Goal: Task Accomplishment & Management: Complete application form

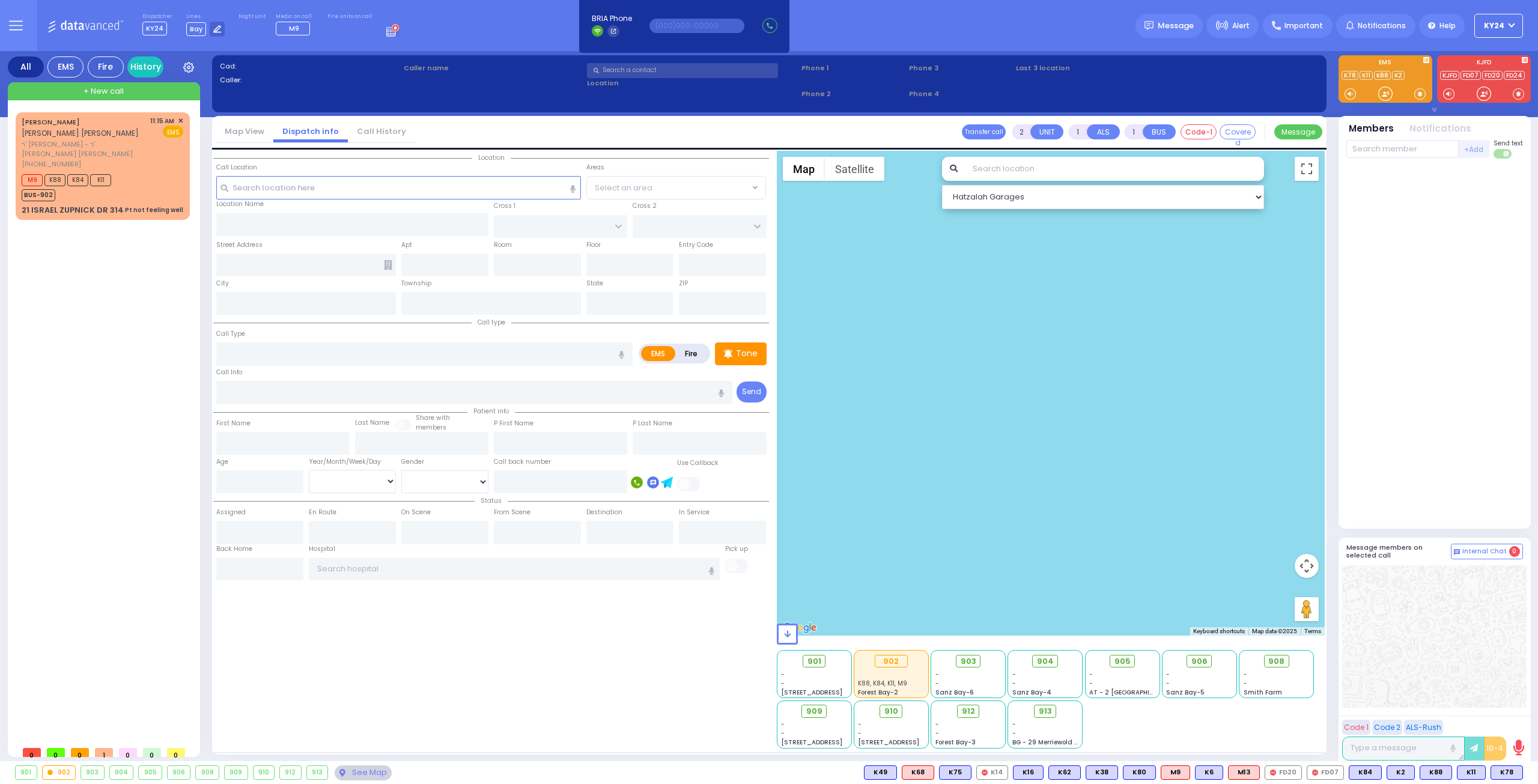
click at [1516, 24] on button "KY24" at bounding box center [1499, 25] width 49 height 24
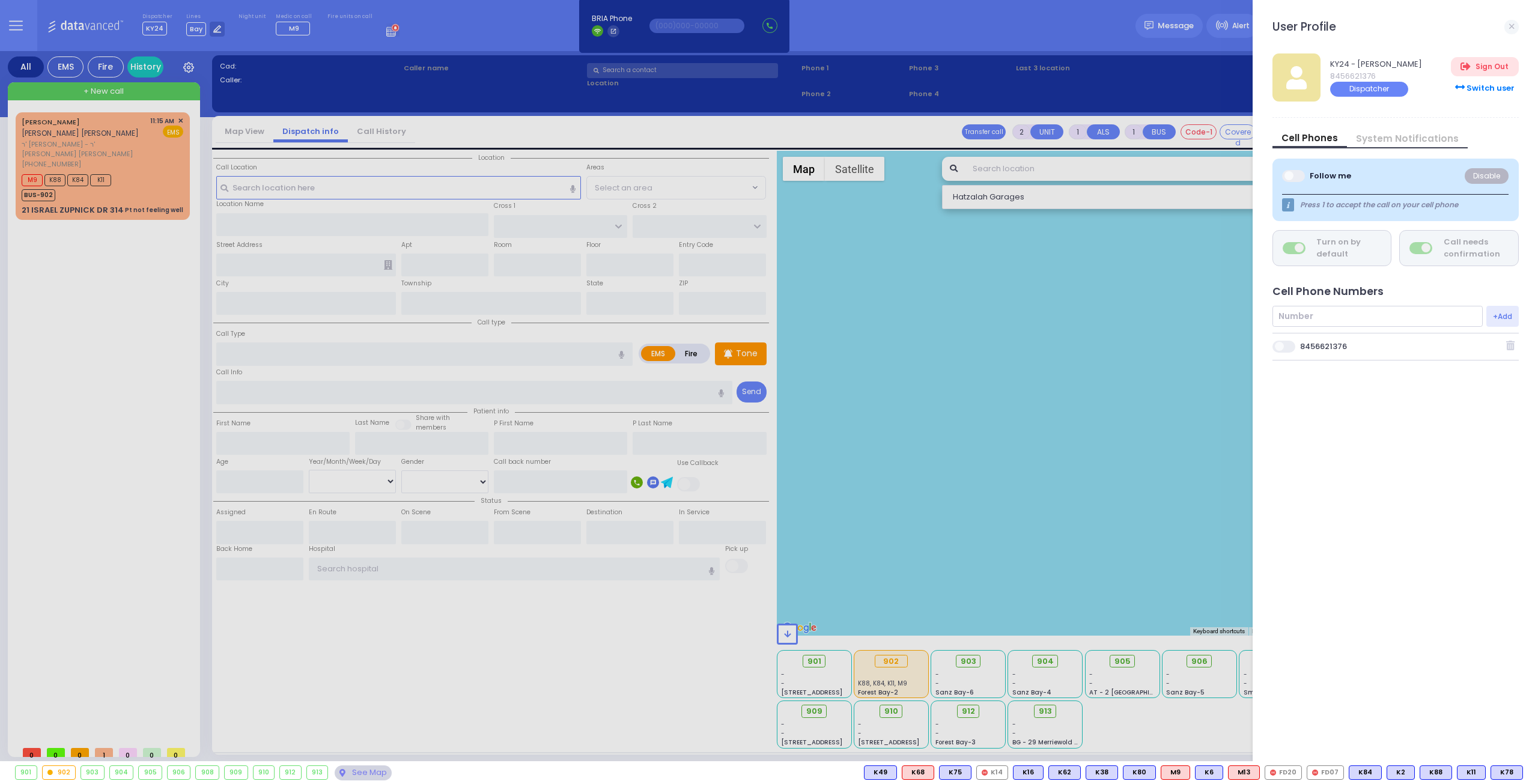
click at [1282, 344] on span at bounding box center [1284, 346] width 24 height 12
click at [672, 339] on input "checkbox" at bounding box center [672, 339] width 0 height 0
click at [1067, 311] on div at bounding box center [769, 392] width 1538 height 784
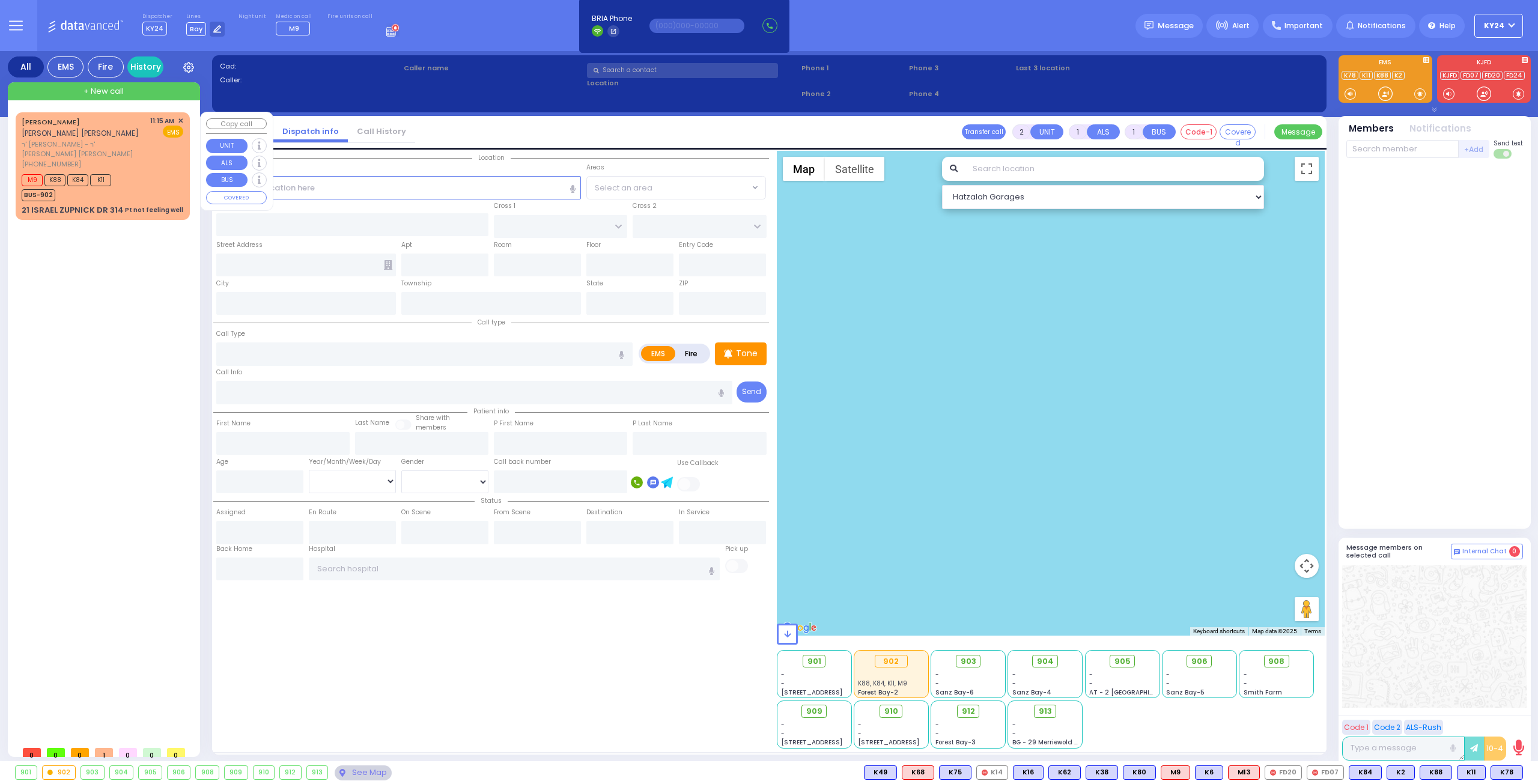
click at [167, 158] on div "11:15 AM ✕ EMS" at bounding box center [166, 143] width 34 height 54
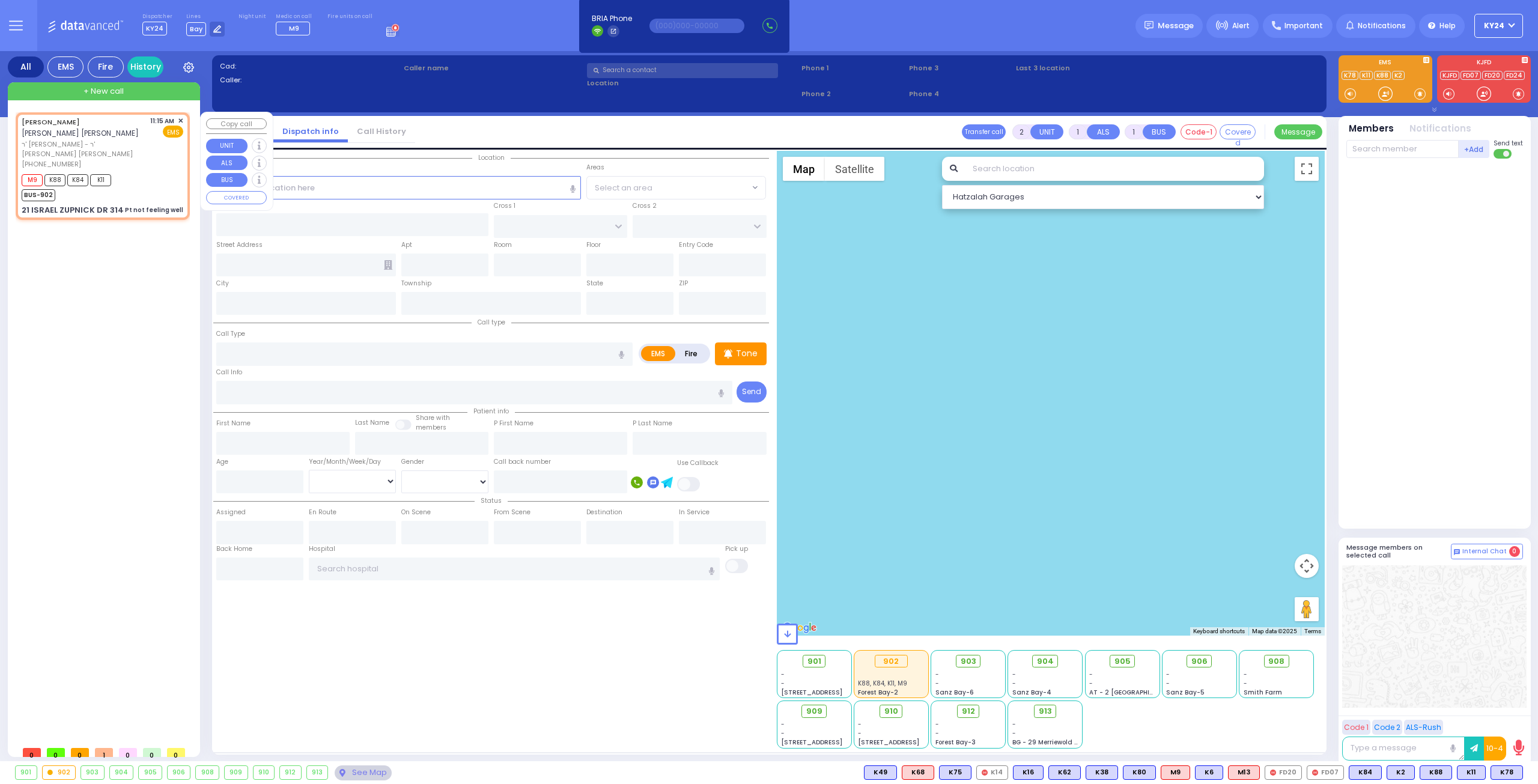
type input "1"
type input "0"
select select
type input "Pt not feeling well"
radio input "true"
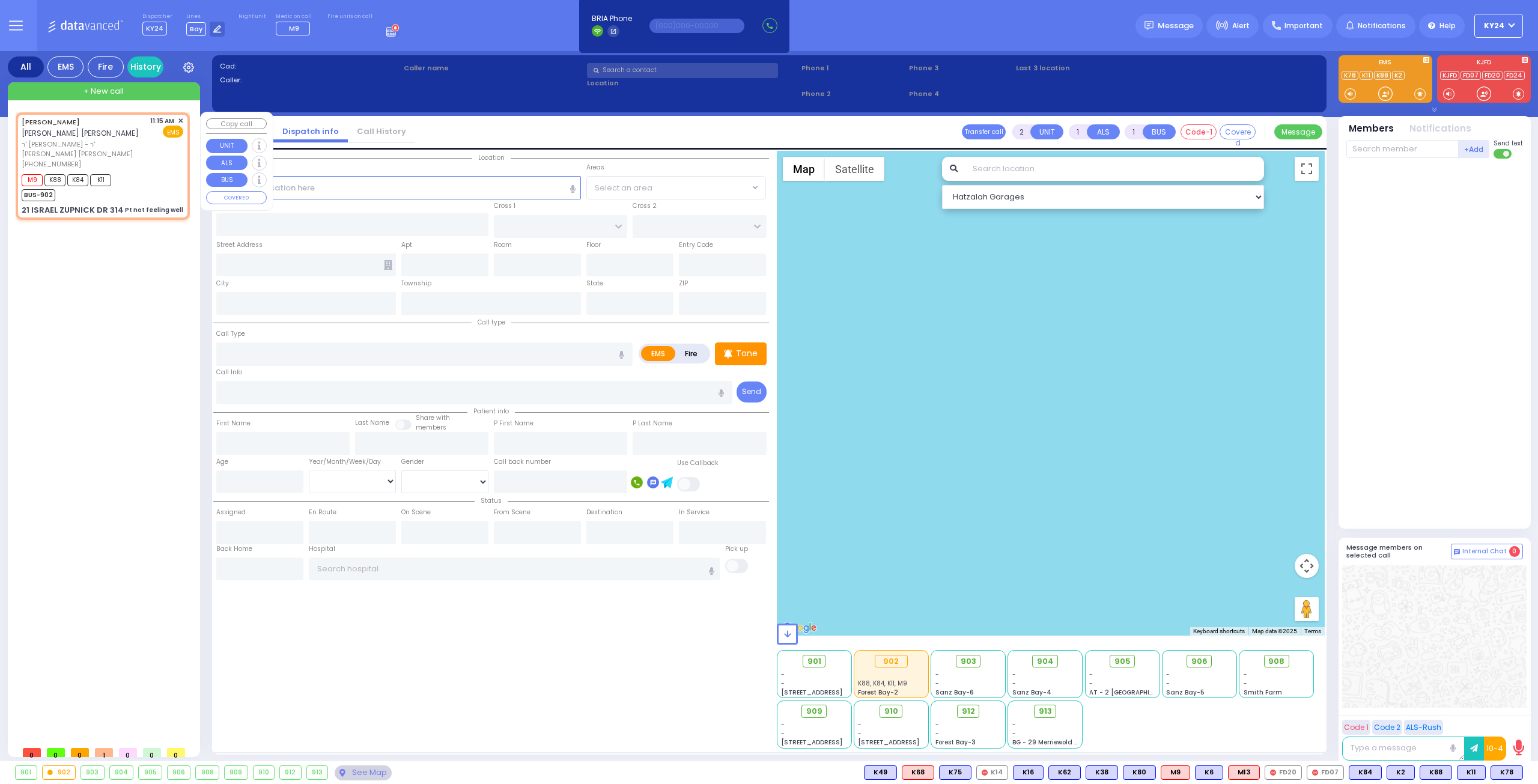
type input "husband not home called it in"
type input "[PERSON_NAME]"
type input "GOLDENBERG"
type input "34"
select select "Year"
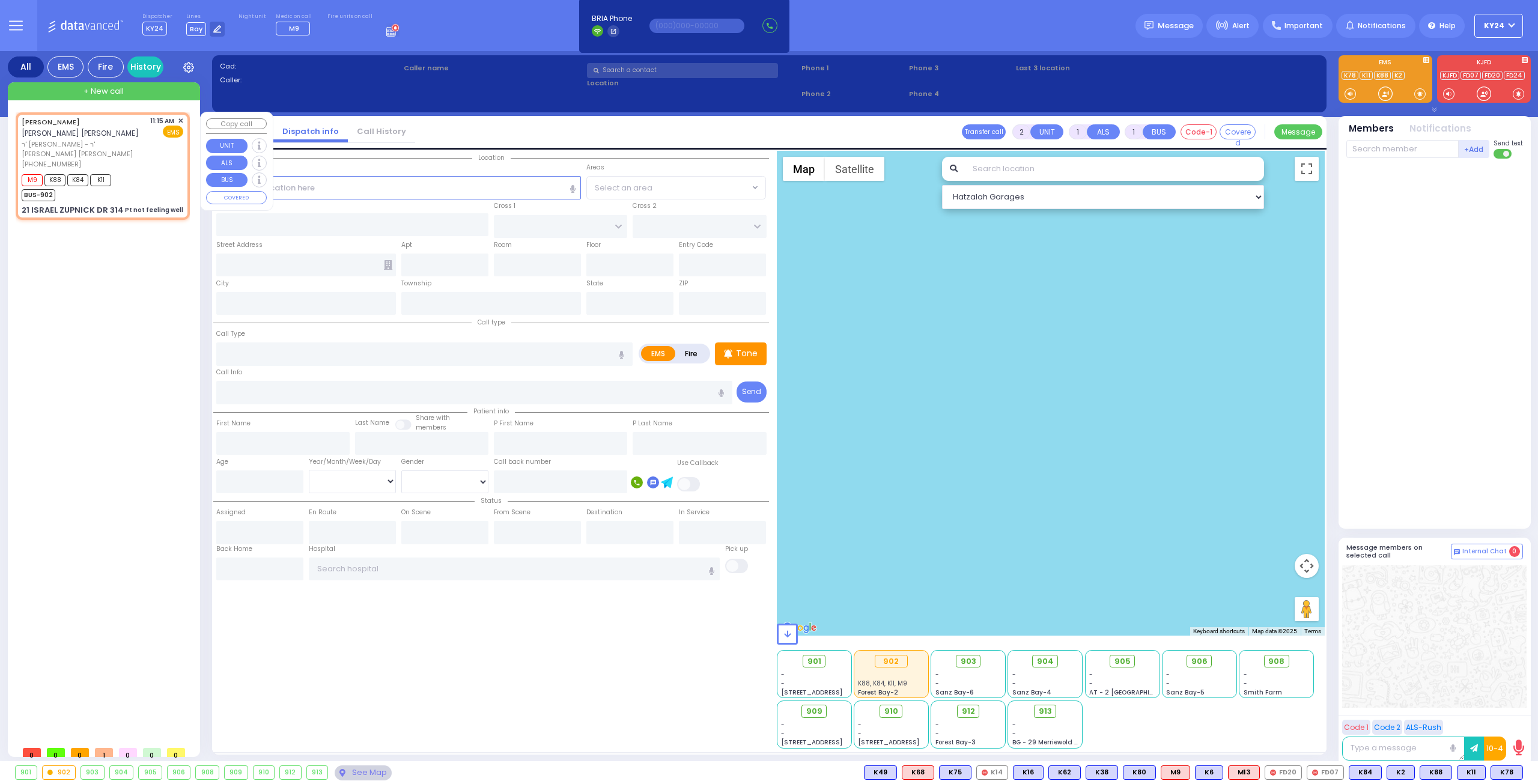
select select "[DEMOGRAPHIC_DATA]"
type input "11:15"
type input "11:19"
type input "KAHAN DR"
type input "GETZIL BERGER BLVD"
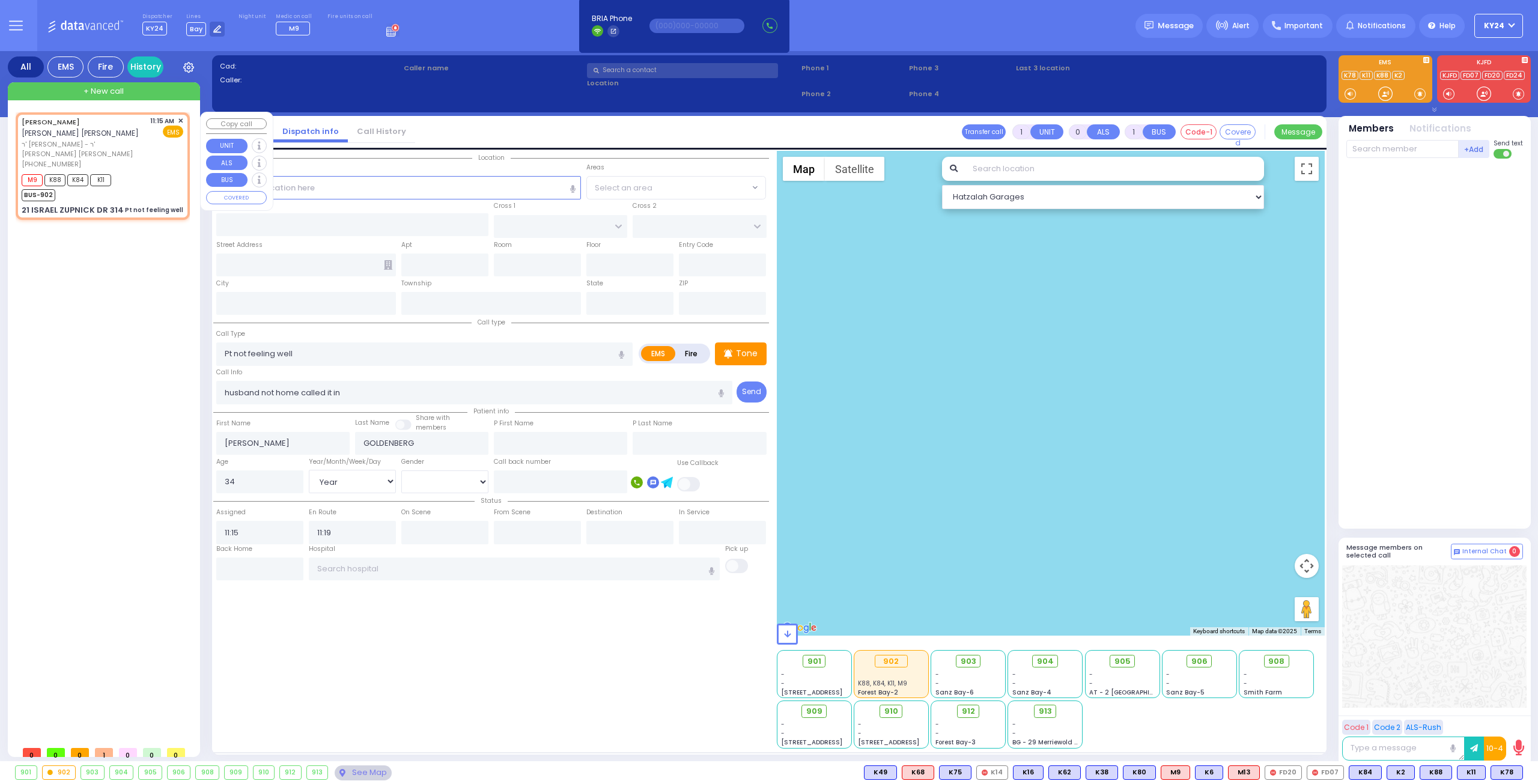
type input "21 ISRAEL ZUPNICK DR"
type input "314"
type input "Monroe"
type input "[US_STATE]"
type input "10950"
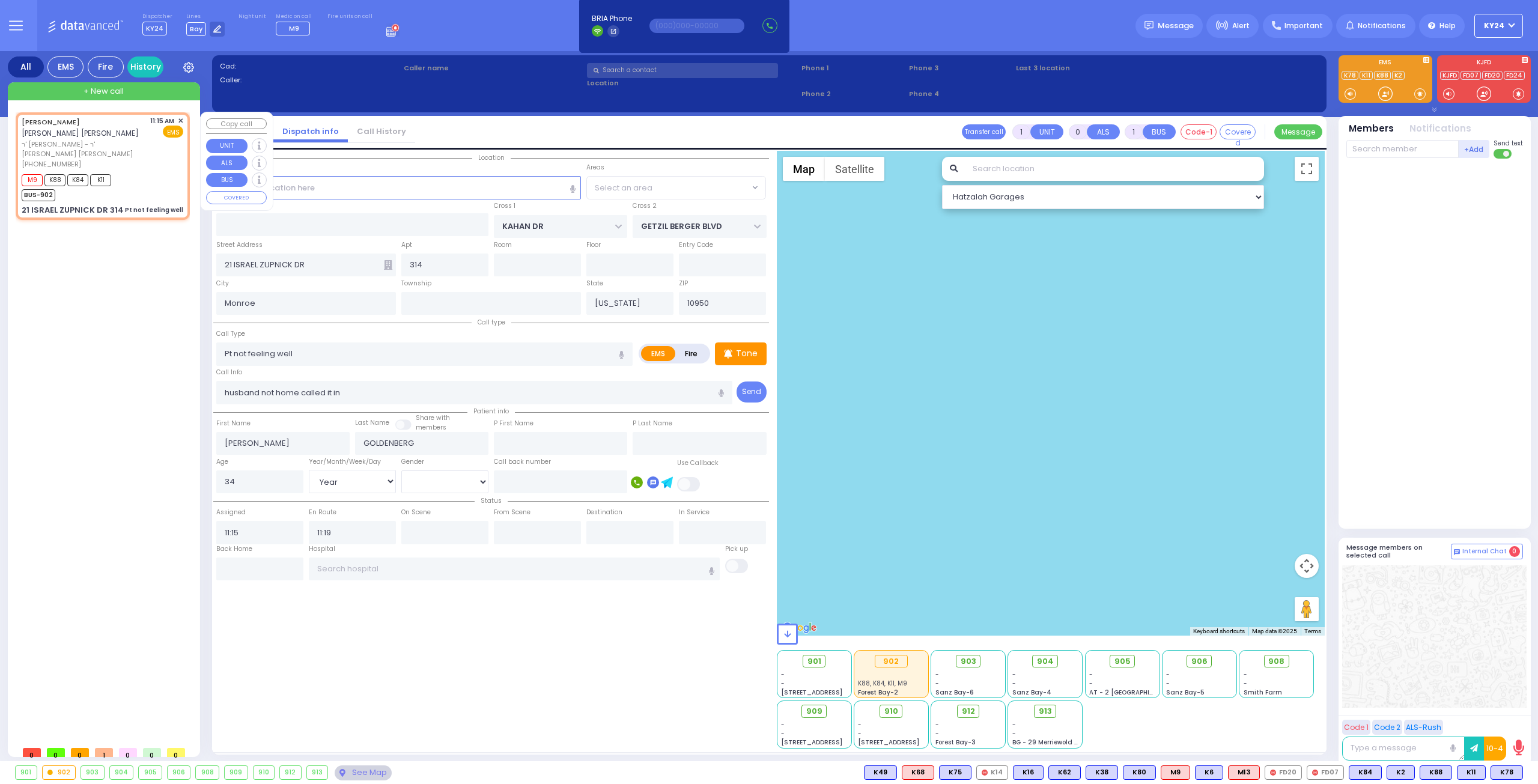
select select "SECTION 4"
select select "Hatzalah Garages"
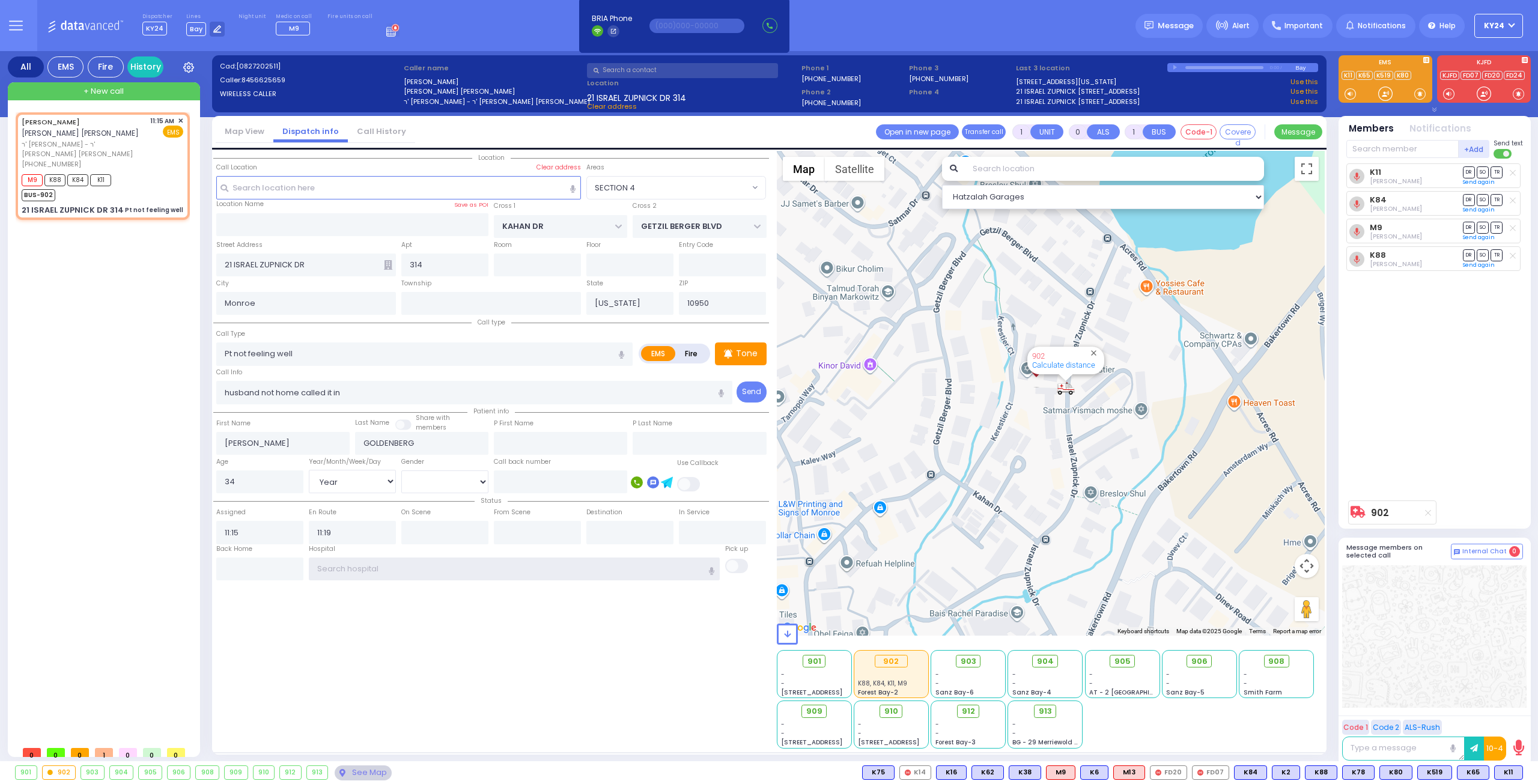
click at [415, 567] on input "text" at bounding box center [514, 569] width 412 height 23
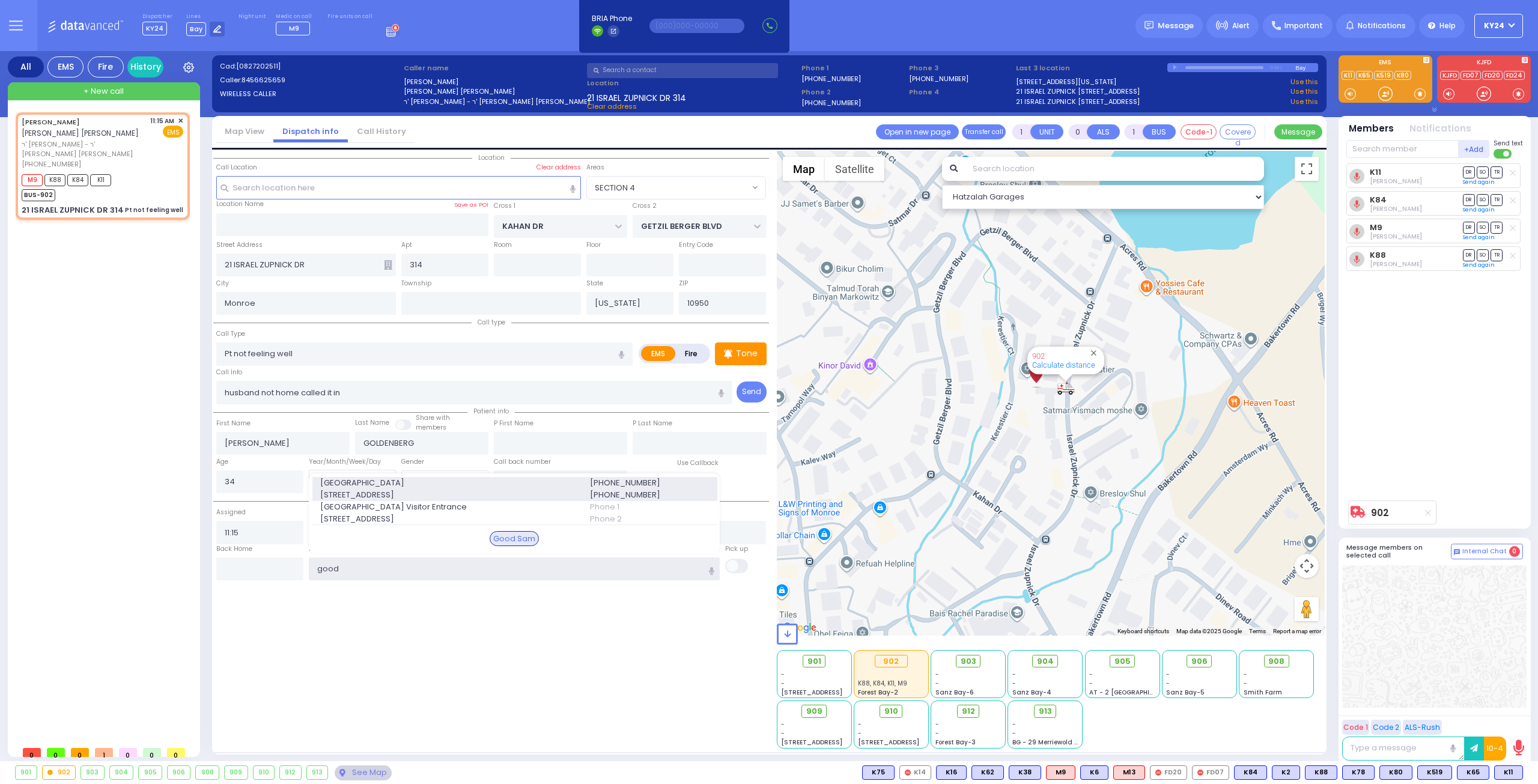
type input "good"
click at [454, 483] on span "[GEOGRAPHIC_DATA]" at bounding box center [448, 483] width 255 height 12
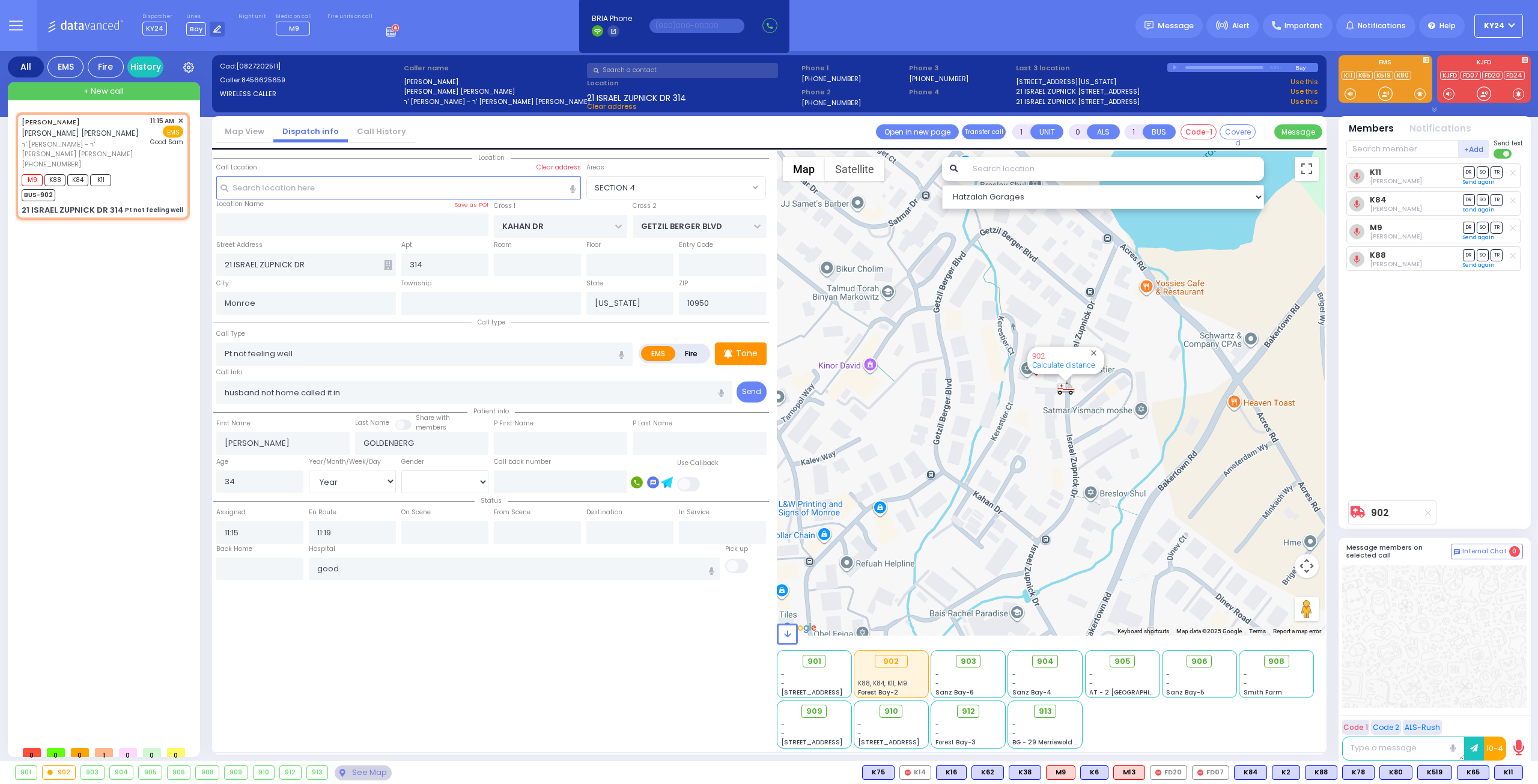
select select
radio input "true"
select select "Year"
select select "[DEMOGRAPHIC_DATA]"
type input "[GEOGRAPHIC_DATA]"
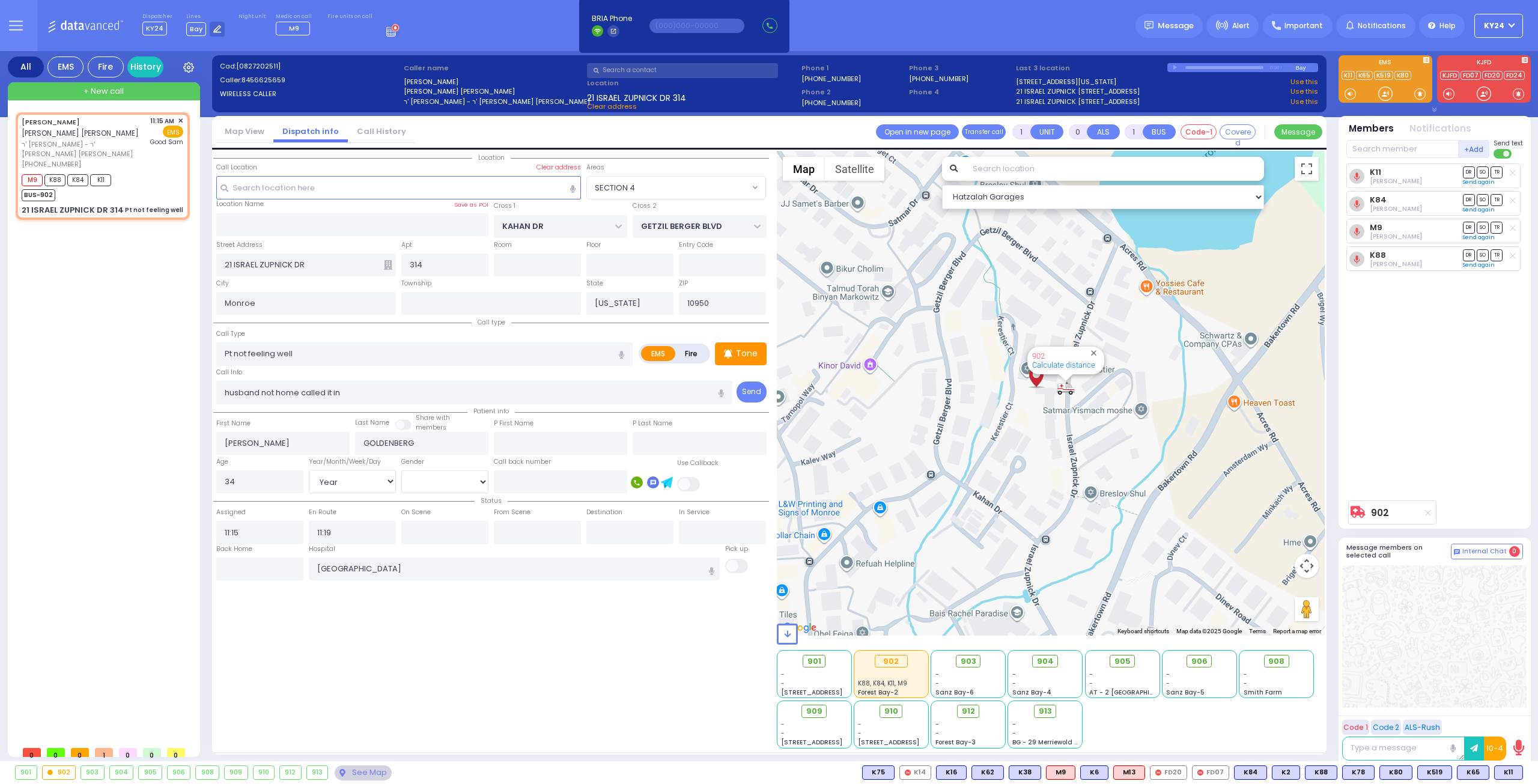
select select "Hatzalah Garages"
select select "SECTION 4"
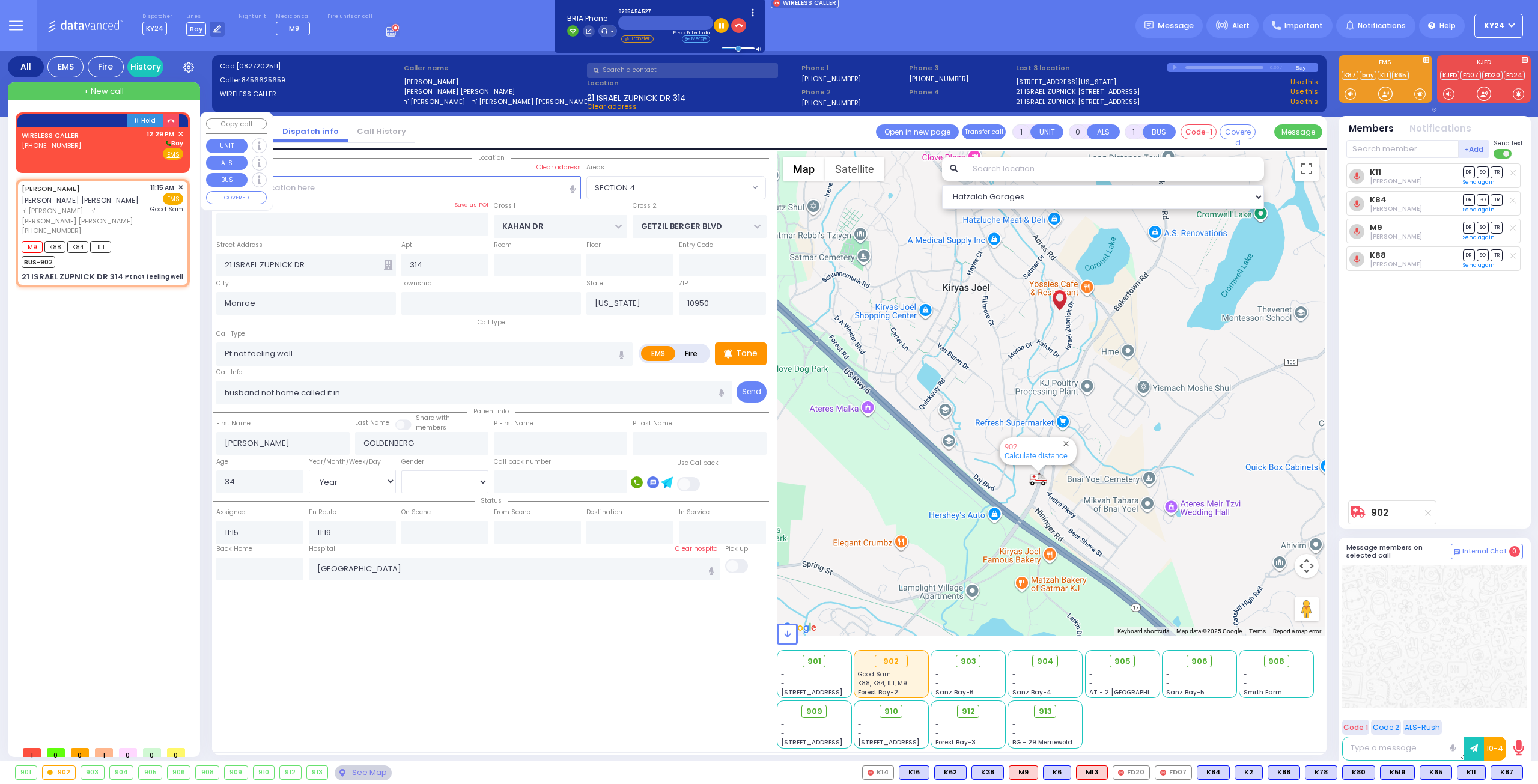
click at [123, 142] on div "WIRELESS CALLER [PHONE_NUMBER] 12:29 PM ✕ [GEOGRAPHIC_DATA]" at bounding box center [102, 145] width 161 height 32
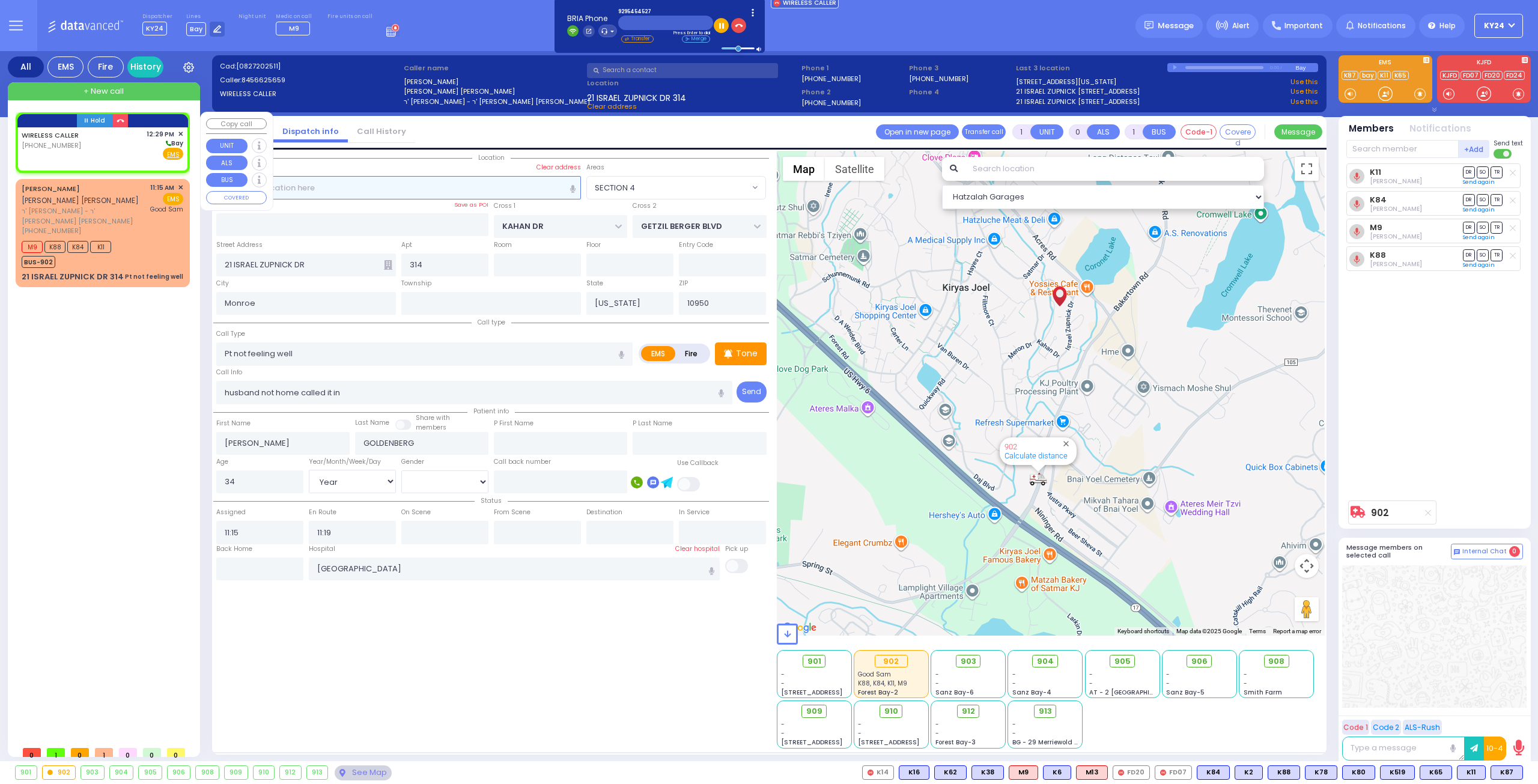
type input "2"
type input "1"
select select
radio input "true"
select select
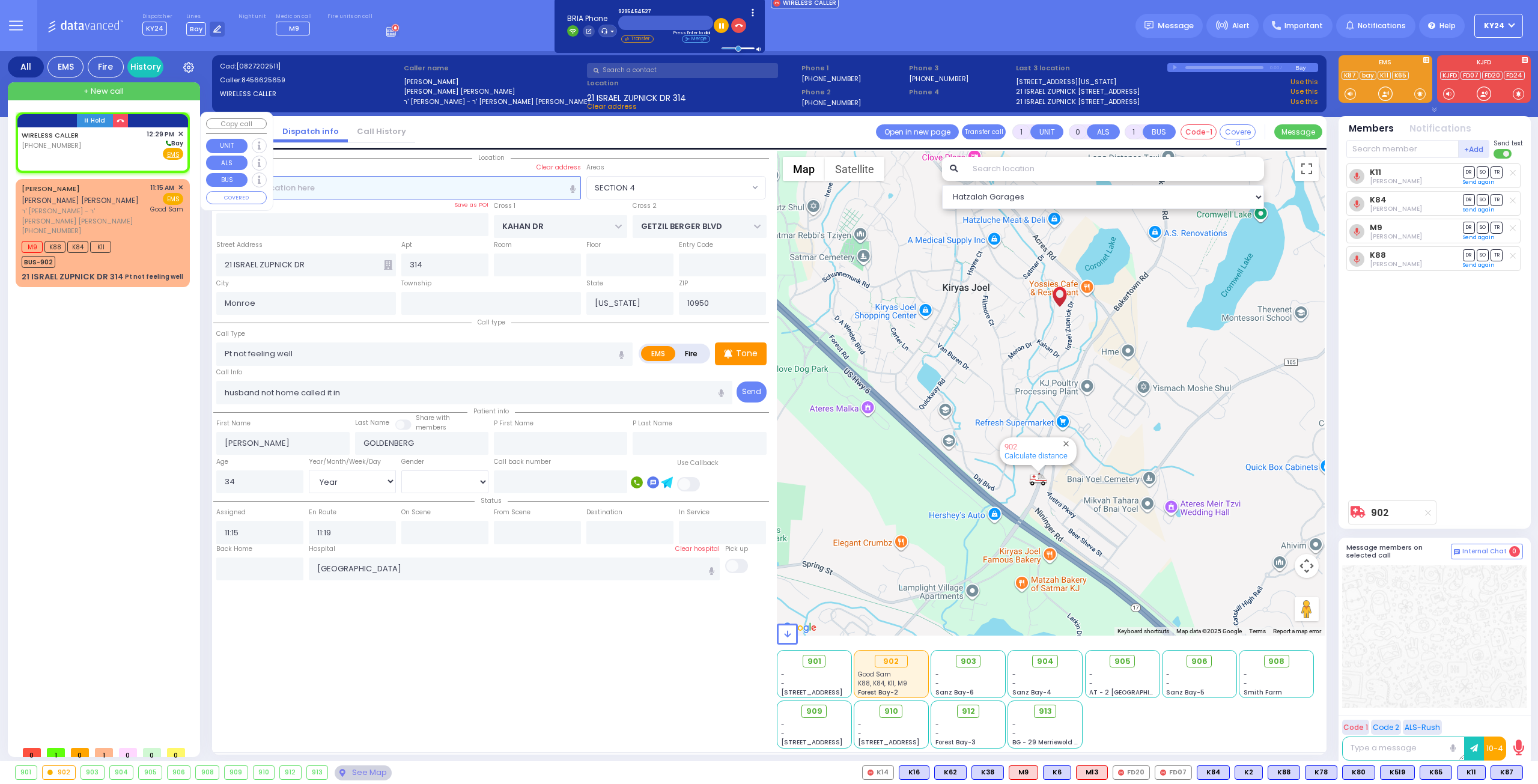
select select
type input "12:29"
select select "Hatzalah Garages"
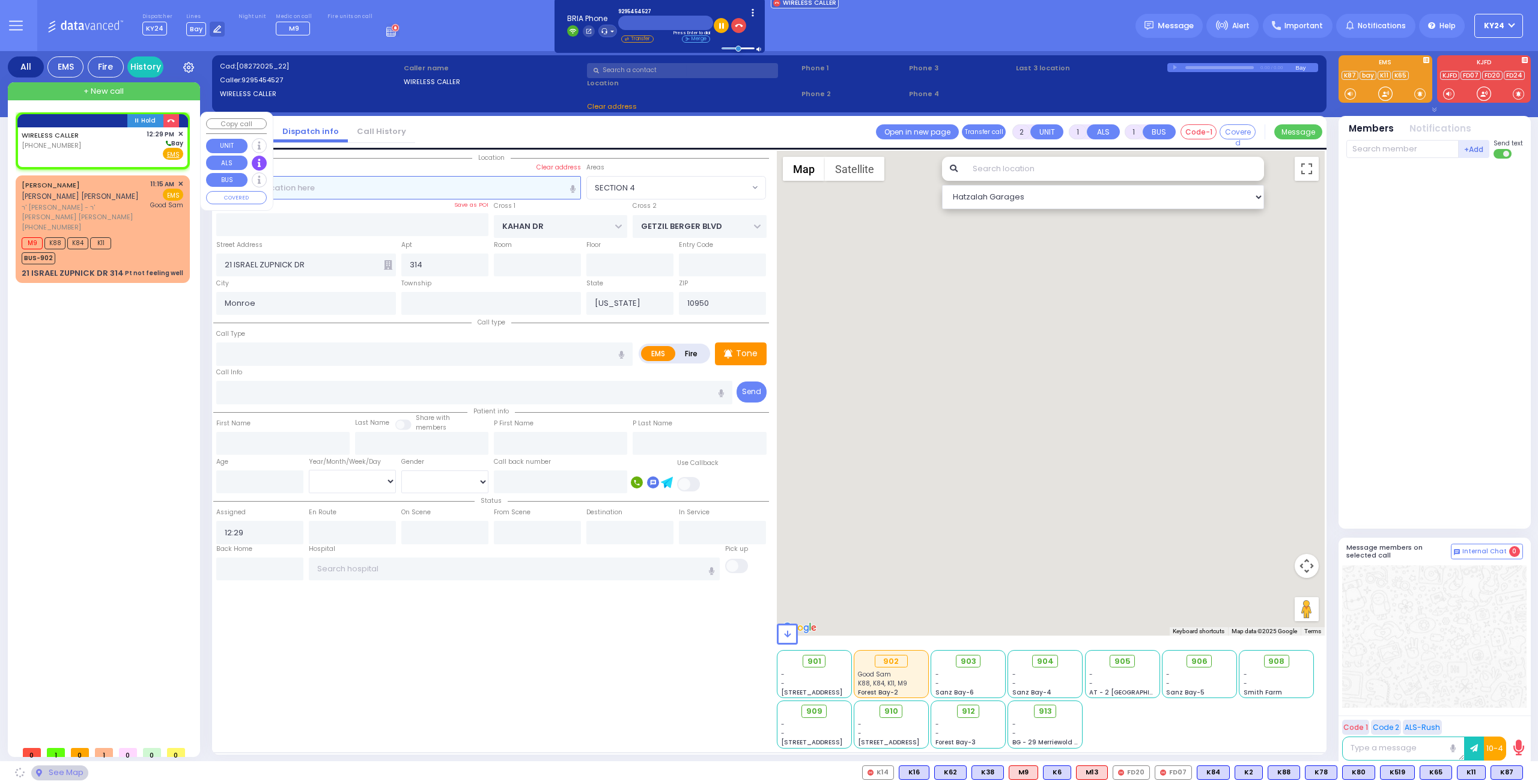
select select
radio input "true"
select select
select select "Hatzalah Garages"
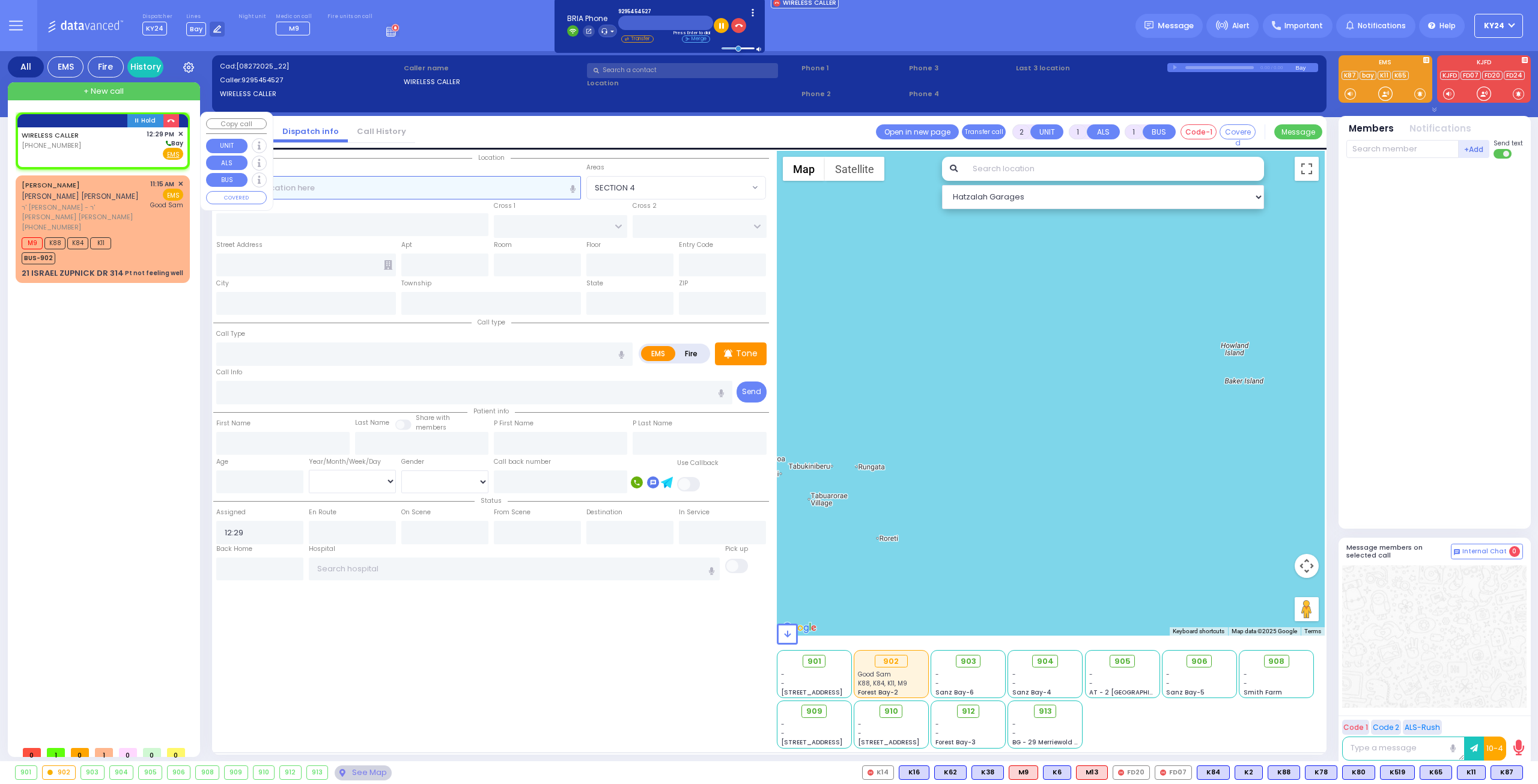
click at [472, 189] on input "text" at bounding box center [398, 187] width 365 height 23
click at [392, 179] on input "text" at bounding box center [398, 187] width 365 height 23
click at [77, 142] on div "[PHONE_NUMBER]" at bounding box center [52, 146] width 61 height 10
select select
radio input "true"
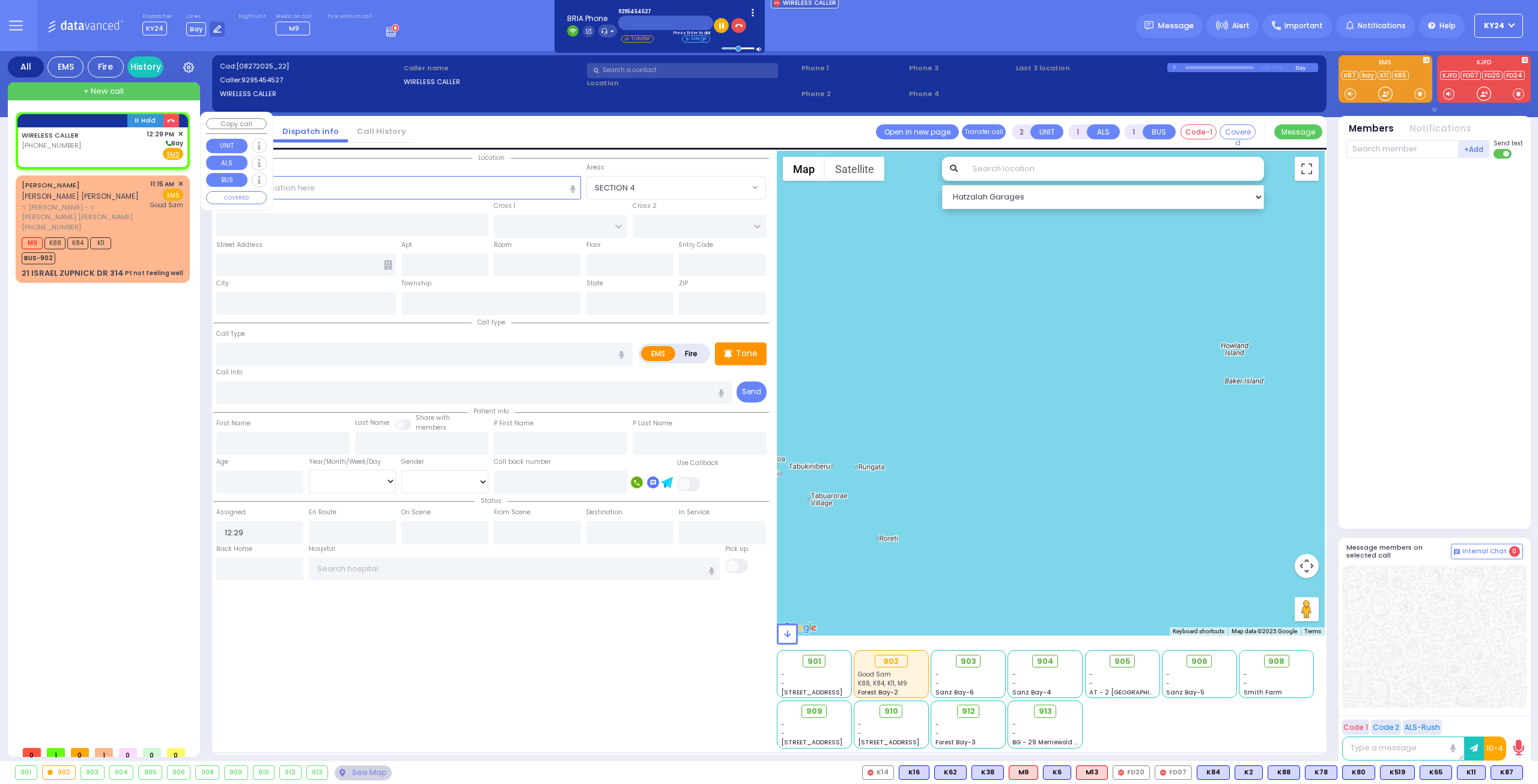
select select
select select "Hatzalah Garages"
click at [319, 298] on input "text" at bounding box center [306, 303] width 179 height 23
click at [506, 181] on input "text" at bounding box center [398, 187] width 365 height 23
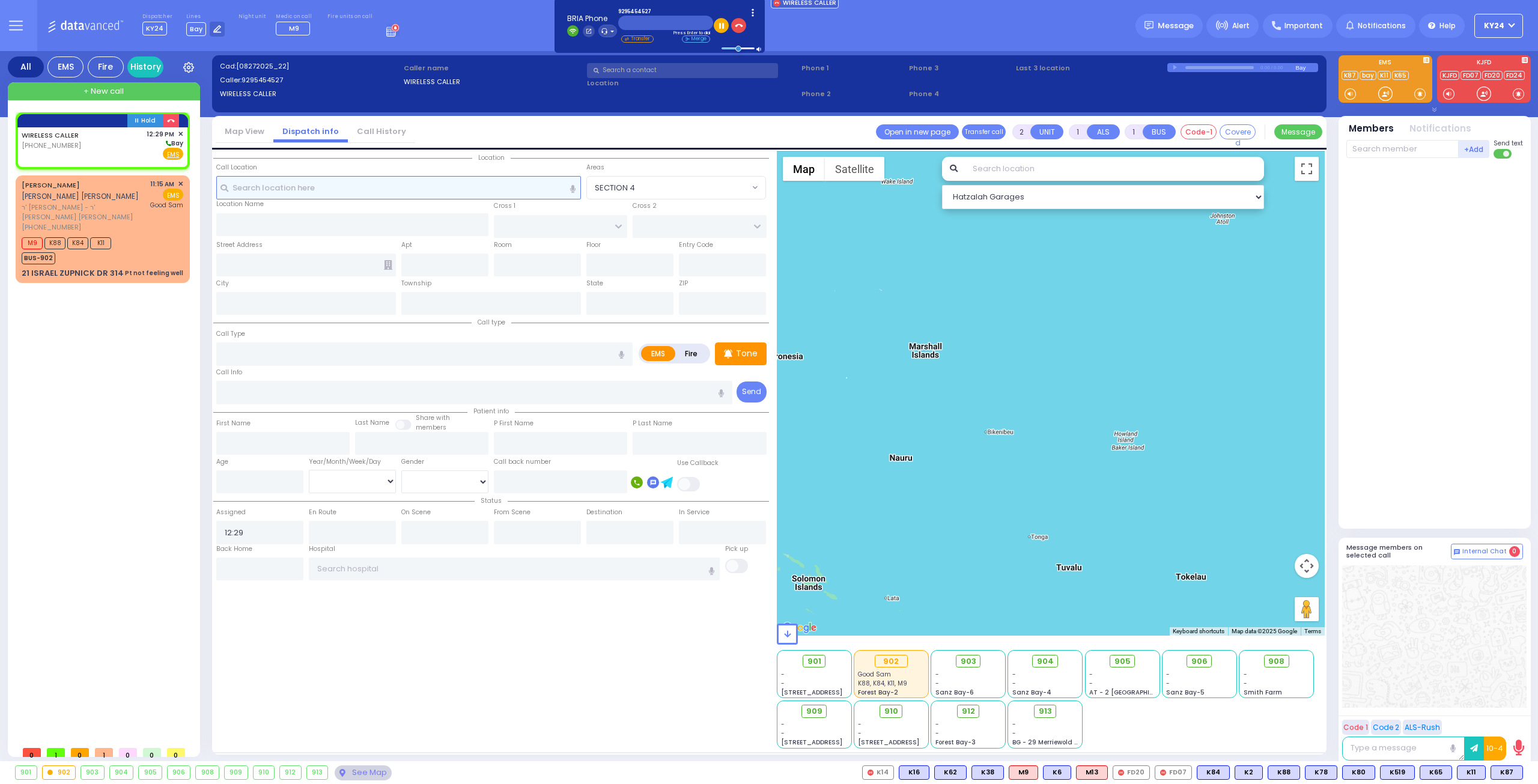
click at [303, 193] on input "text" at bounding box center [398, 187] width 365 height 23
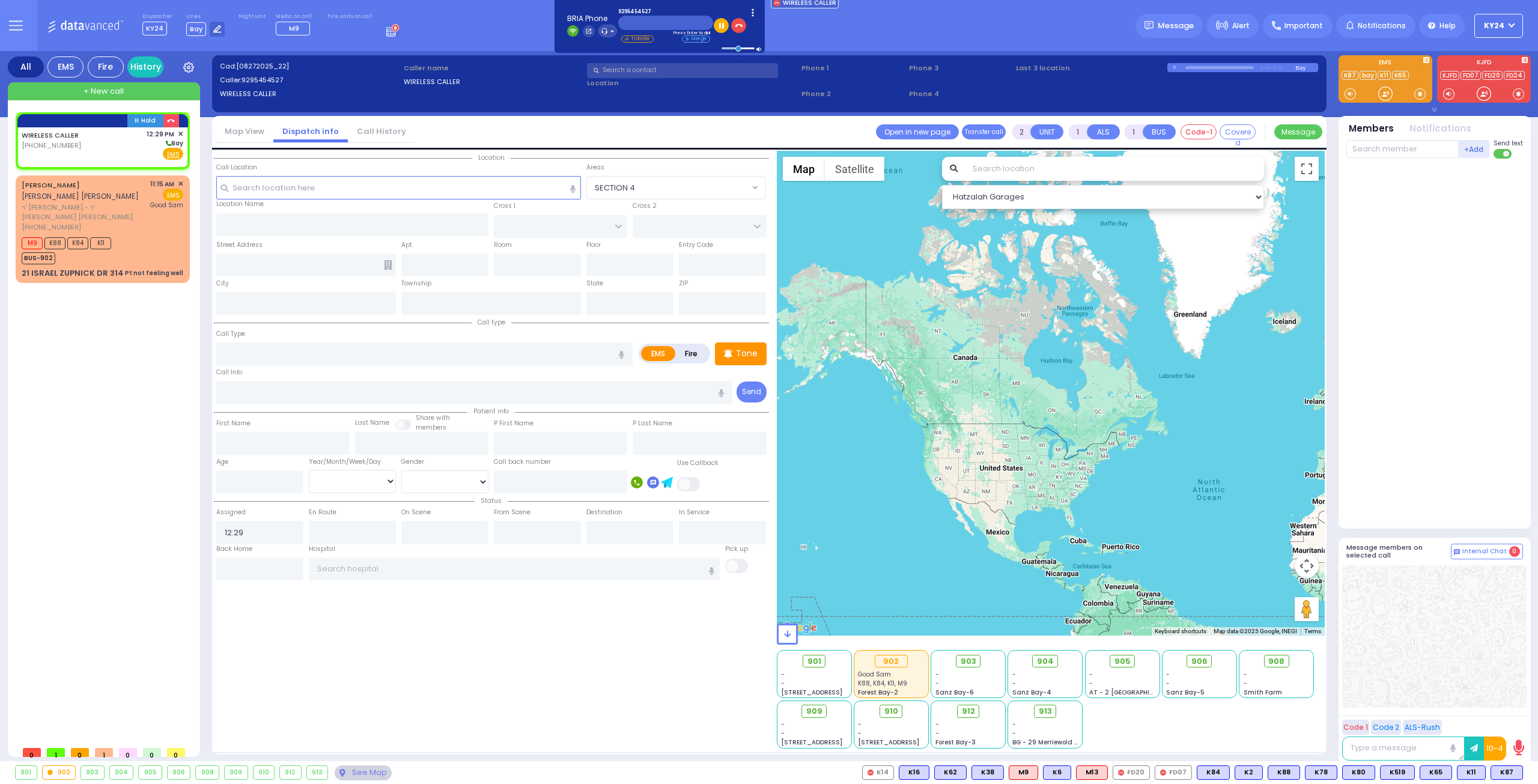
drag, startPoint x: 1114, startPoint y: 379, endPoint x: 1110, endPoint y: 475, distance: 96.1
click at [1110, 475] on div at bounding box center [1051, 393] width 549 height 485
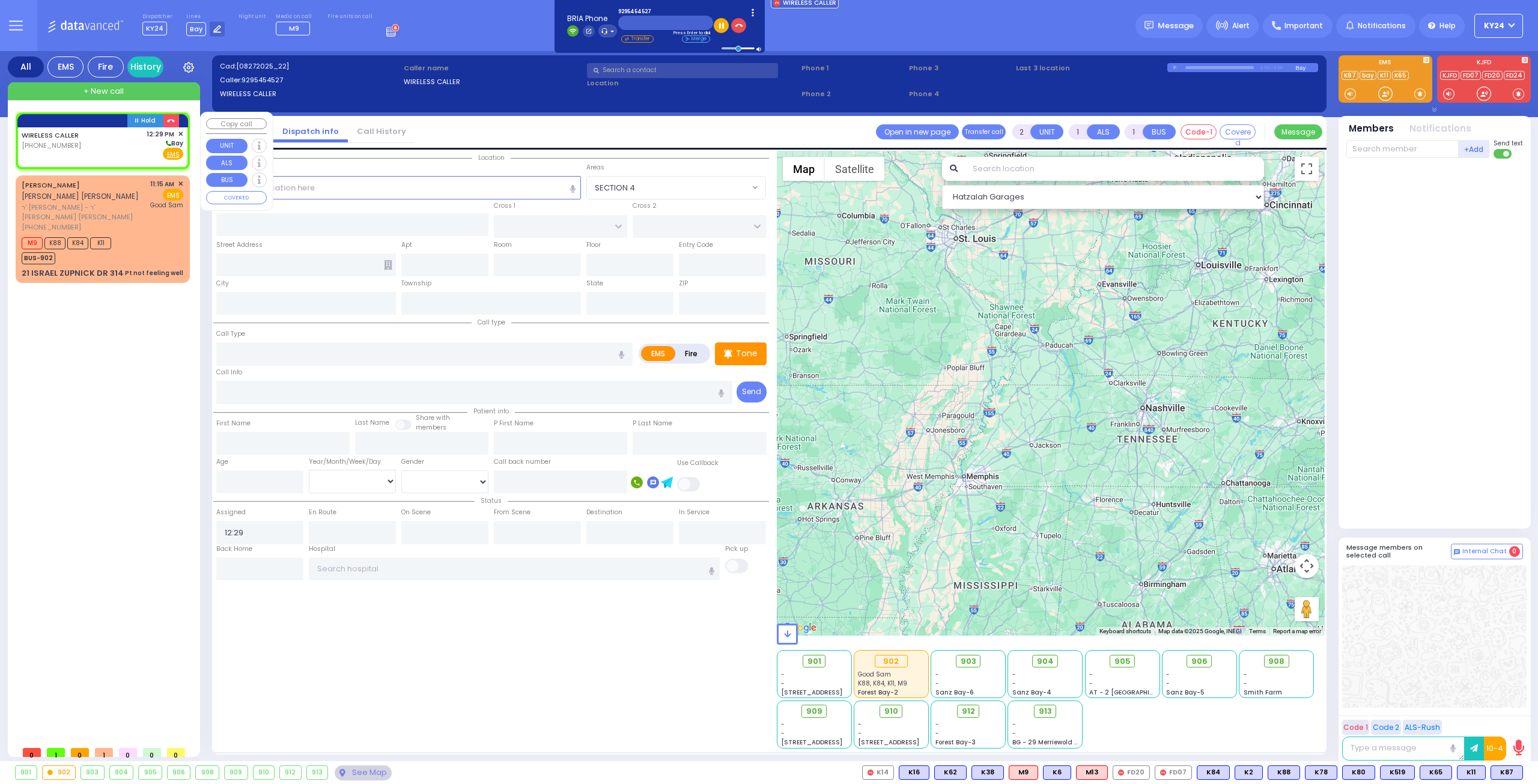
click at [95, 138] on div "WIRELESS CALLER [PHONE_NUMBER] 12:29 PM ✕ [GEOGRAPHIC_DATA]" at bounding box center [102, 145] width 161 height 32
select select
radio input "true"
select select
select select "Hatzalah Garages"
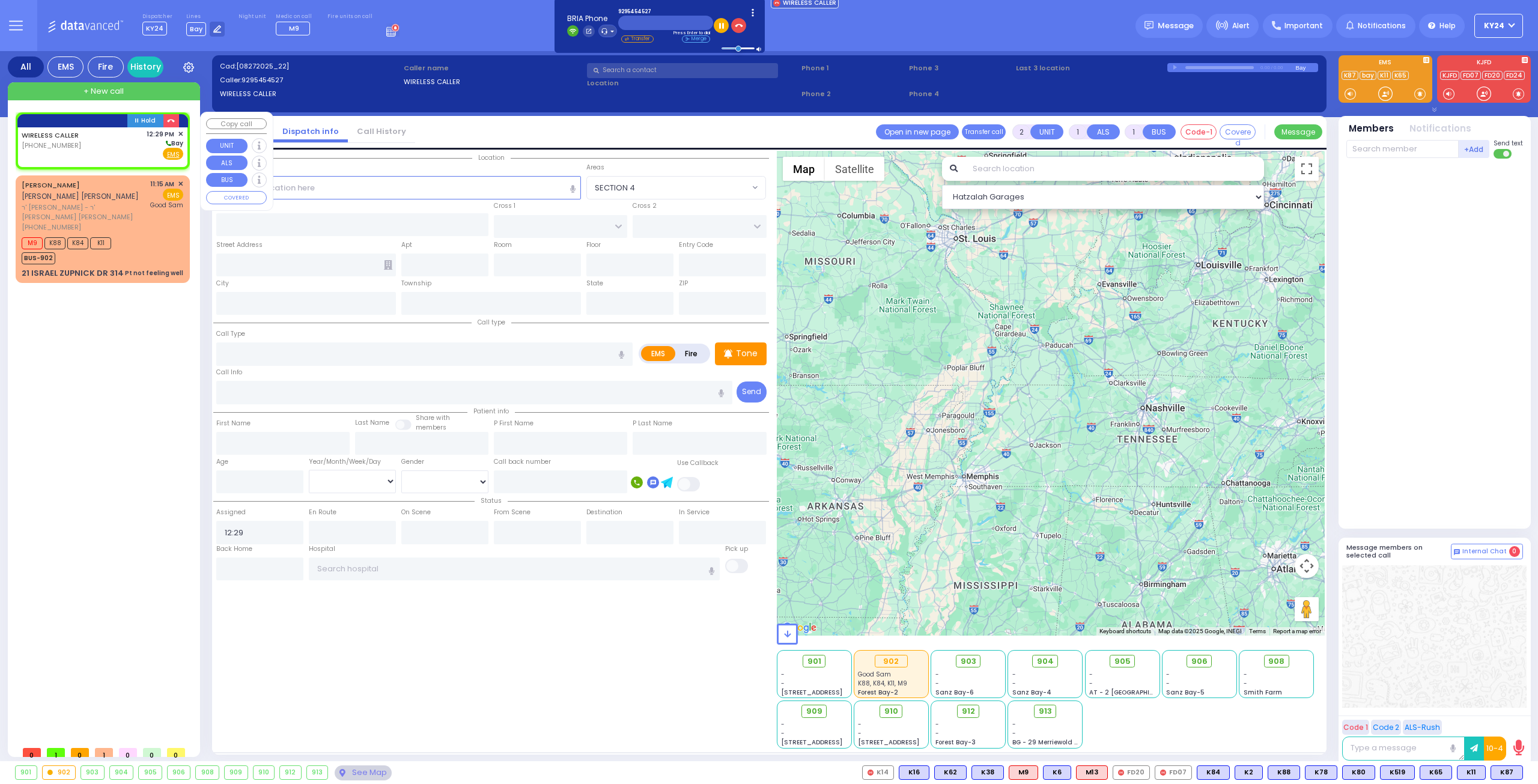
click at [68, 140] on div "WIRELESS CALLER [PHONE_NUMBER]" at bounding box center [52, 145] width 61 height 32
select select
radio input "true"
select select
select select "Hatzalah Garages"
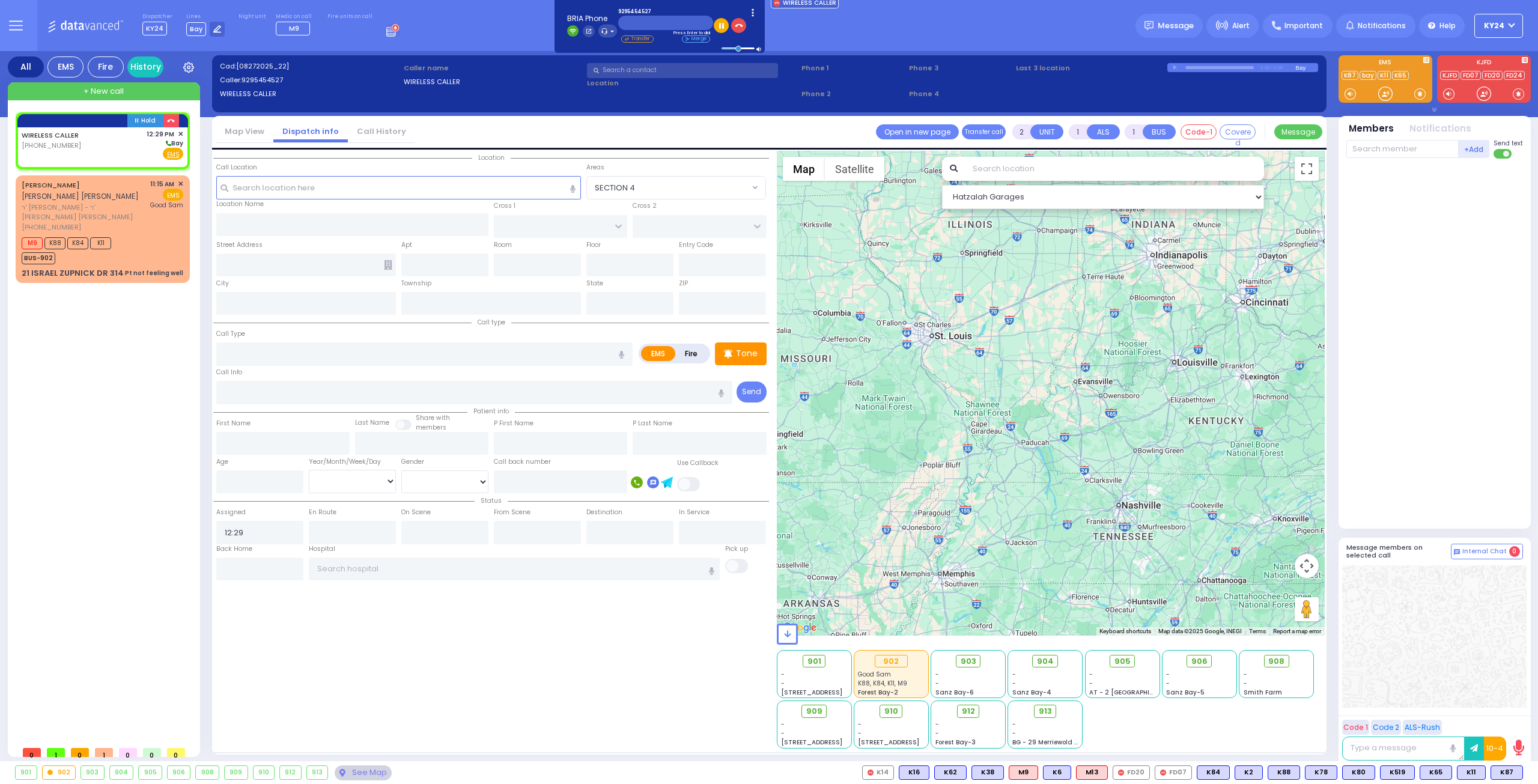
drag, startPoint x: 1100, startPoint y: 368, endPoint x: 1075, endPoint y: 467, distance: 102.1
click at [1075, 467] on div at bounding box center [1051, 393] width 549 height 485
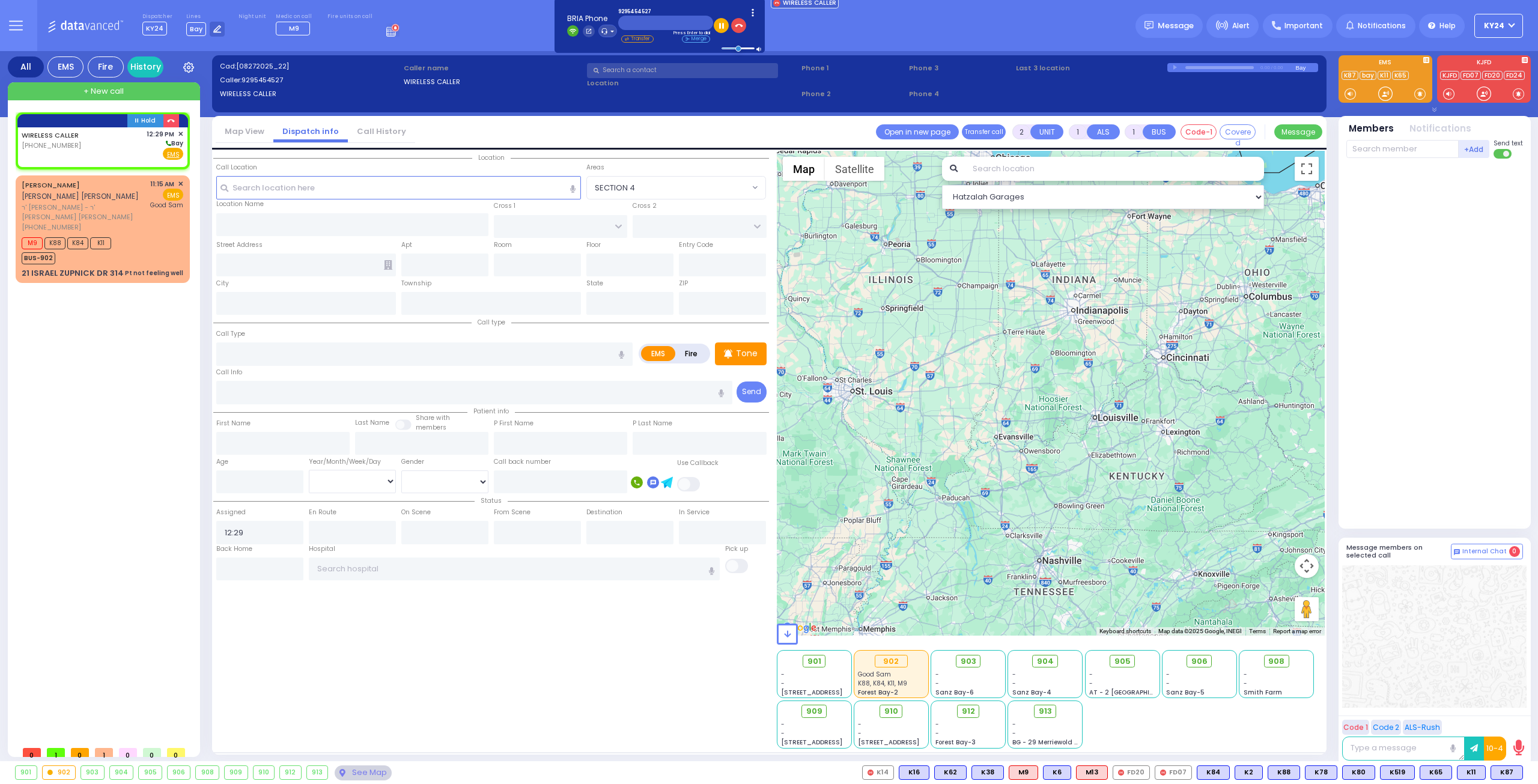
drag, startPoint x: 1165, startPoint y: 412, endPoint x: 1032, endPoint y: 471, distance: 145.5
click at [1034, 471] on div at bounding box center [1051, 393] width 549 height 485
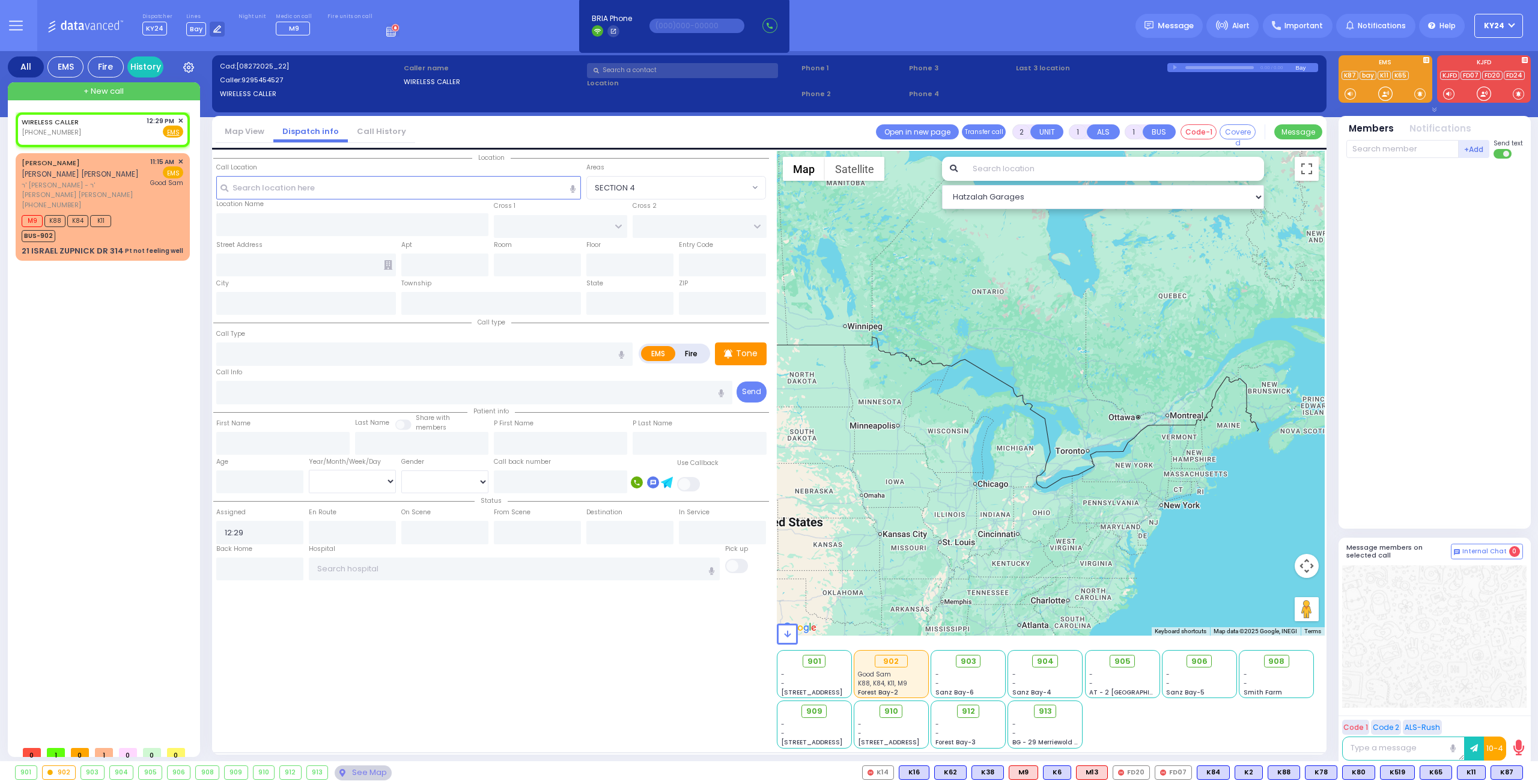
drag, startPoint x: 1094, startPoint y: 397, endPoint x: 1042, endPoint y: 502, distance: 117.2
click at [1042, 503] on div at bounding box center [1051, 393] width 549 height 485
select select
radio input "true"
select select
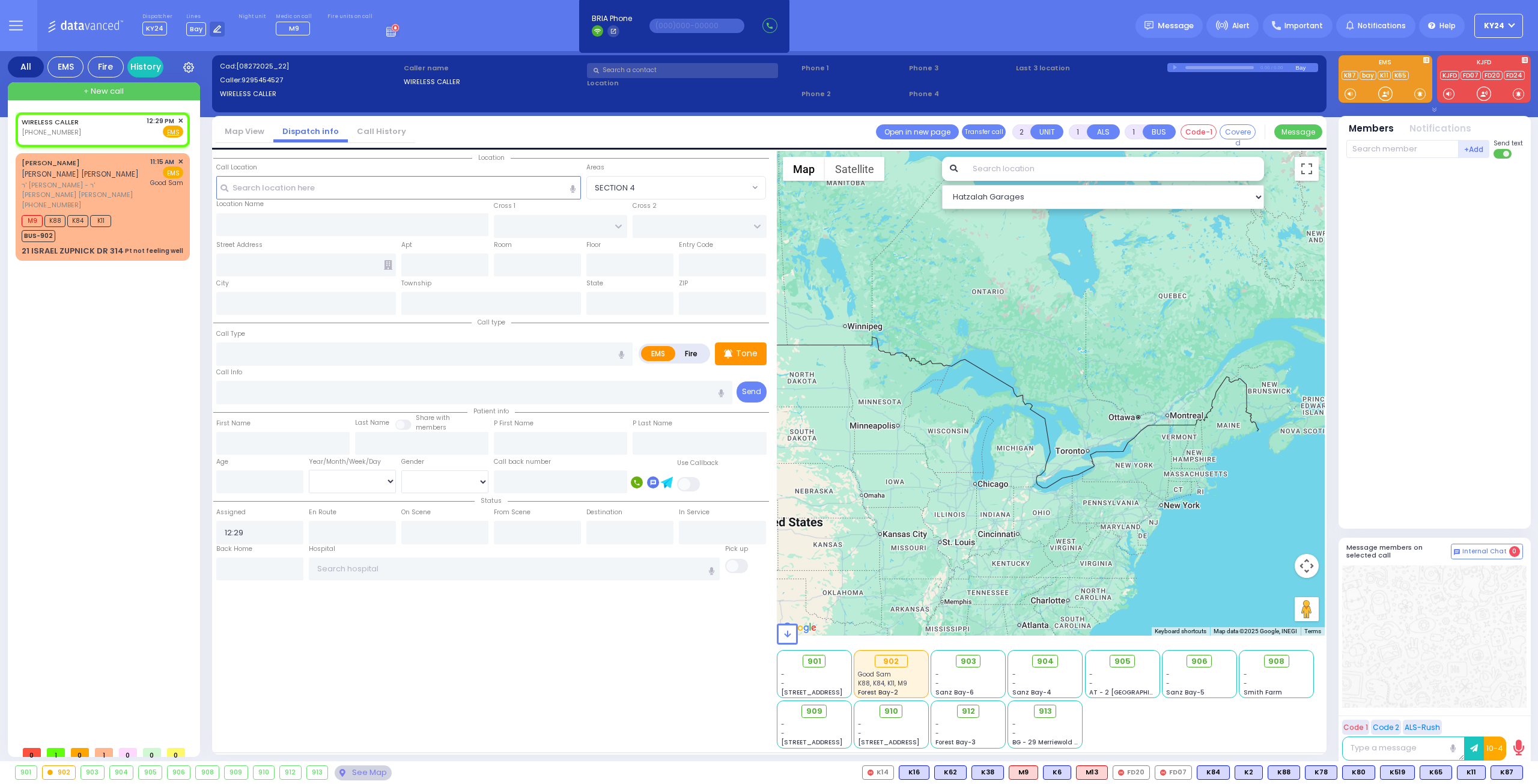
select select "Hatzalah Garages"
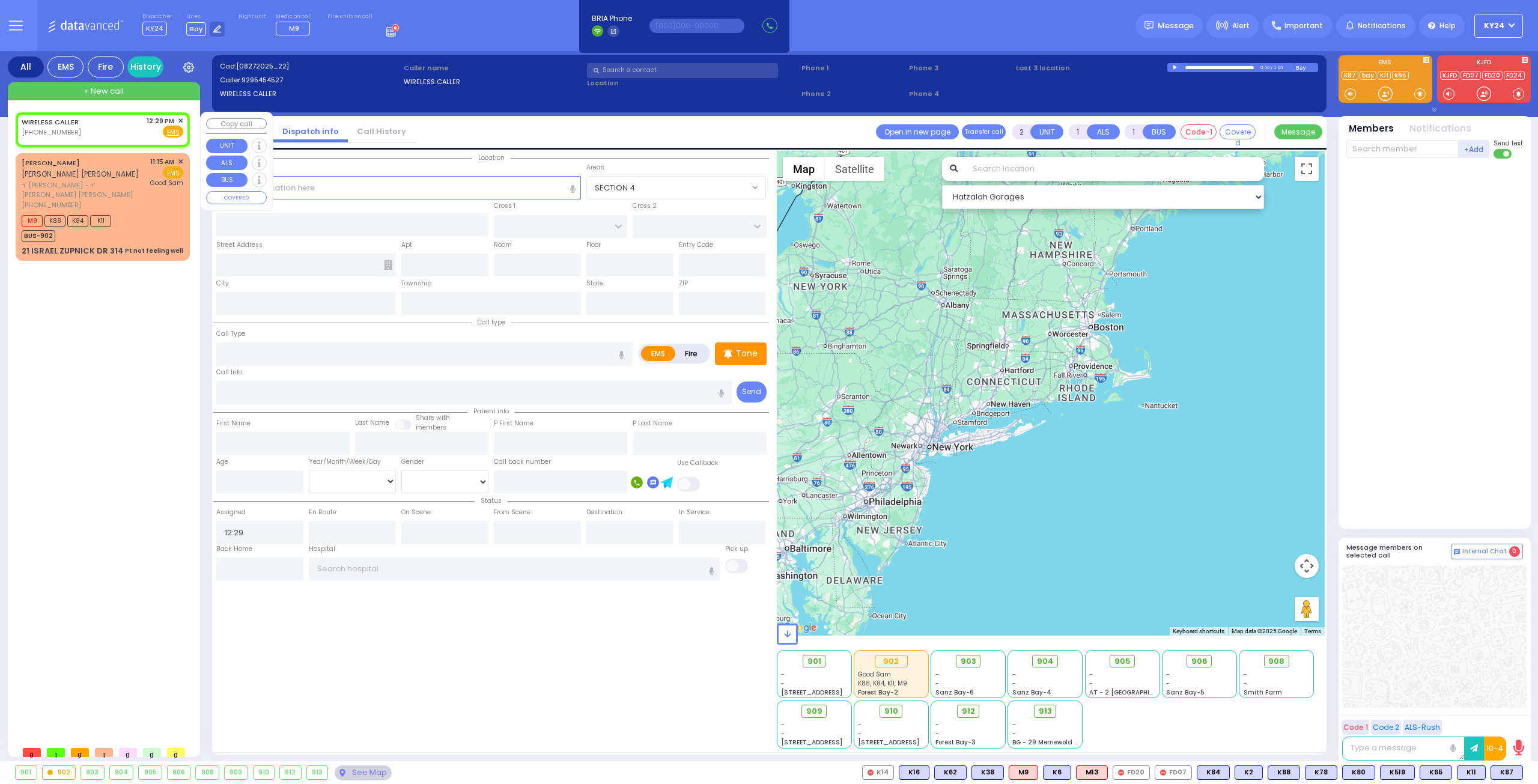
click at [180, 116] on span "✕" at bounding box center [181, 121] width 6 height 10
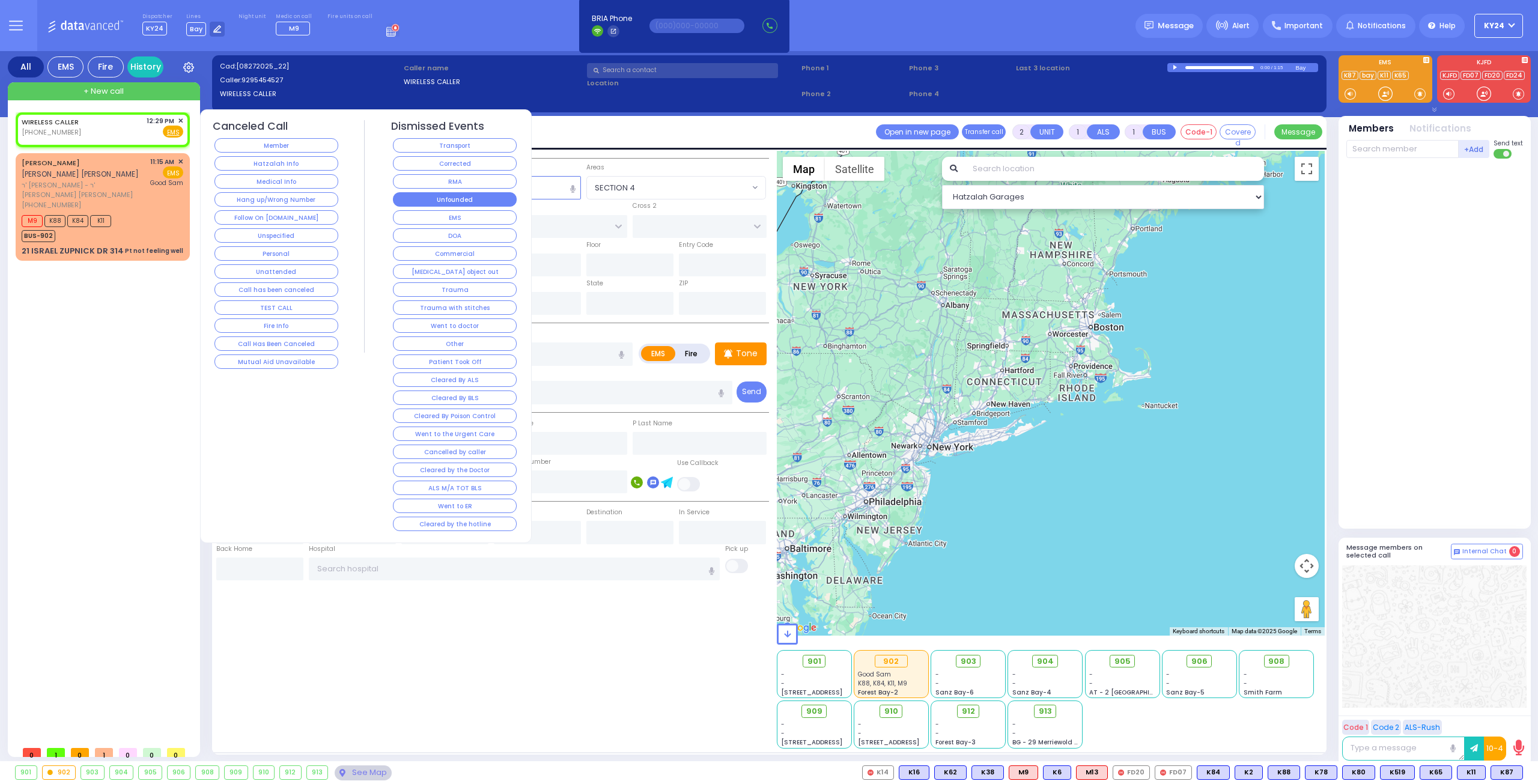
click at [463, 198] on button "Unfounded" at bounding box center [455, 199] width 124 height 14
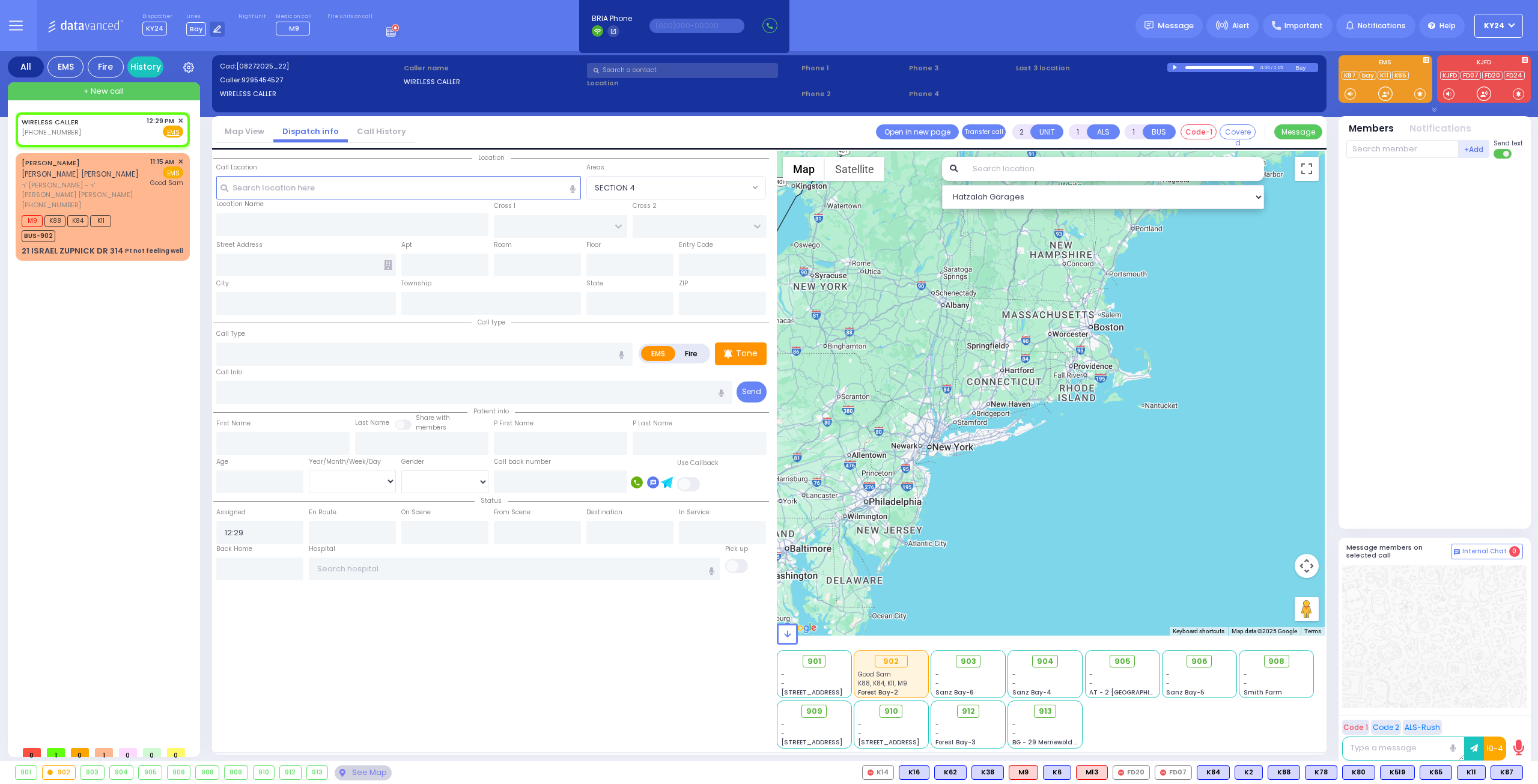
select select
radio input "true"
select select
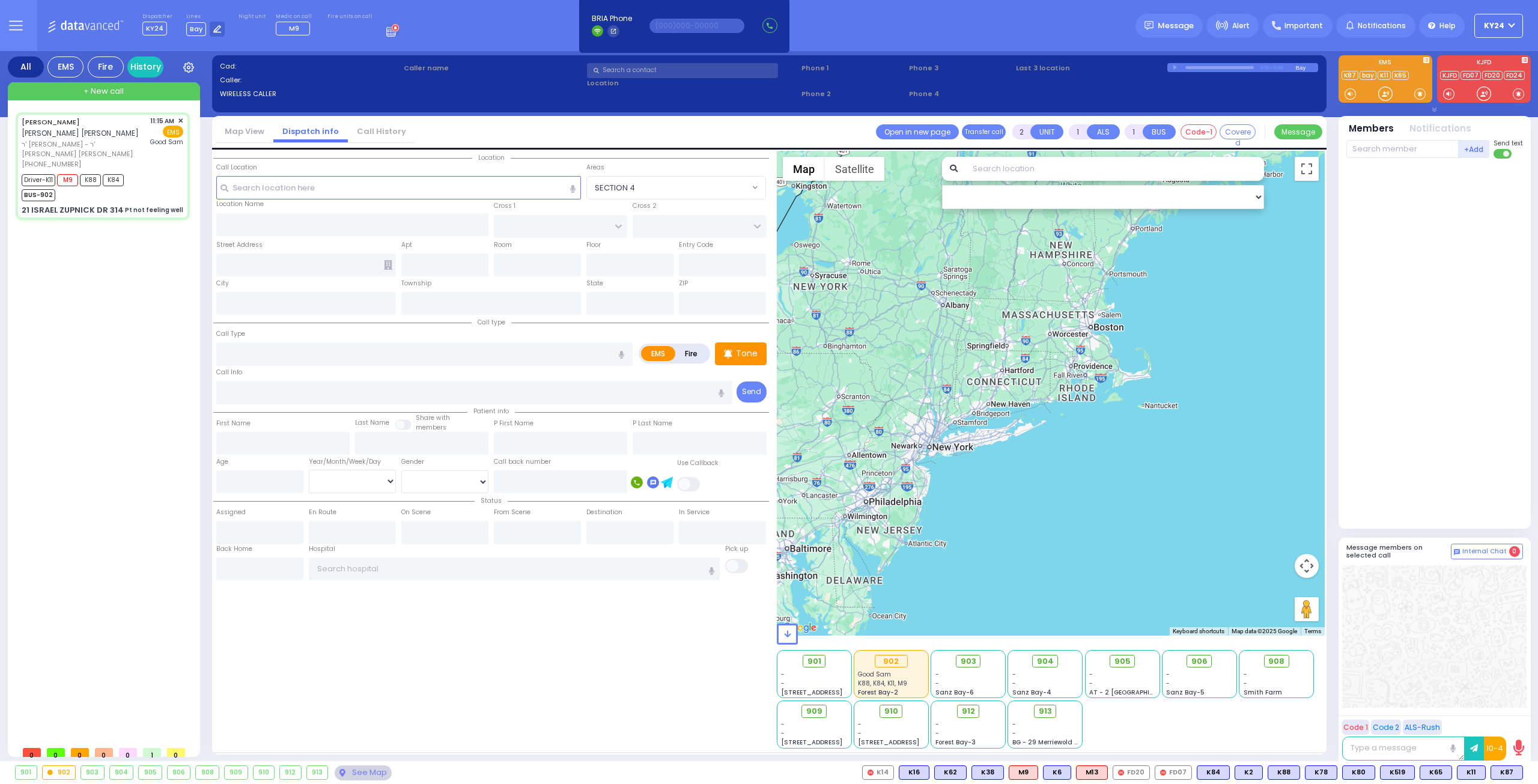
type input "6"
select select
type input "Pt not feeling well"
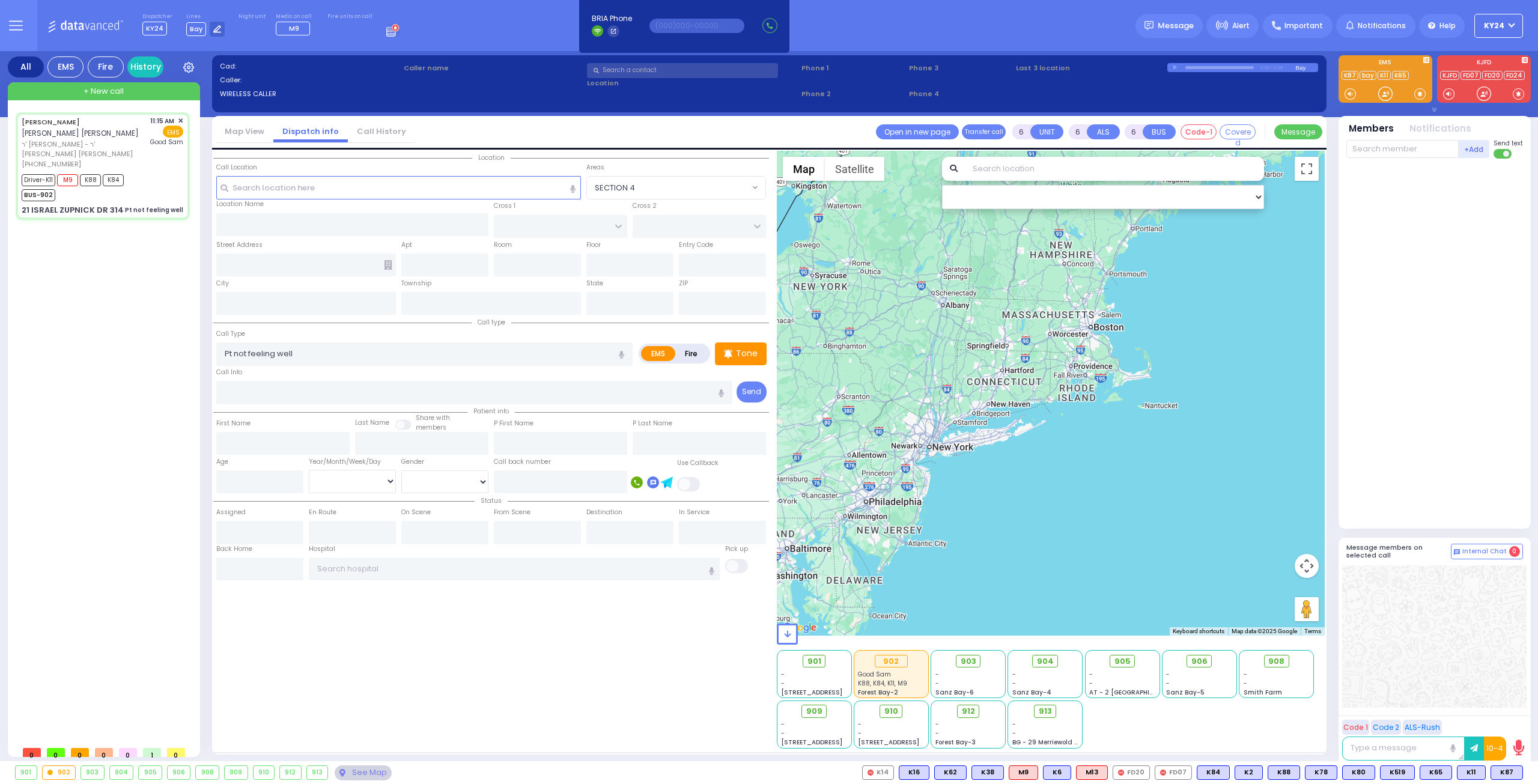
radio input "true"
type input "husband not home called it in"
type input "[PERSON_NAME]"
type input "GOLDENBERG"
type input "Unknown"
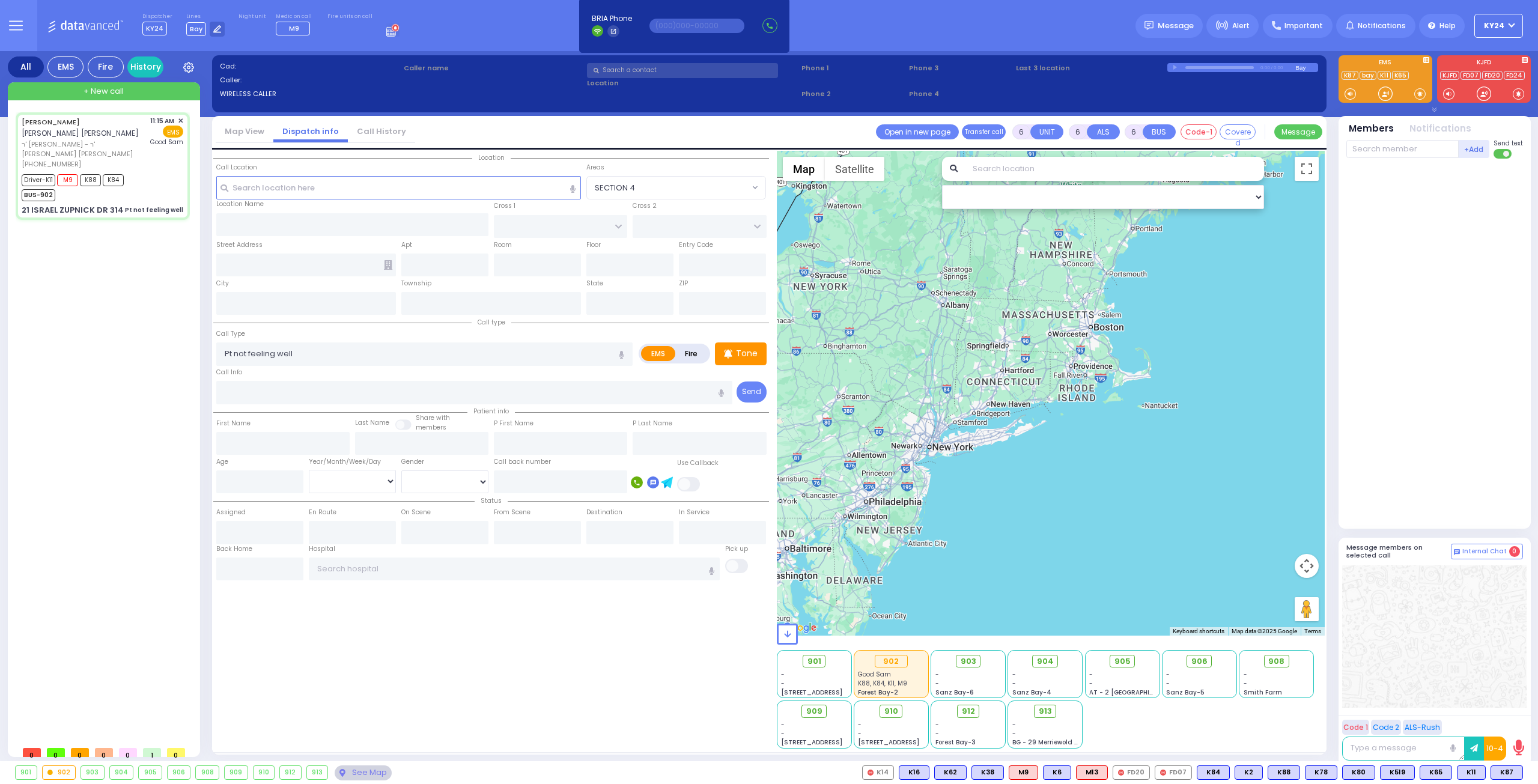
type input "Unknown"
type input "34"
select select "Year"
select select "[DEMOGRAPHIC_DATA]"
type input "11:15"
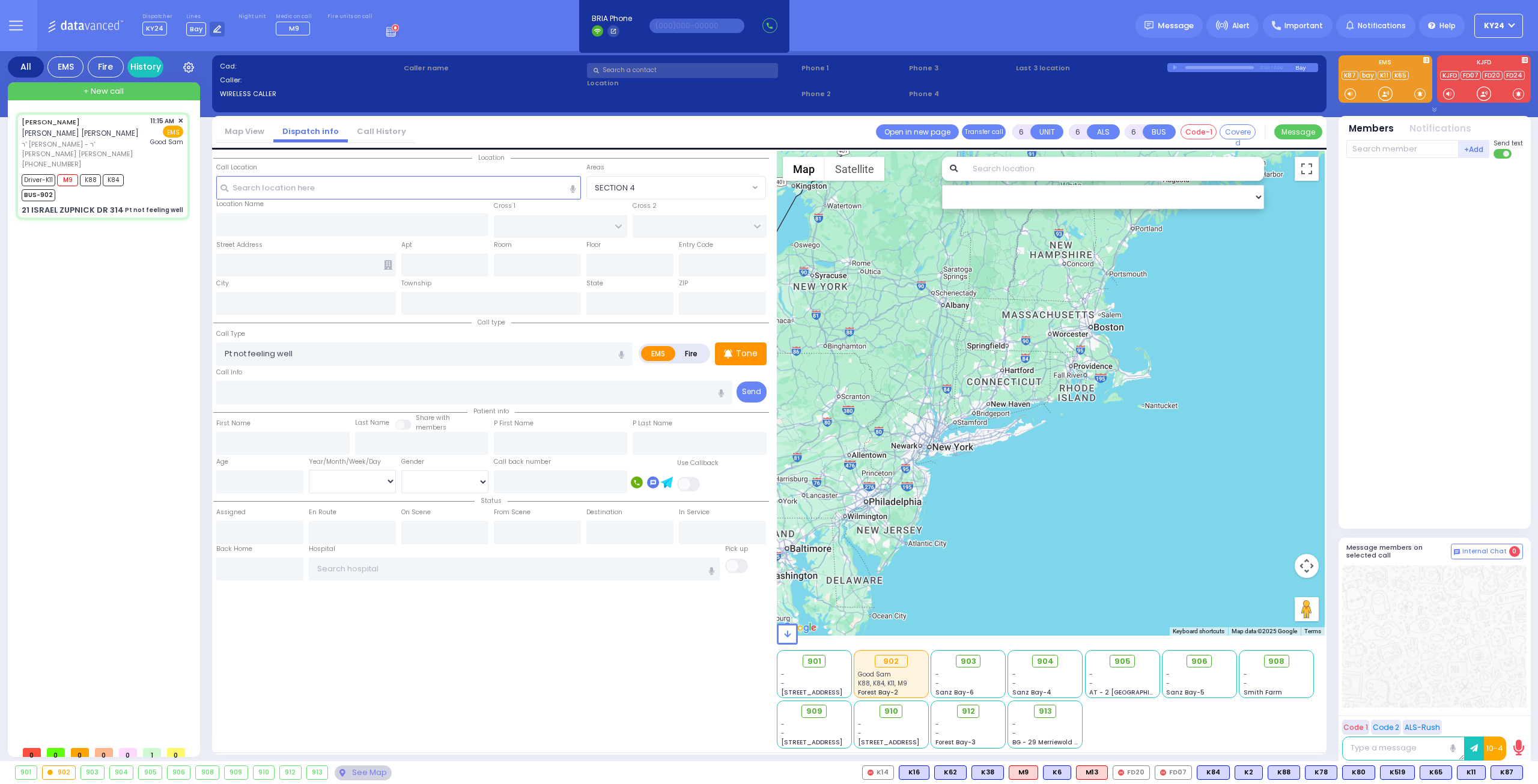
type input "11:19"
type input "11:20"
type input "12:24"
type input "[GEOGRAPHIC_DATA]"
select select "Hatzalah Garages"
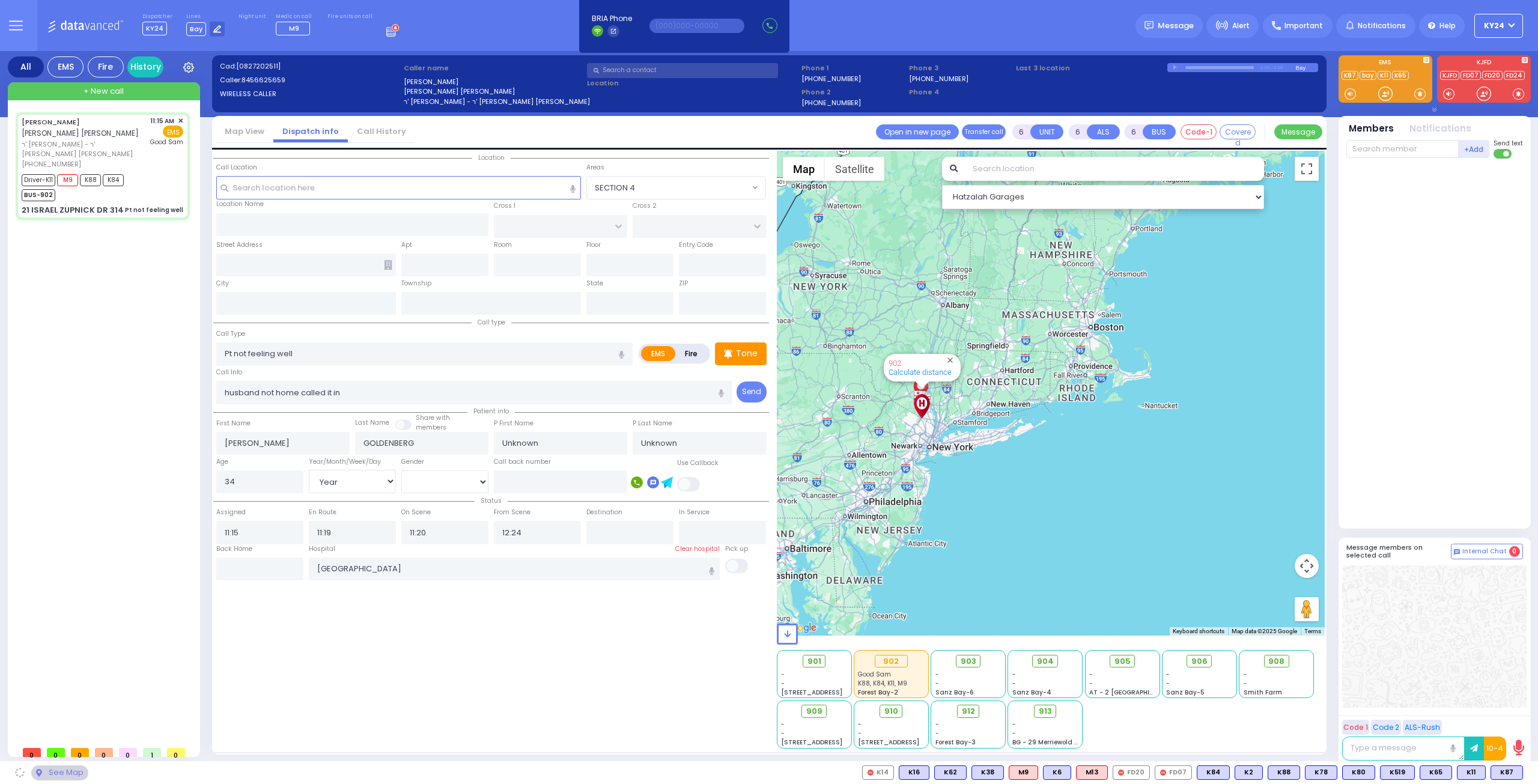
type input "KAHAN DR"
type input "GETZIL BERGER BLVD"
type input "21 ISRAEL ZUPNICK DR"
type input "314"
type input "Monroe"
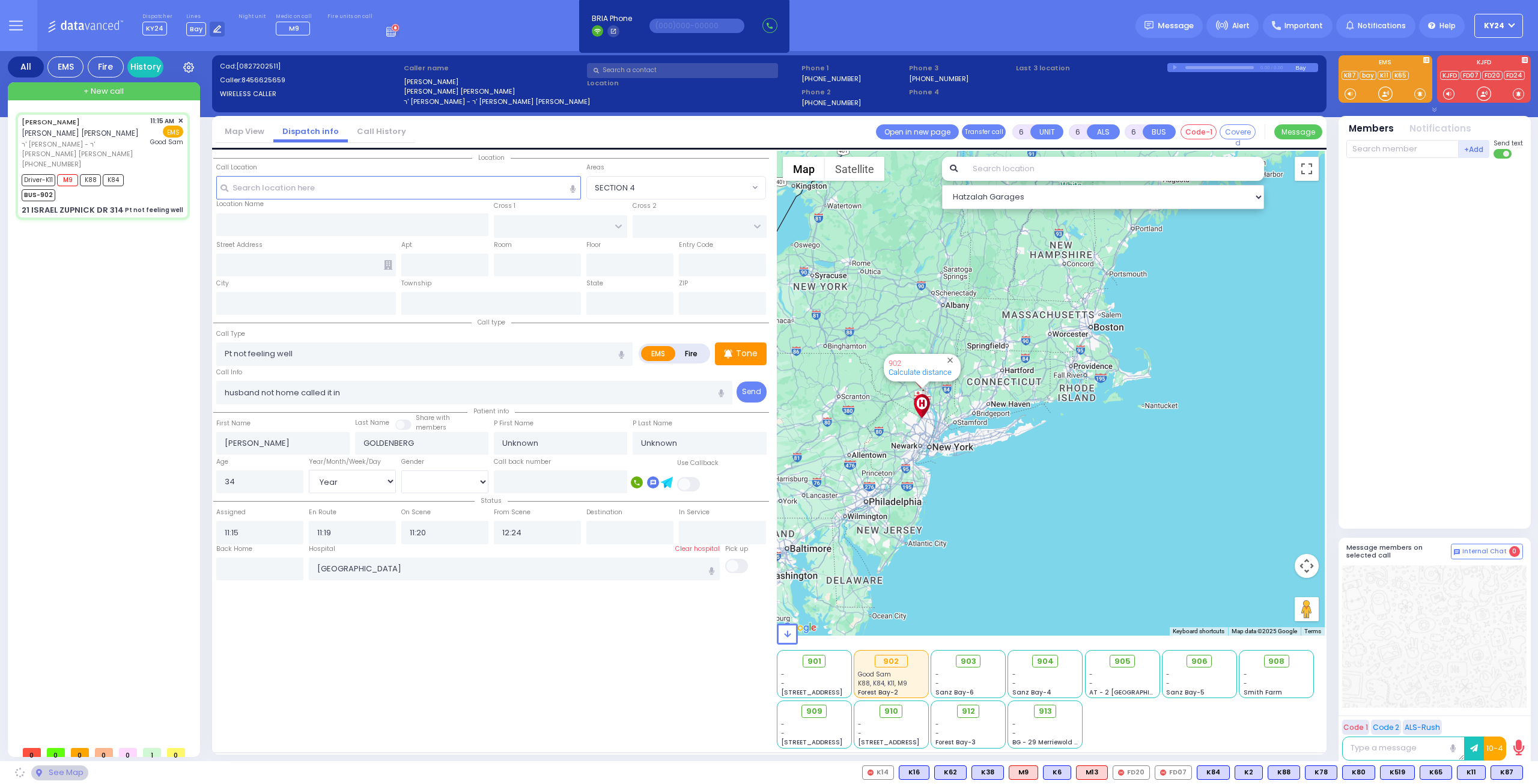
type input "[US_STATE]"
type input "10950"
select select "SECTION 4"
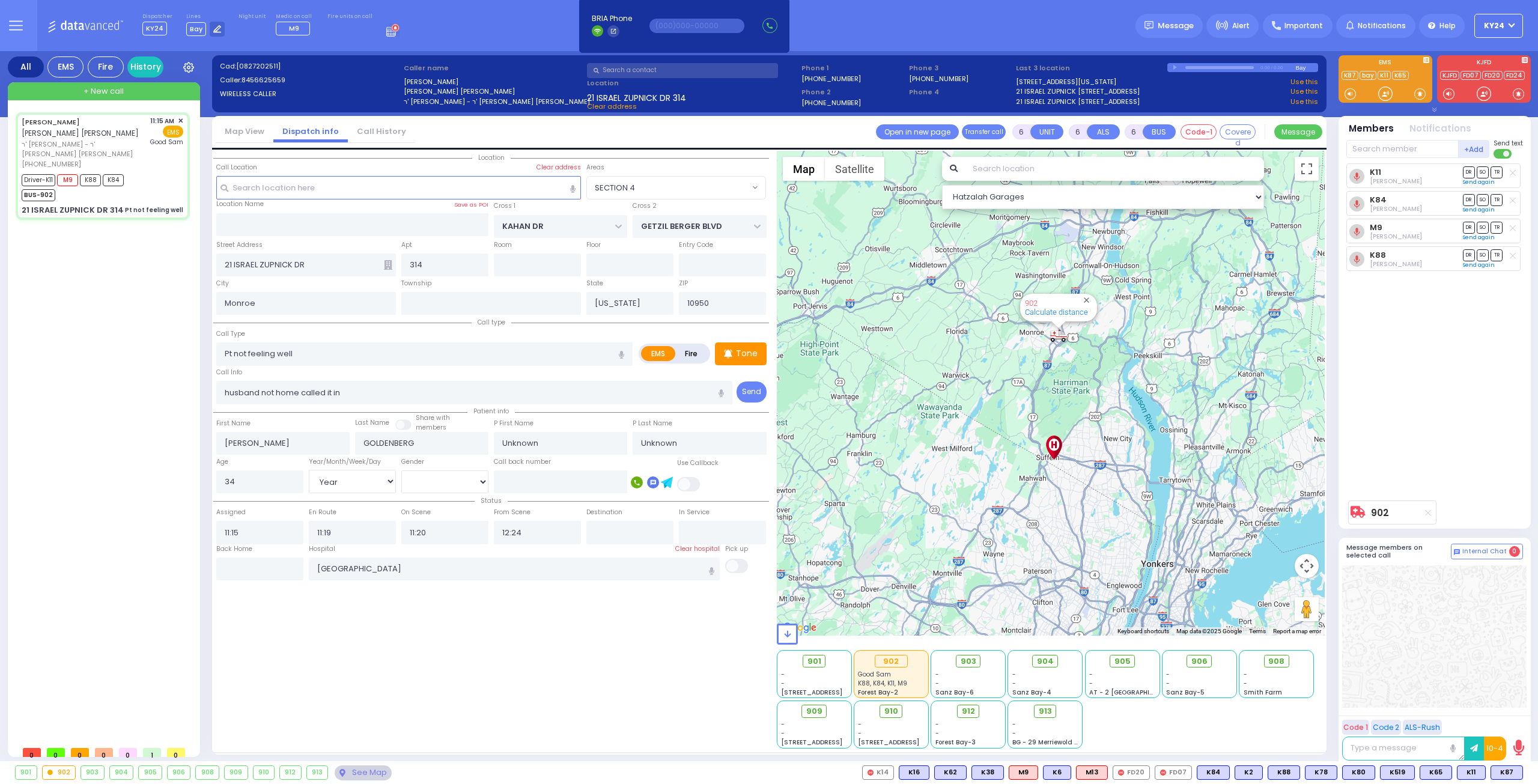
select select
radio input "true"
type input "Hindy"
type input "Goldenberg"
select select "Year"
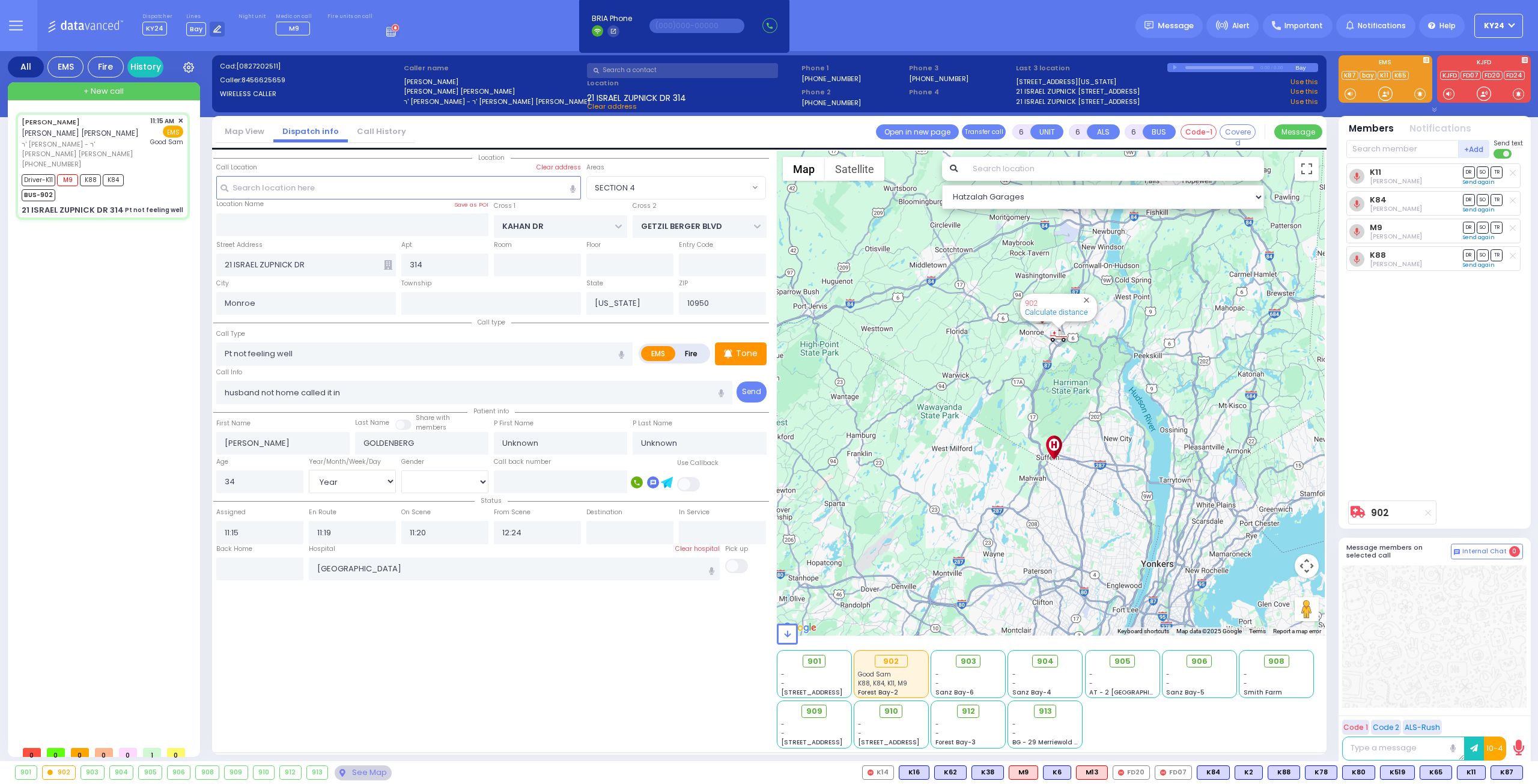
select select "[DEMOGRAPHIC_DATA]"
select select "Hatzalah Garages"
select select "SECTION 4"
select select
radio input "true"
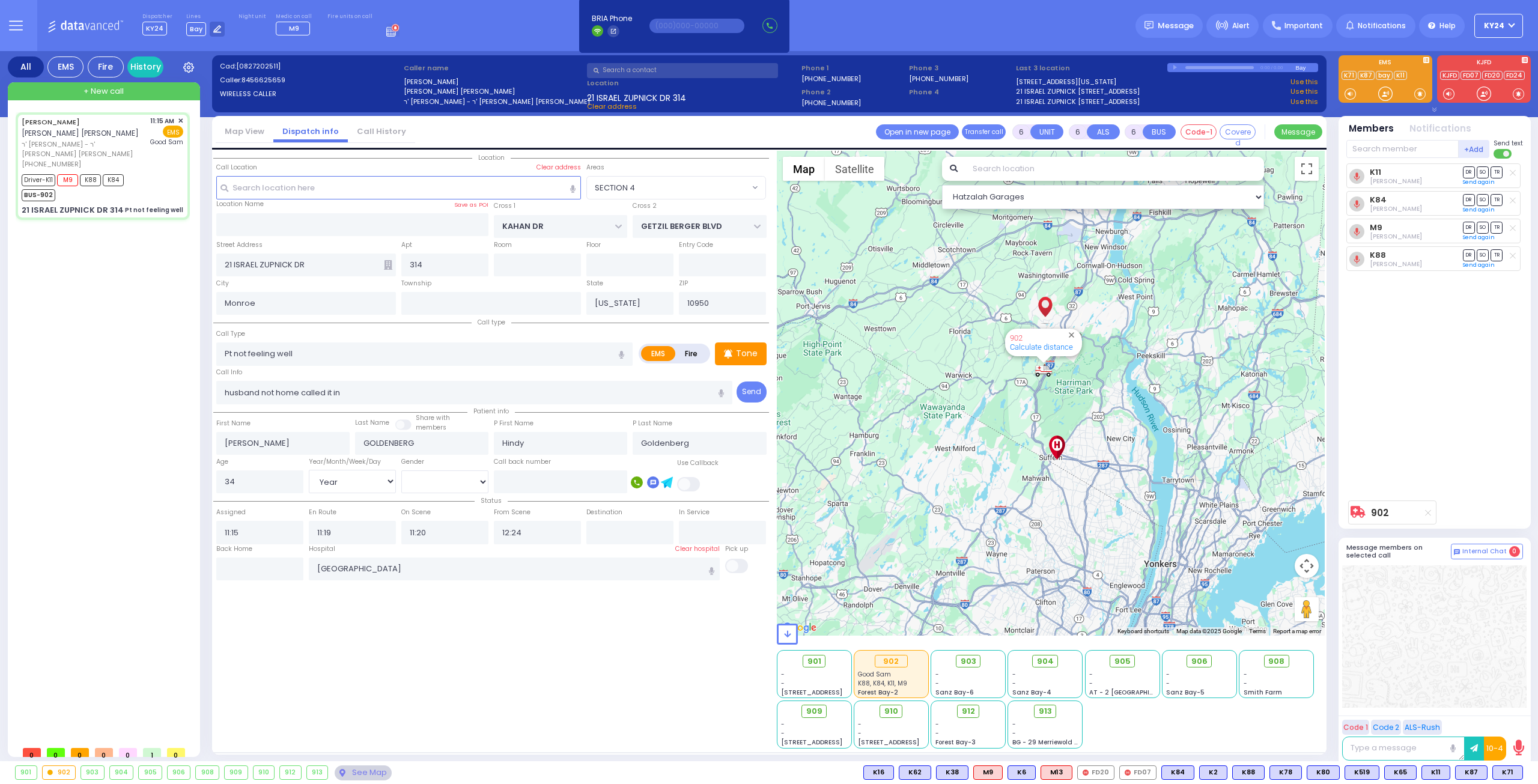
select select "Year"
select select "[DEMOGRAPHIC_DATA]"
select select "Hatzalah Garages"
select select "SECTION 4"
click at [662, 67] on input "text" at bounding box center [682, 70] width 191 height 15
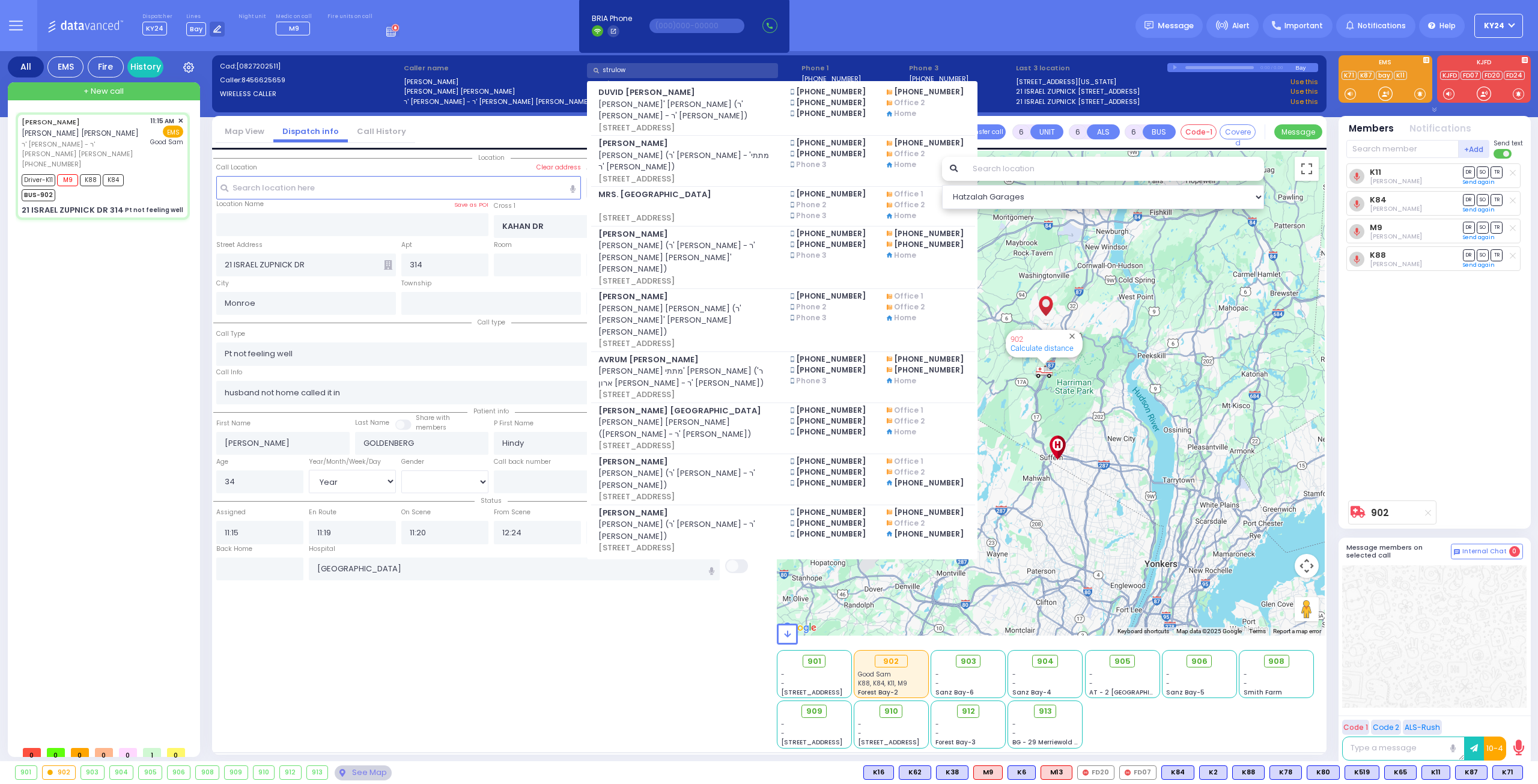
type input "strulowi"
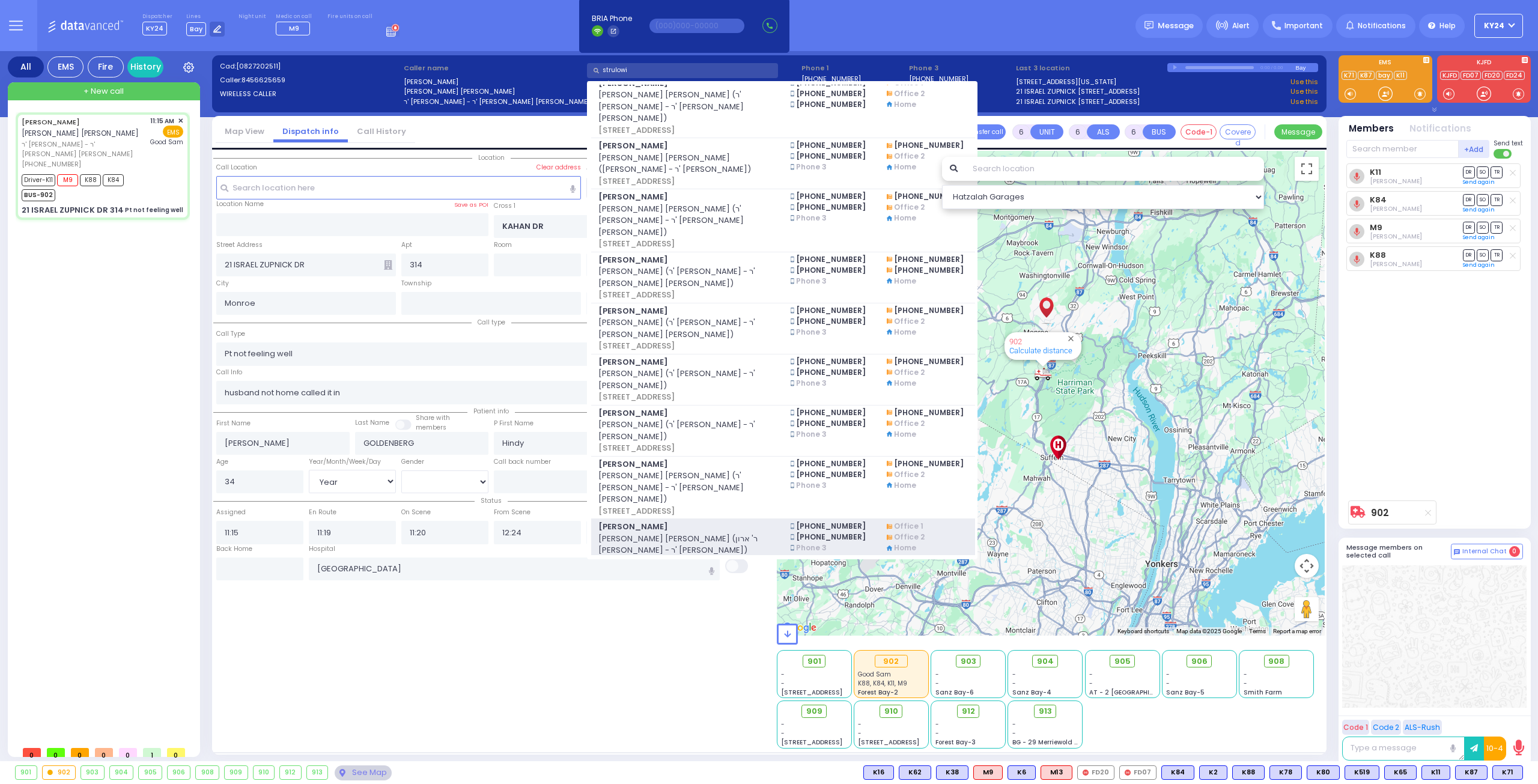
scroll to position [541, 0]
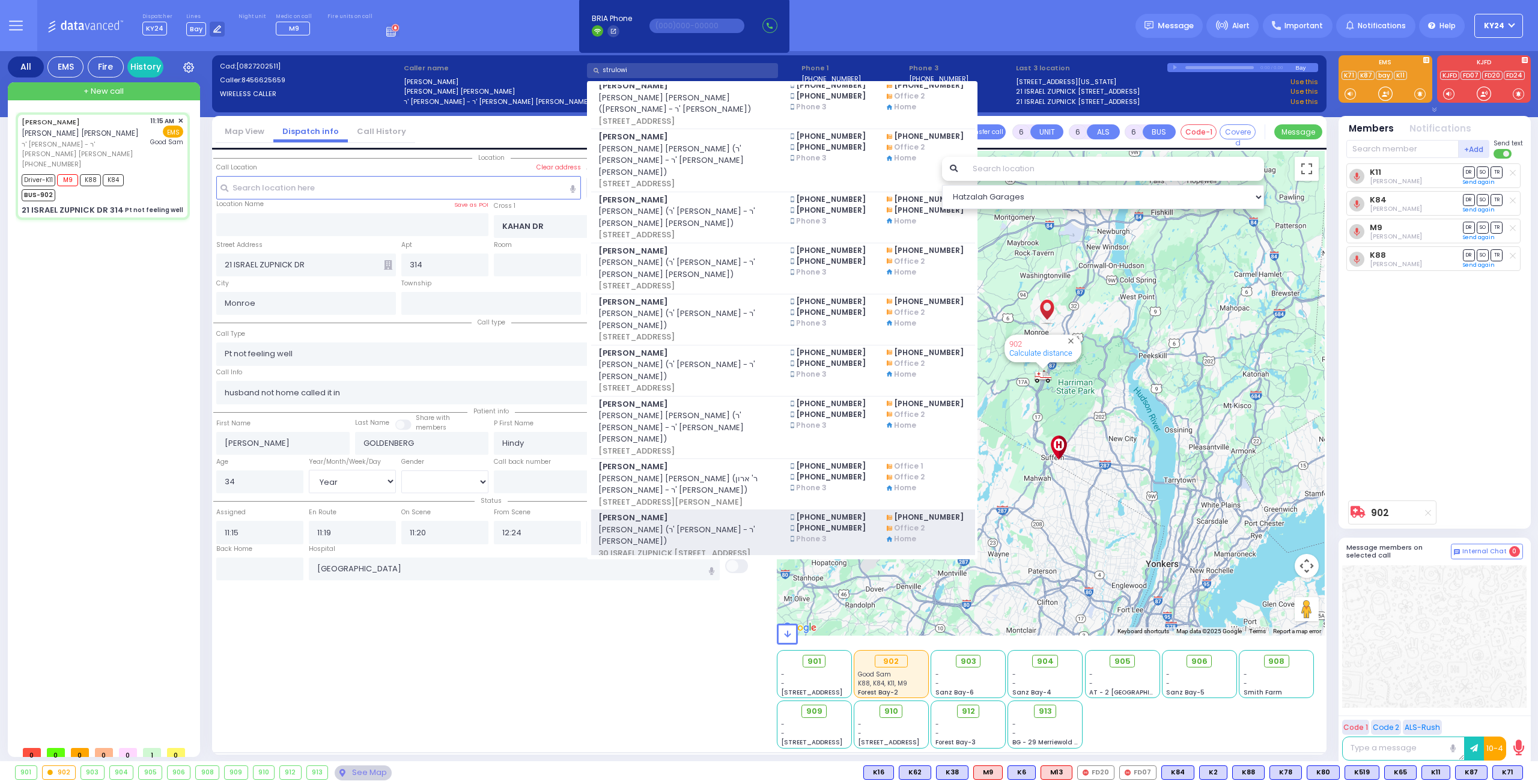
select select
radio input "true"
select select "Year"
select select "[DEMOGRAPHIC_DATA]"
select select "Hatzalah Garages"
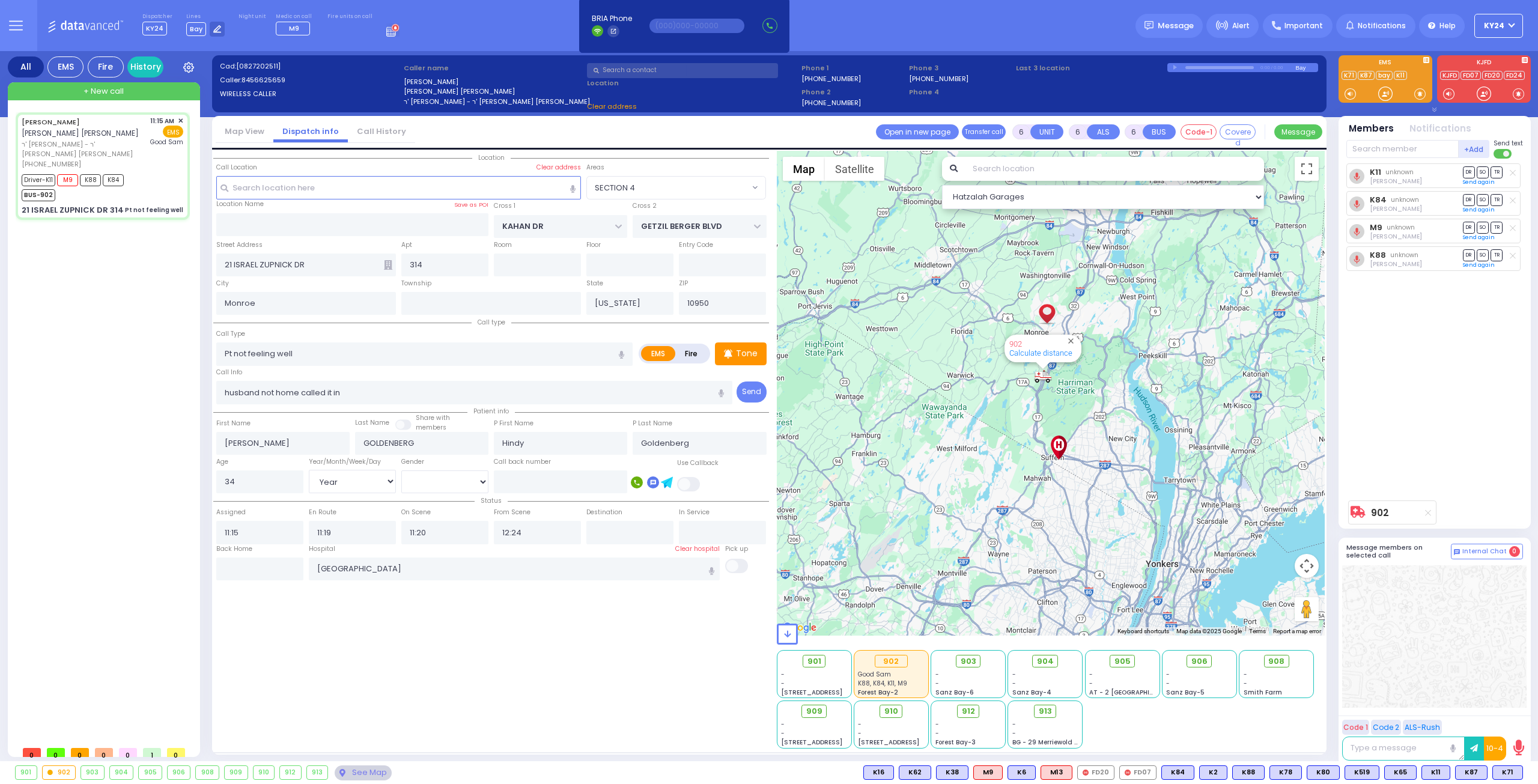
select select "SECTION 4"
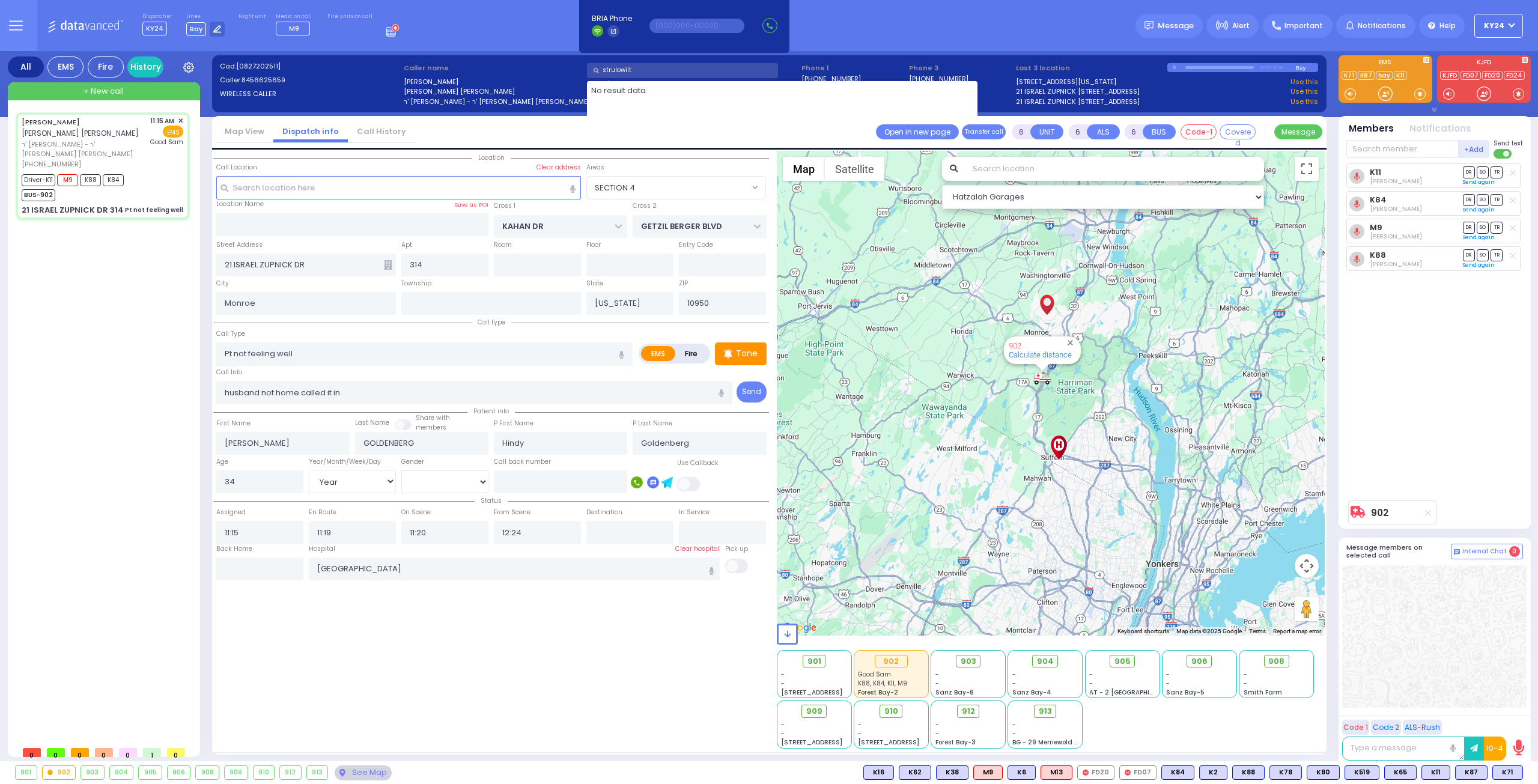
drag, startPoint x: 718, startPoint y: 70, endPoint x: 593, endPoint y: 72, distance: 125.0
click at [593, 72] on input "strulowiit" at bounding box center [682, 70] width 191 height 15
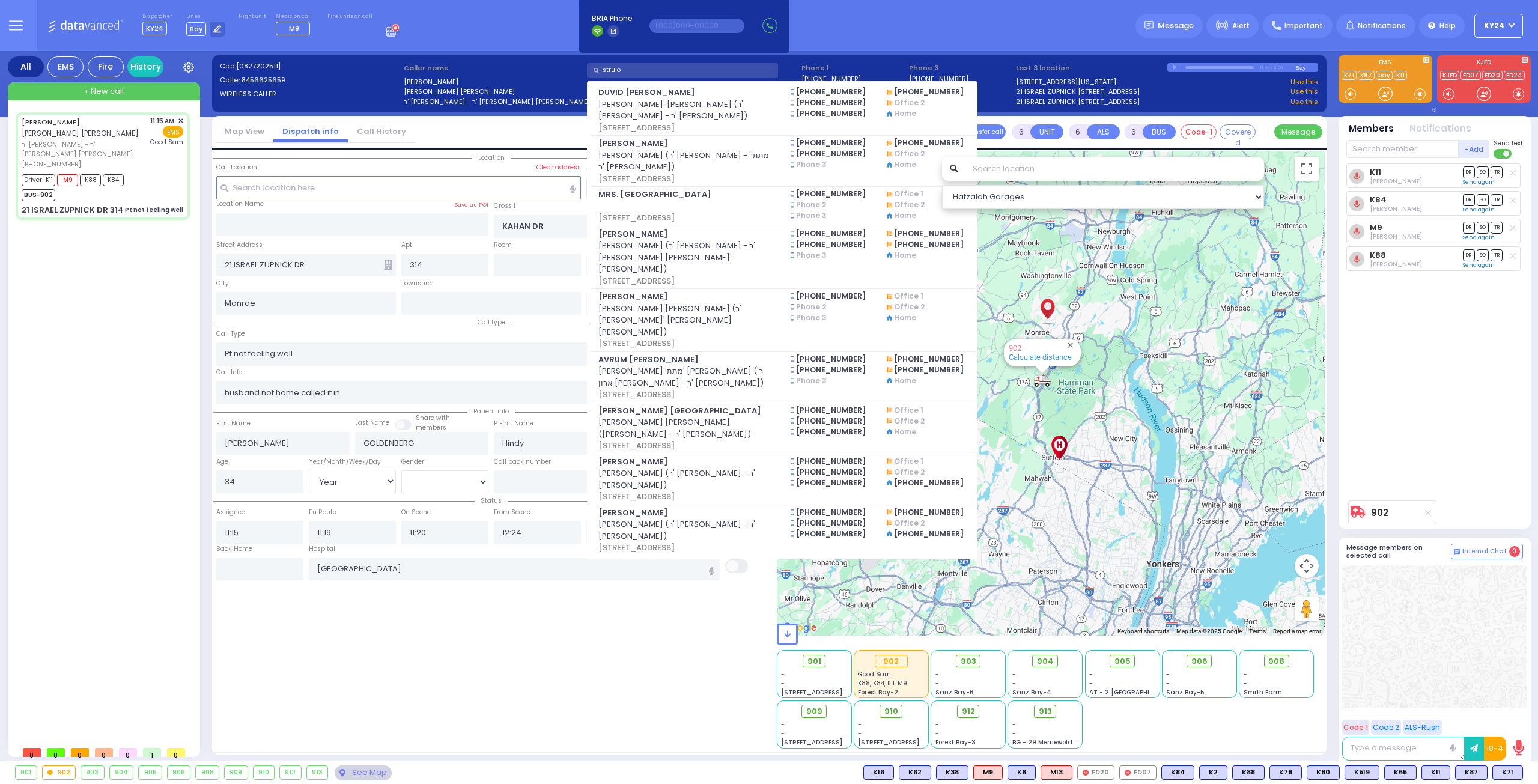
type input "strulow"
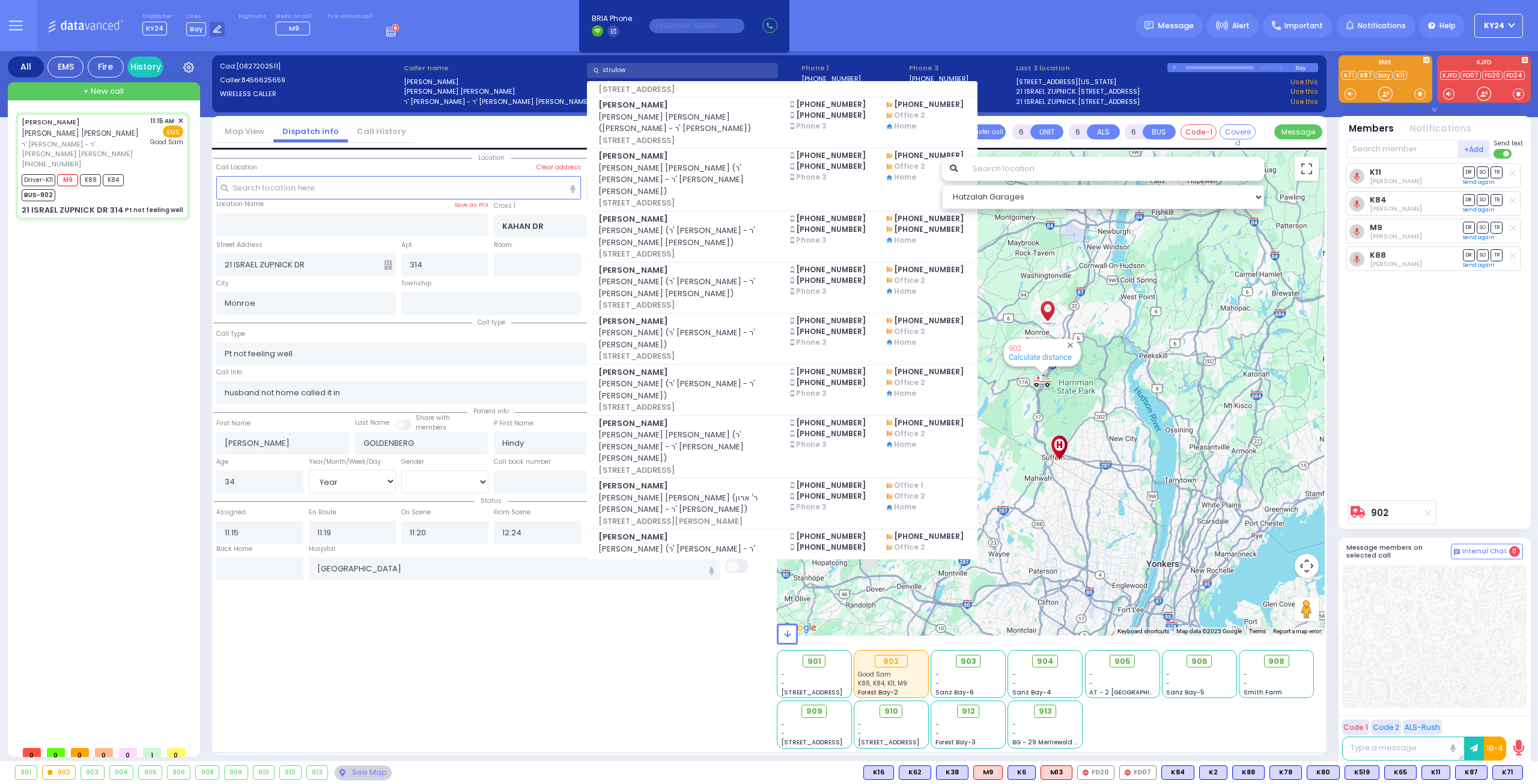
scroll to position [541, 0]
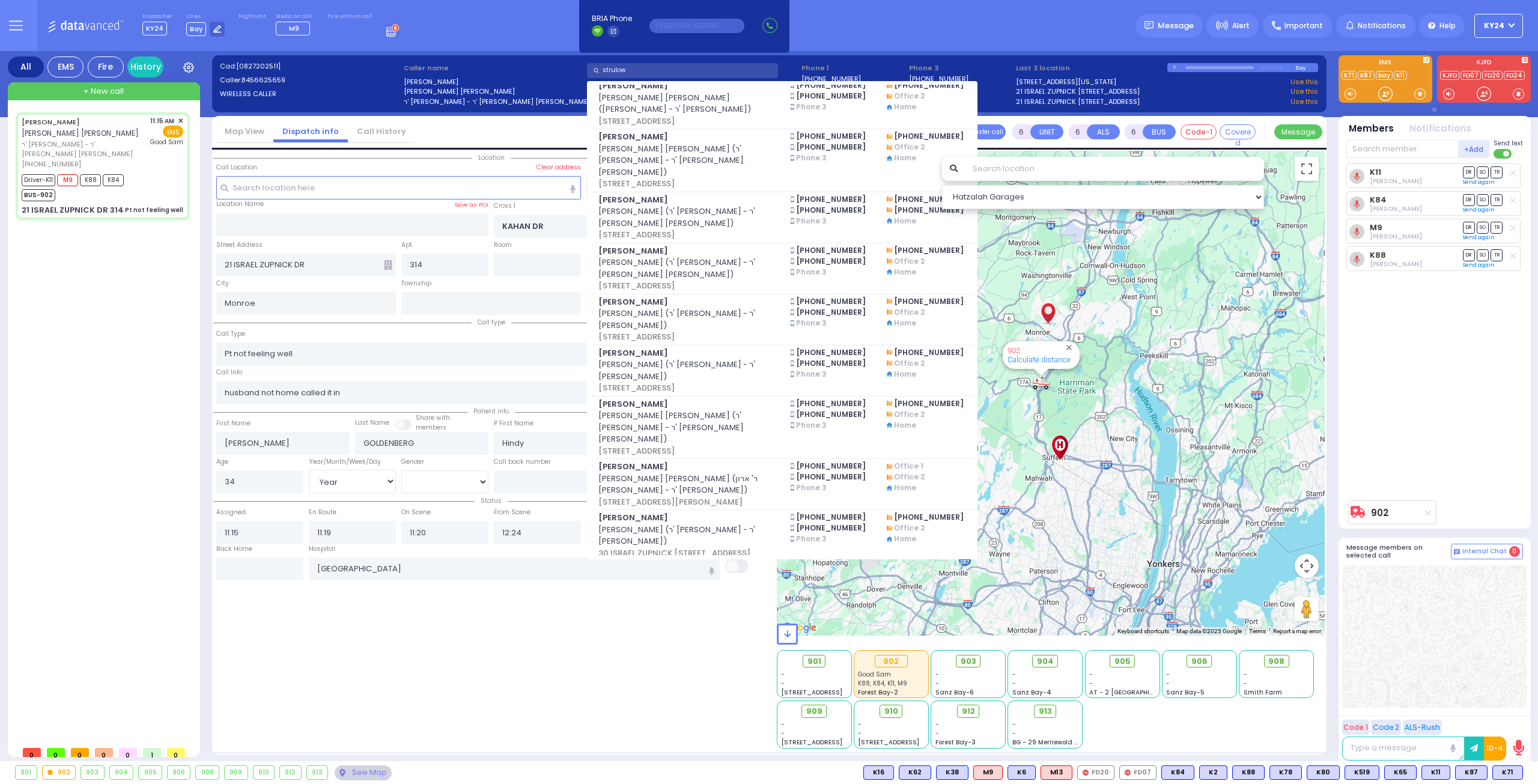
drag, startPoint x: 677, startPoint y: 74, endPoint x: 542, endPoint y: 65, distance: 135.3
click at [543, 65] on div "Cad: [0827202511] Caller: 8456625659 WIRELESS CALLER Caller name [PERSON_NAME] …" at bounding box center [769, 88] width 1103 height 54
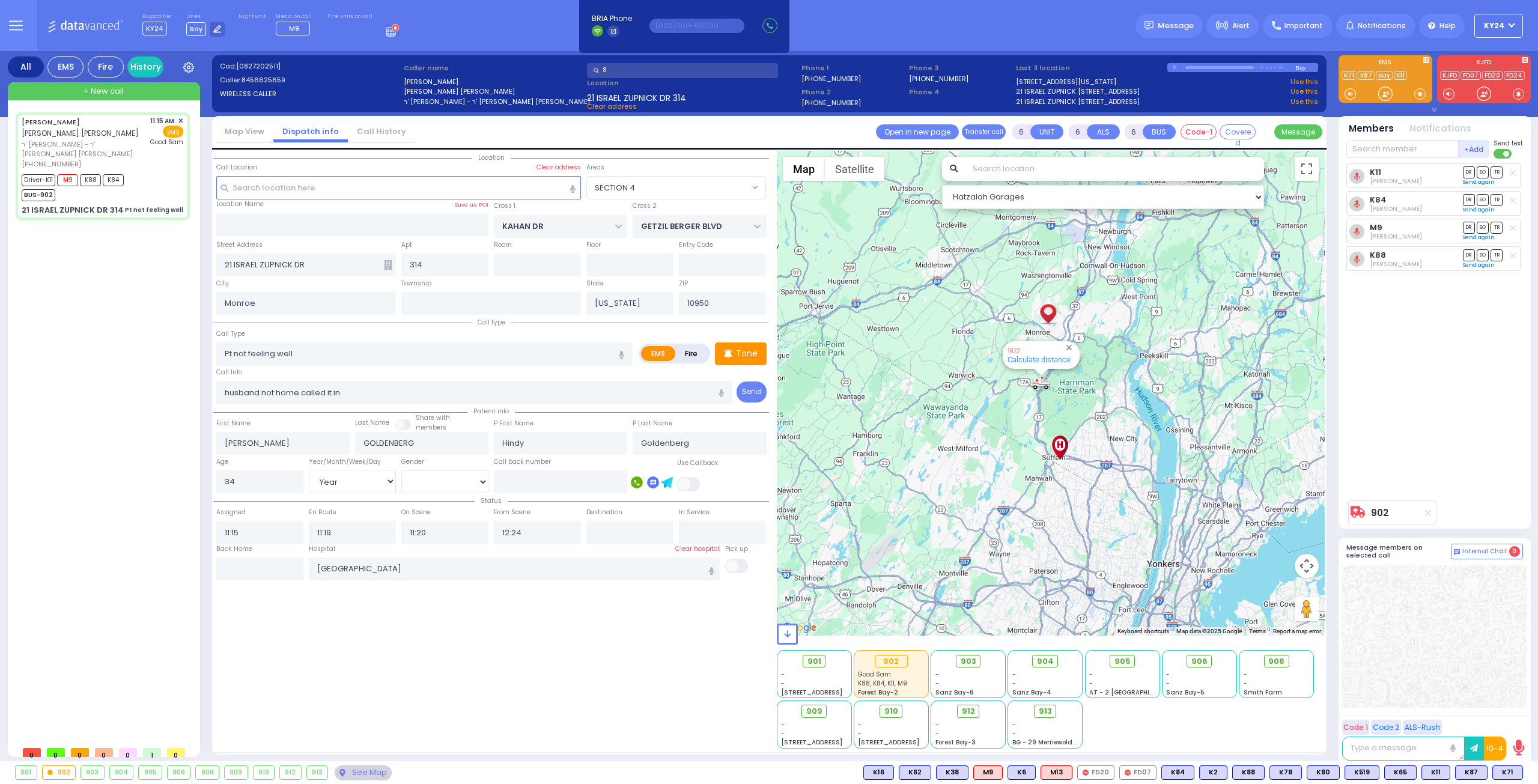
scroll to position [0, 0]
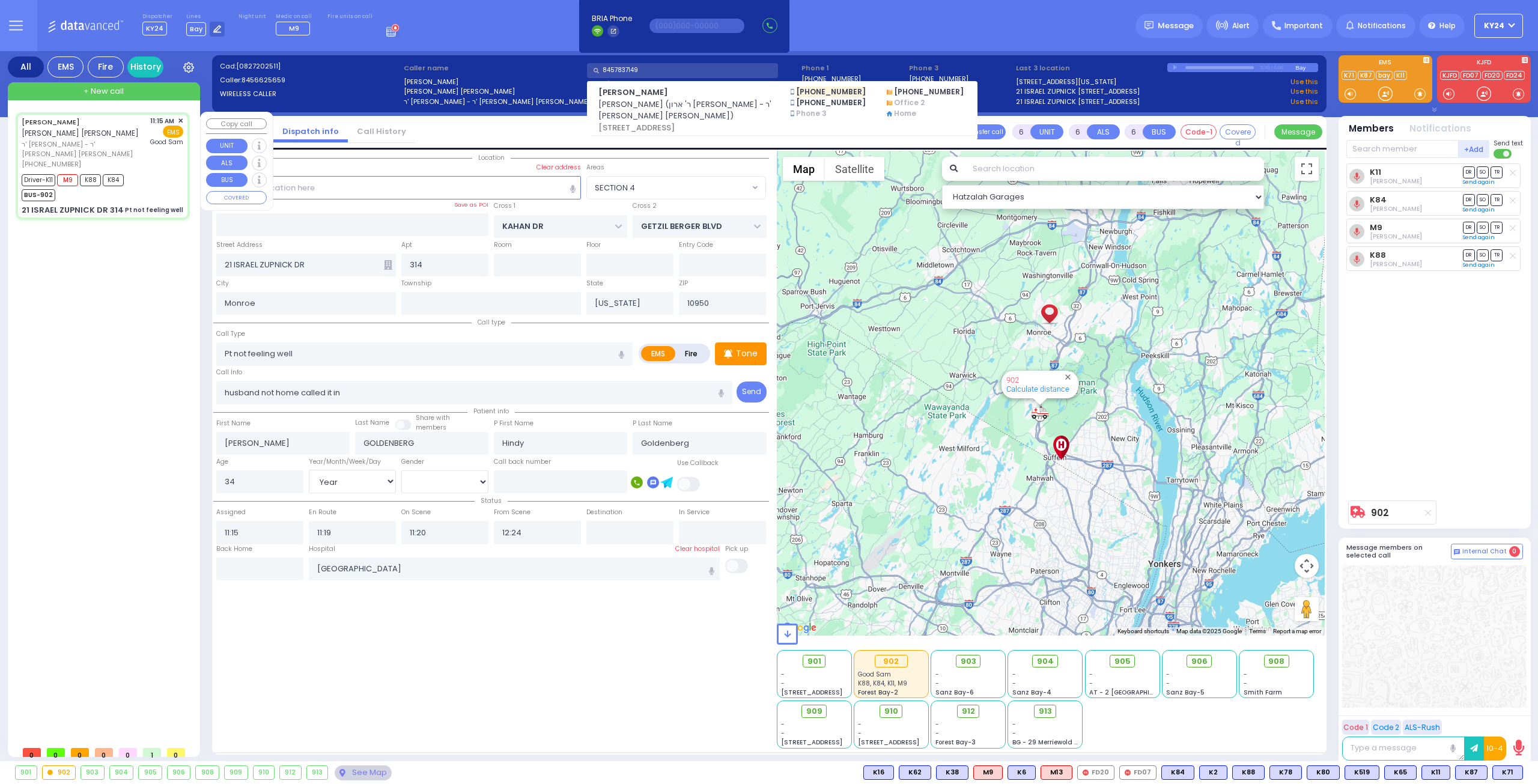
type input "8457837149"
click at [132, 95] on div "+ New call" at bounding box center [104, 91] width 192 height 18
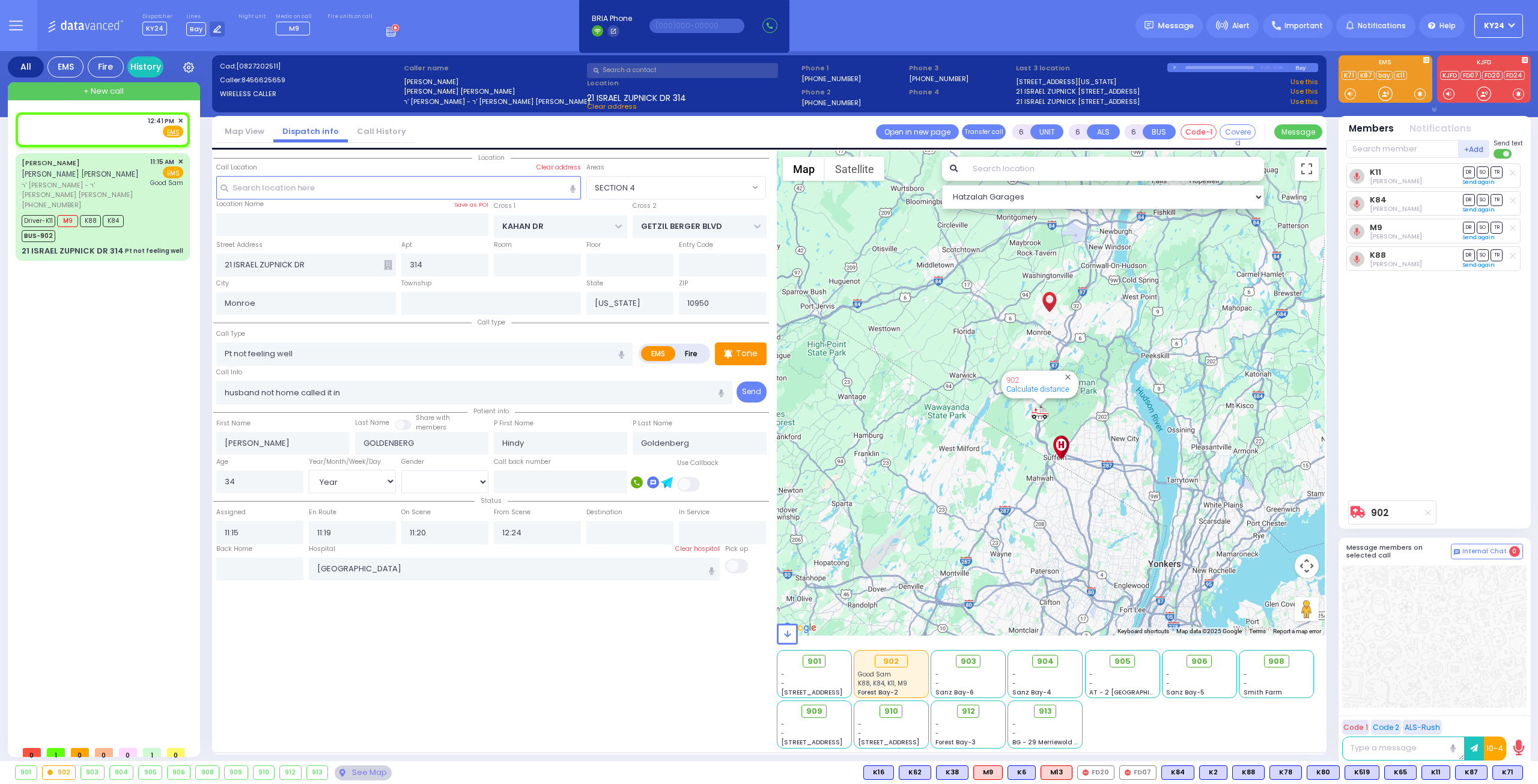
type input "2"
type input "1"
select select
radio input "true"
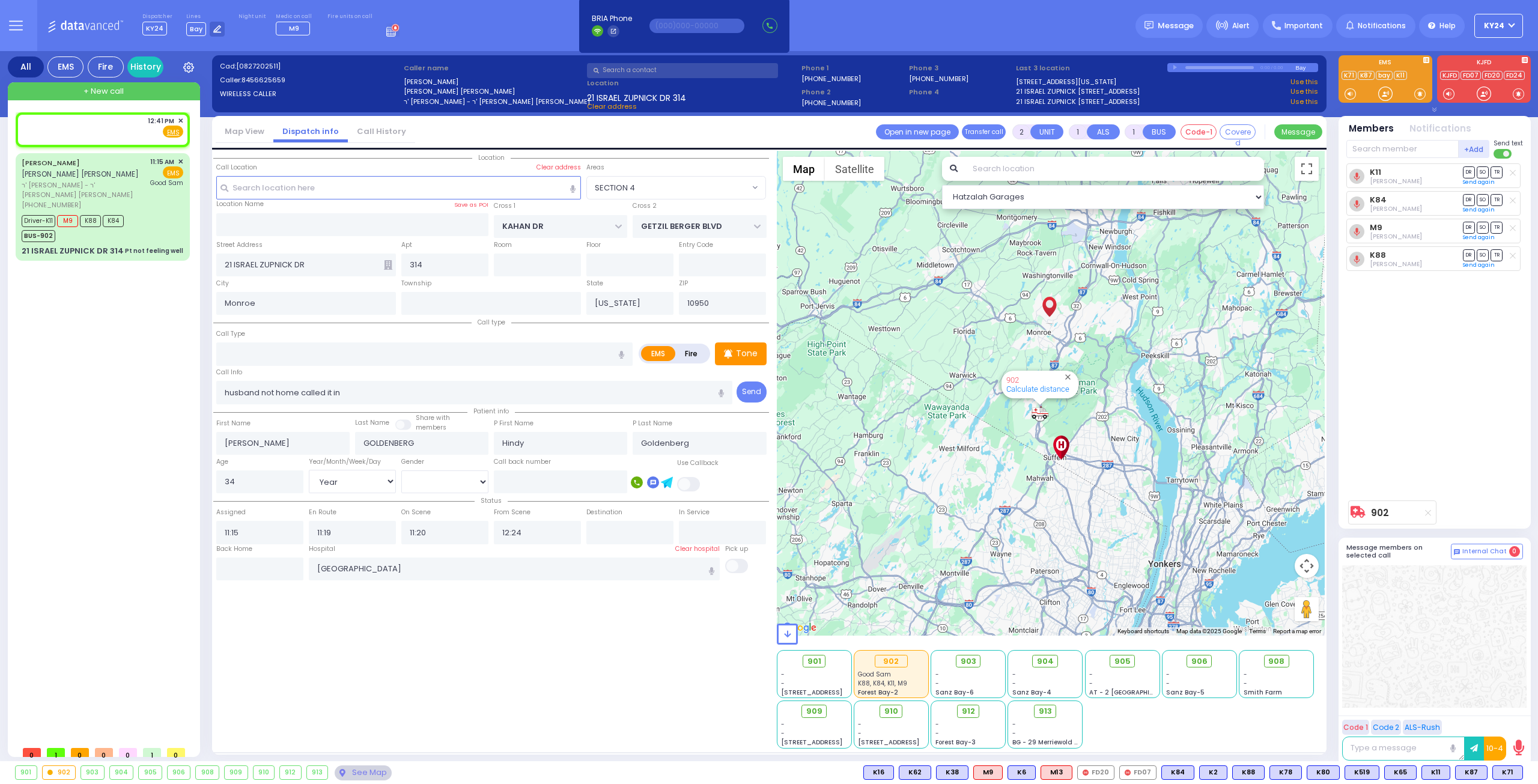
select select
type input "12:41"
select select "Hatzalah Garages"
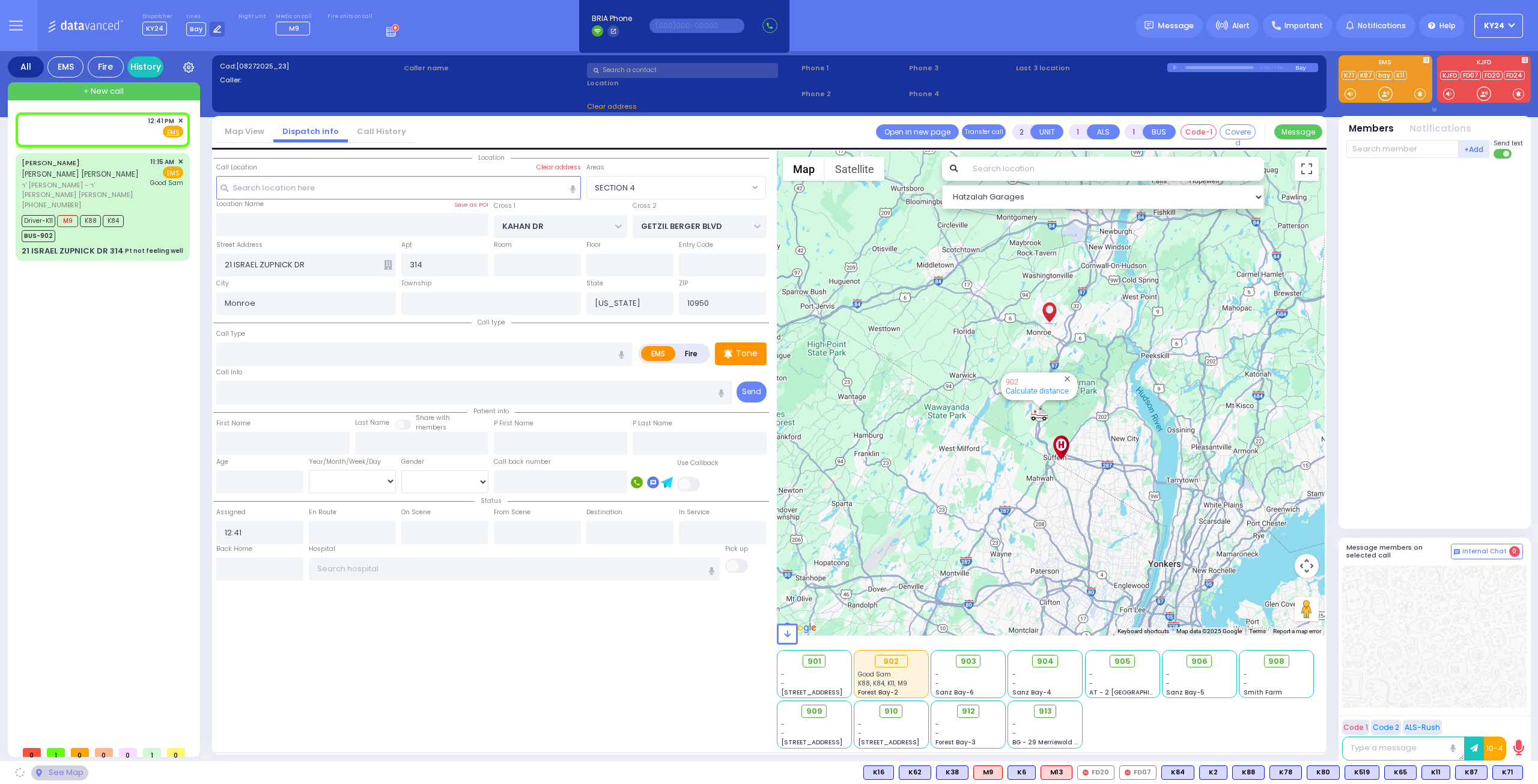
select select
radio input "true"
select select
select select "Hatzalah Garages"
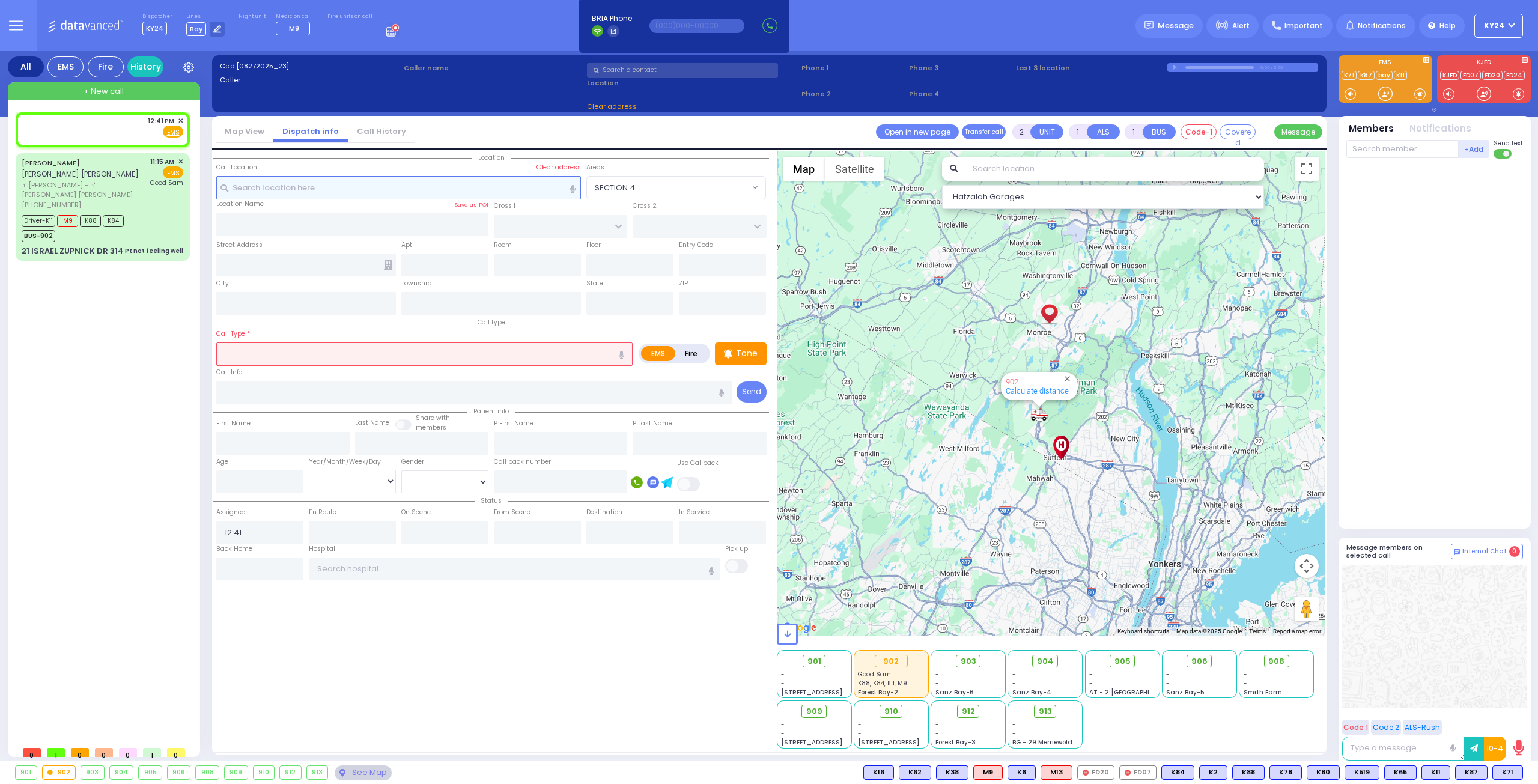
click at [380, 189] on input "text" at bounding box center [398, 187] width 365 height 23
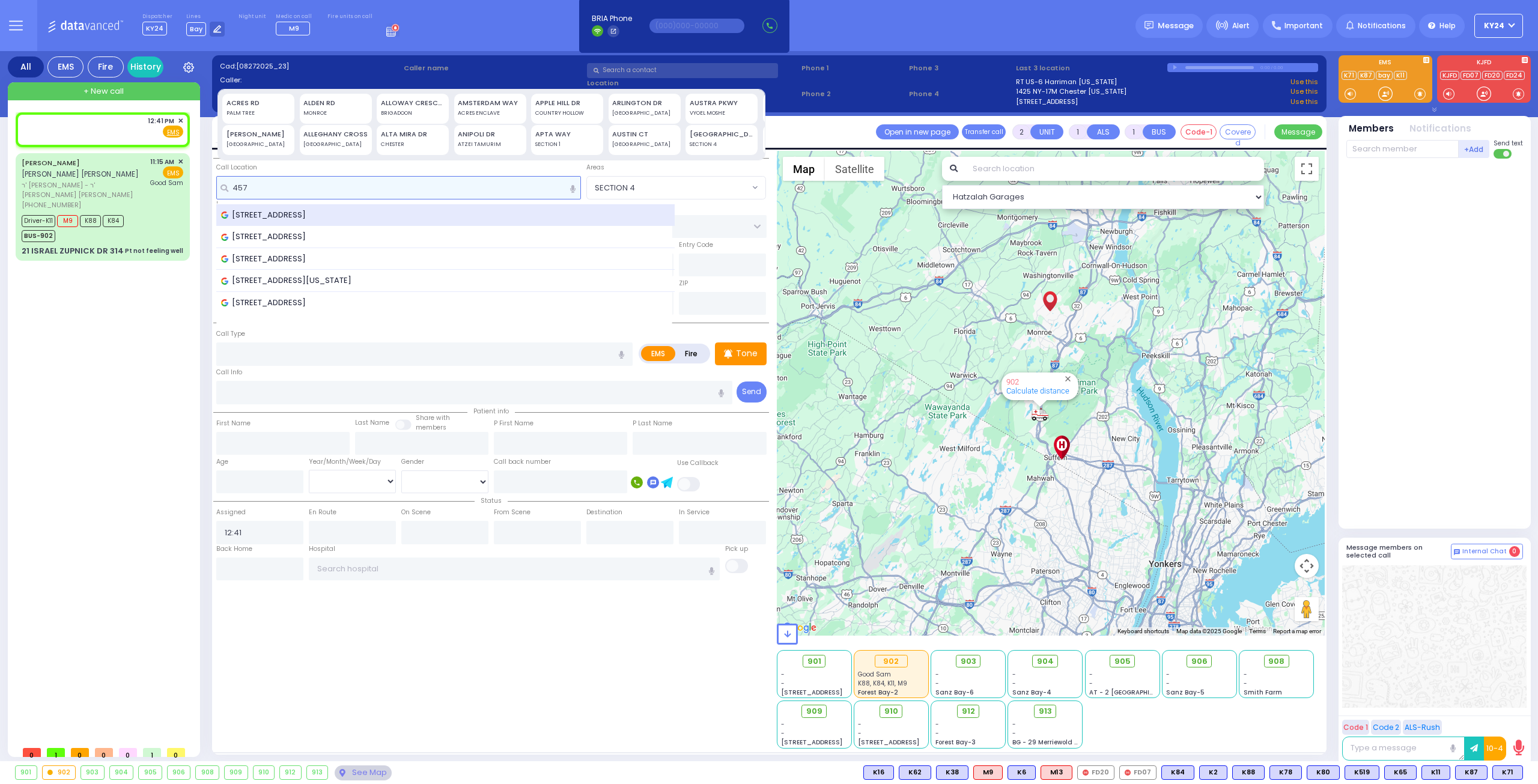
type input "457"
click at [310, 209] on span "[STREET_ADDRESS]" at bounding box center [265, 214] width 89 height 12
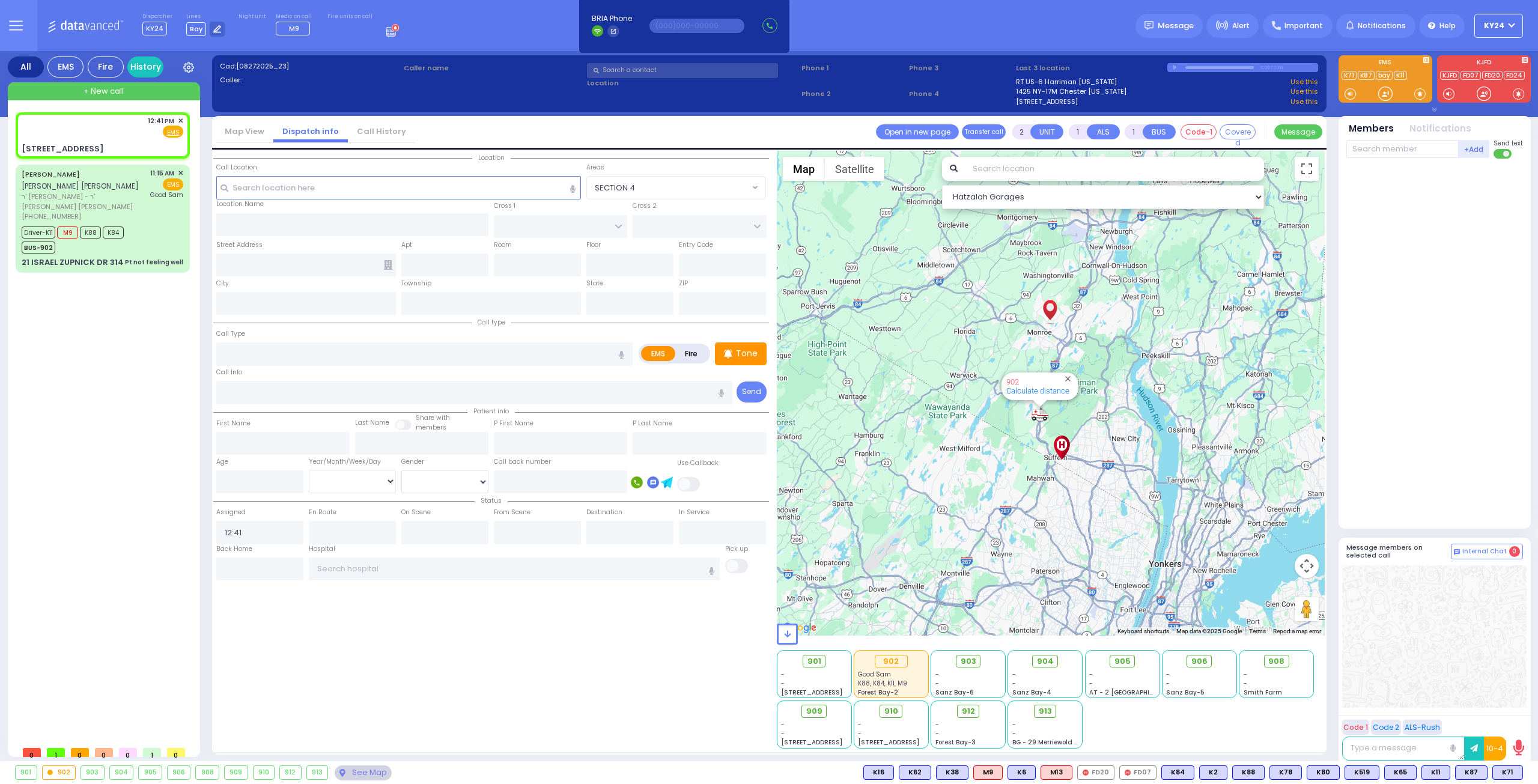
select select
radio input "true"
select select
select select "Hatzalah Garages"
type input "KEITH LN"
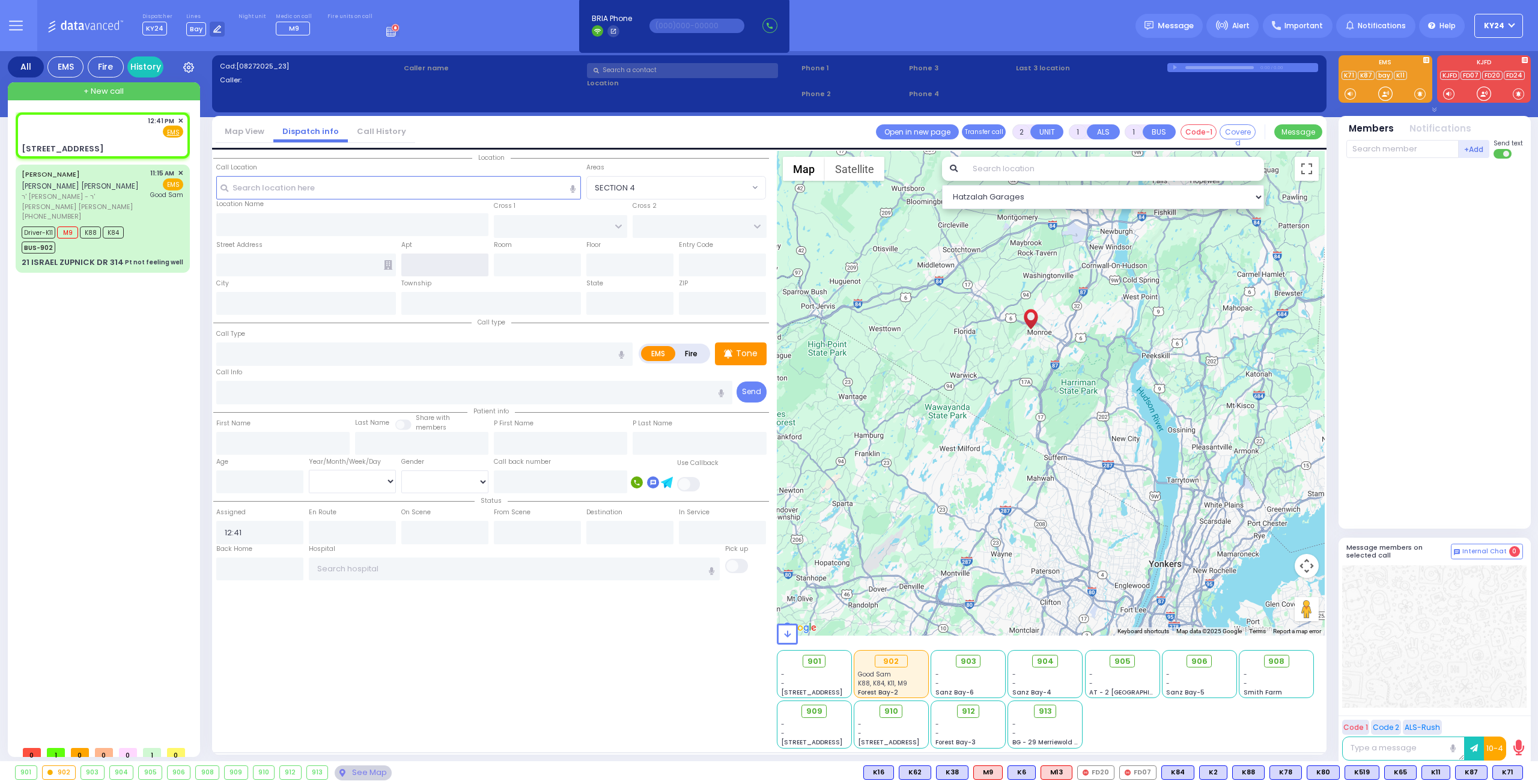
type input "[GEOGRAPHIC_DATA]"
type input "[STREET_ADDRESS]"
type input "Monroe"
type input "[US_STATE]"
type input "10950"
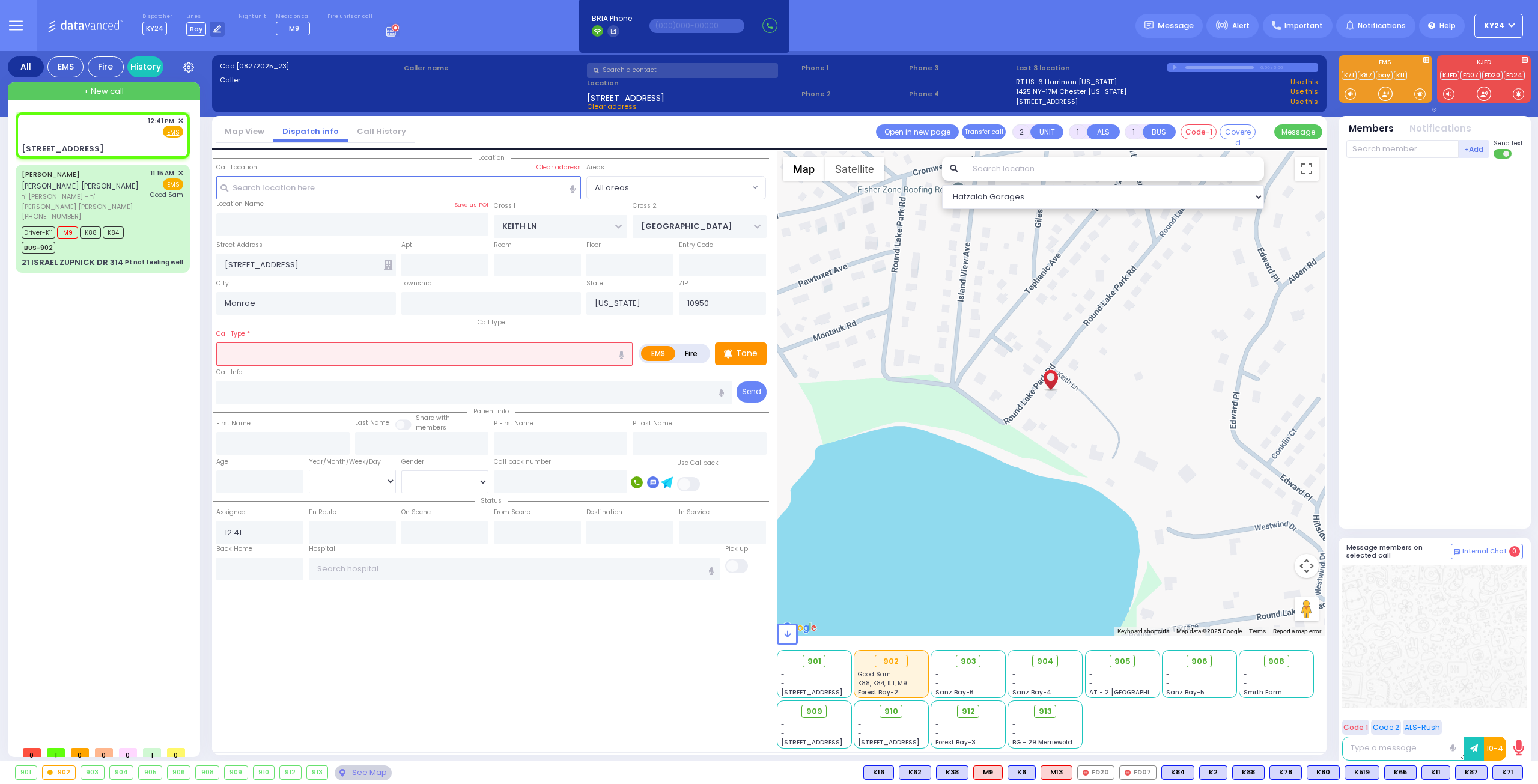
click at [514, 351] on input "text" at bounding box center [424, 354] width 416 height 23
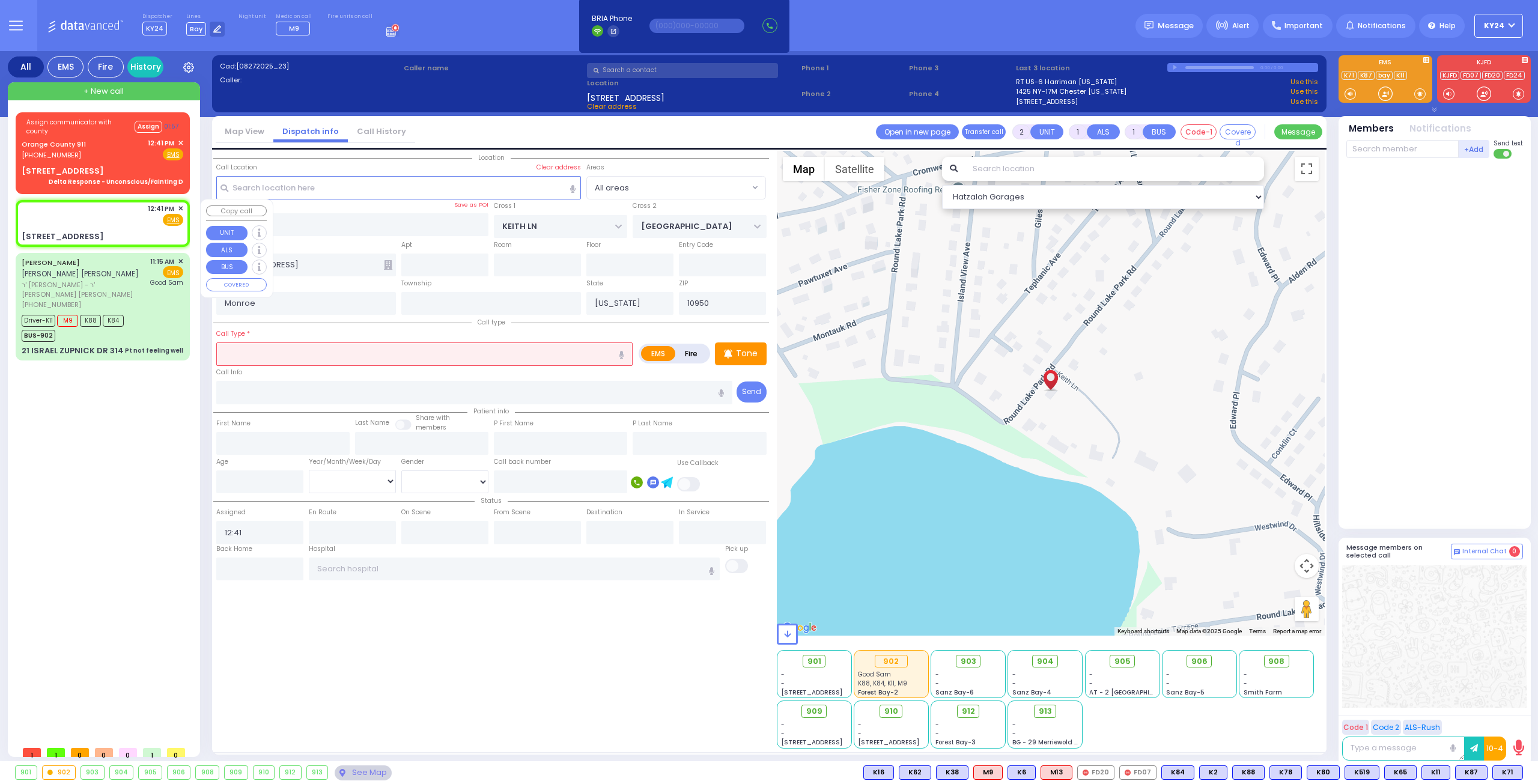
click at [181, 205] on span "✕" at bounding box center [181, 209] width 6 height 10
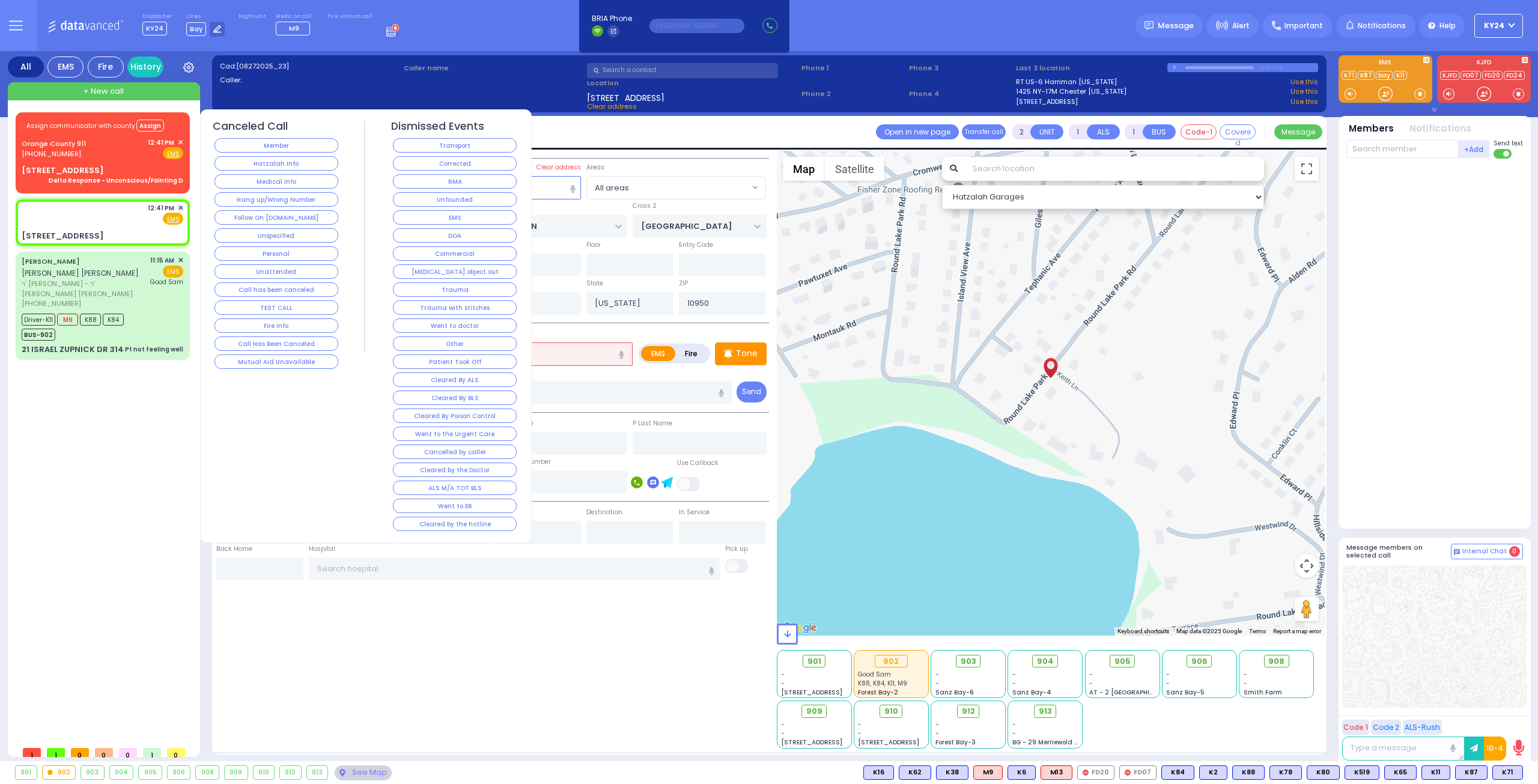
select select
radio input "true"
select select
select select "Hatzalah Garages"
click at [183, 209] on span "✕" at bounding box center [181, 209] width 6 height 10
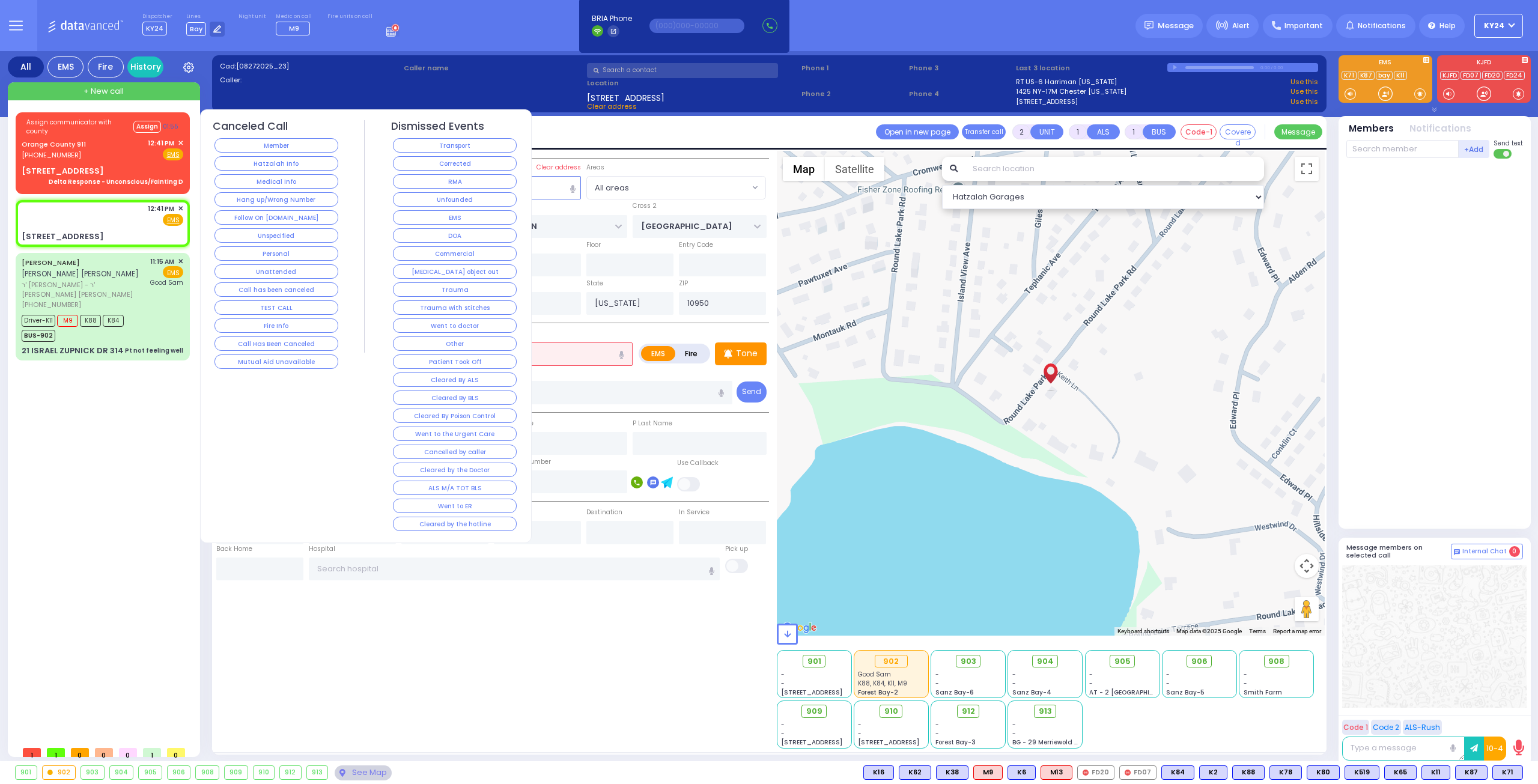
click at [181, 206] on span "✕" at bounding box center [181, 209] width 6 height 10
click at [448, 193] on button "Unfounded" at bounding box center [455, 199] width 124 height 14
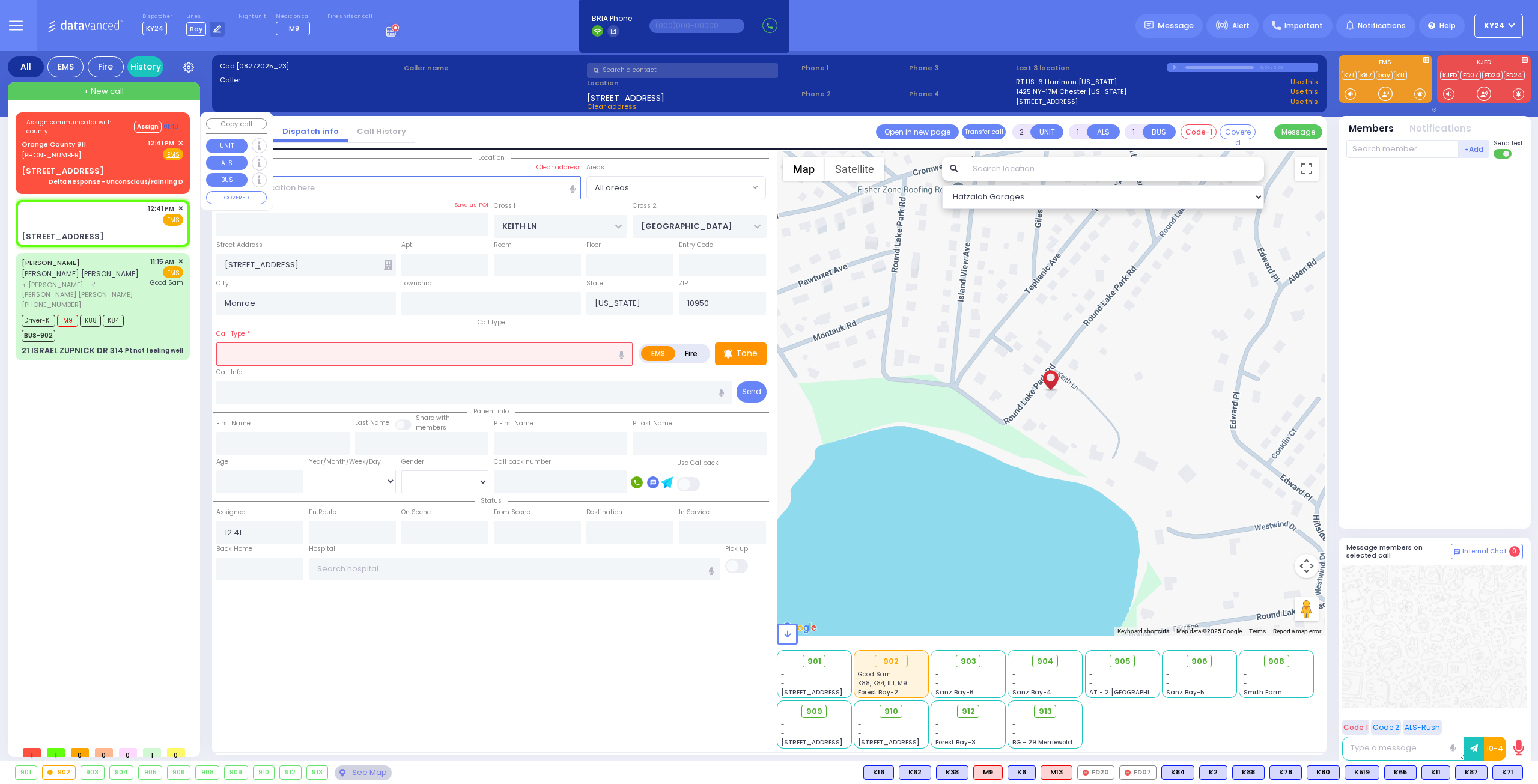
select select
radio input "true"
select select
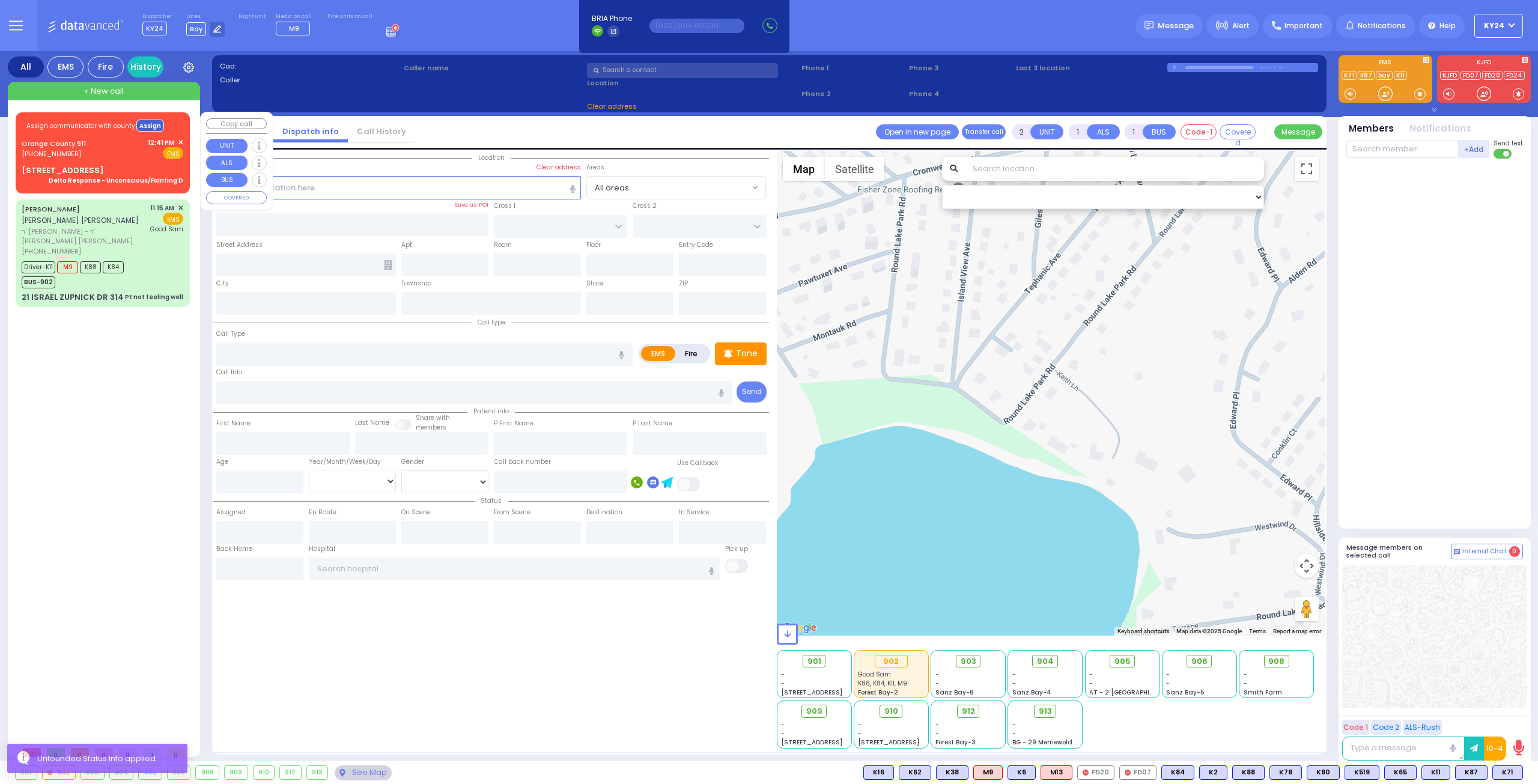
click at [141, 123] on button "Assign" at bounding box center [150, 126] width 28 height 12
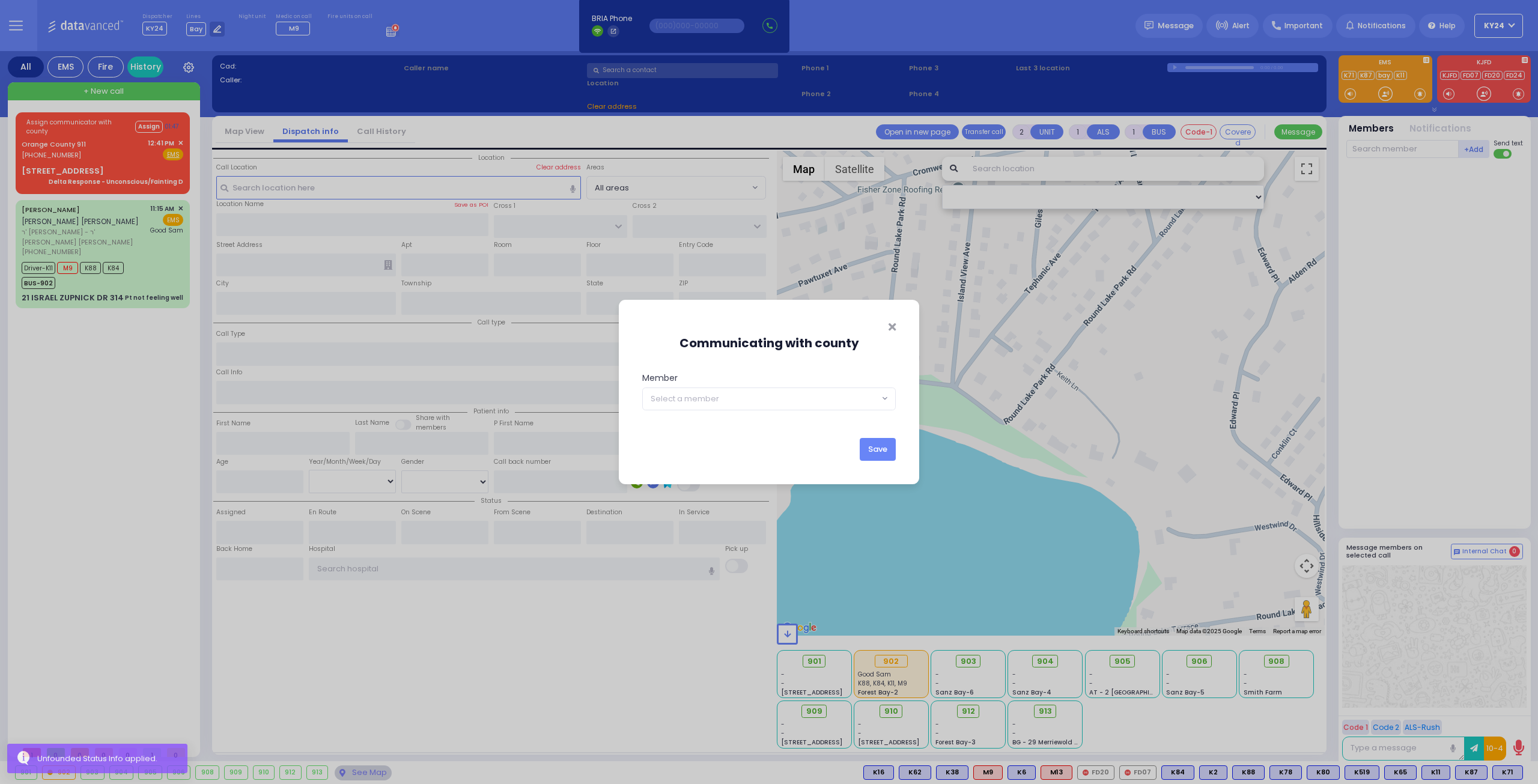
click at [750, 403] on span "Select a member" at bounding box center [760, 399] width 236 height 22
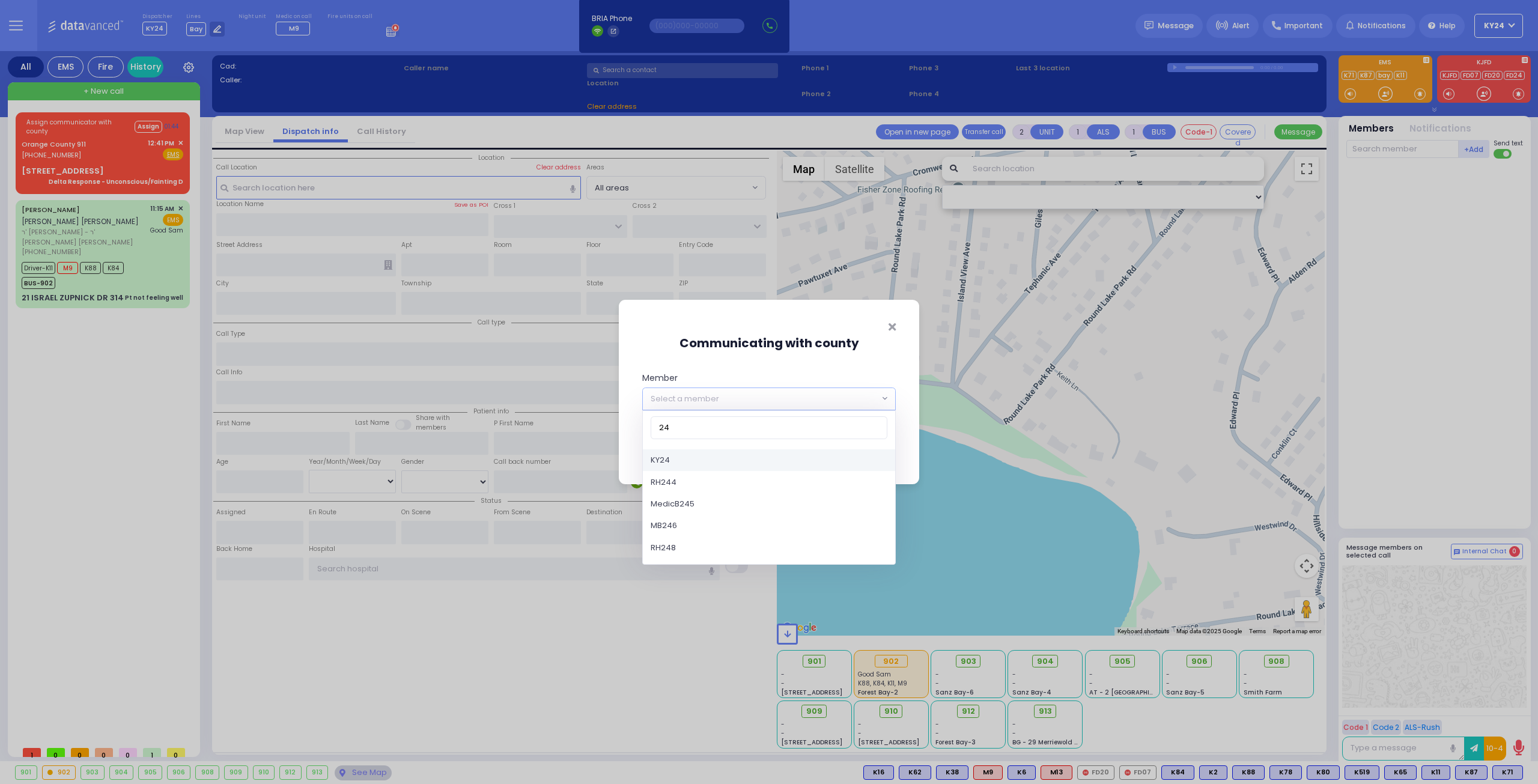
type input "24"
select select "KY24"
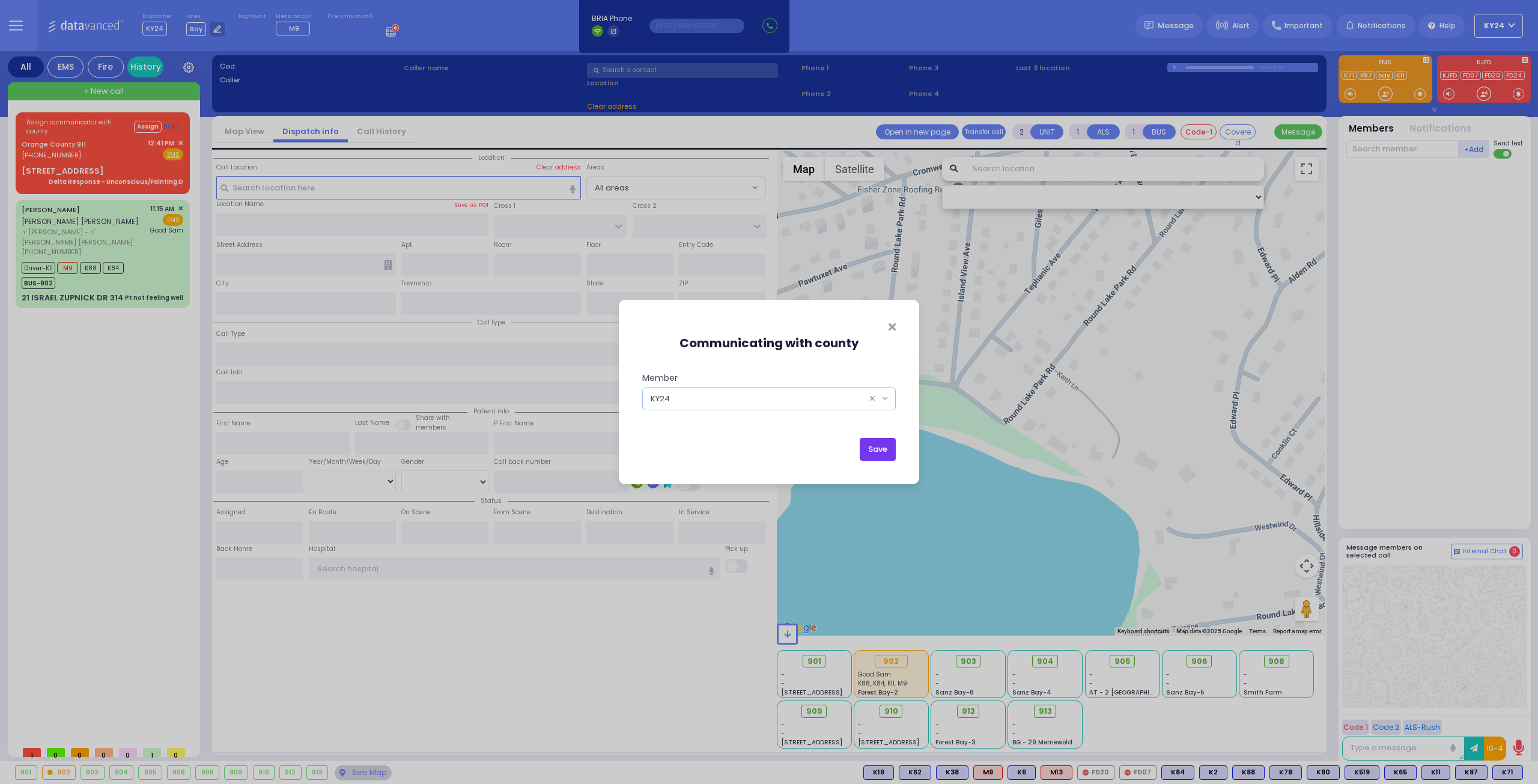
click at [884, 454] on button "Save" at bounding box center [877, 449] width 36 height 23
click at [882, 450] on button "Save" at bounding box center [877, 449] width 36 height 23
click at [882, 445] on button "Save" at bounding box center [877, 449] width 36 height 23
click at [881, 444] on button "Save" at bounding box center [877, 449] width 36 height 23
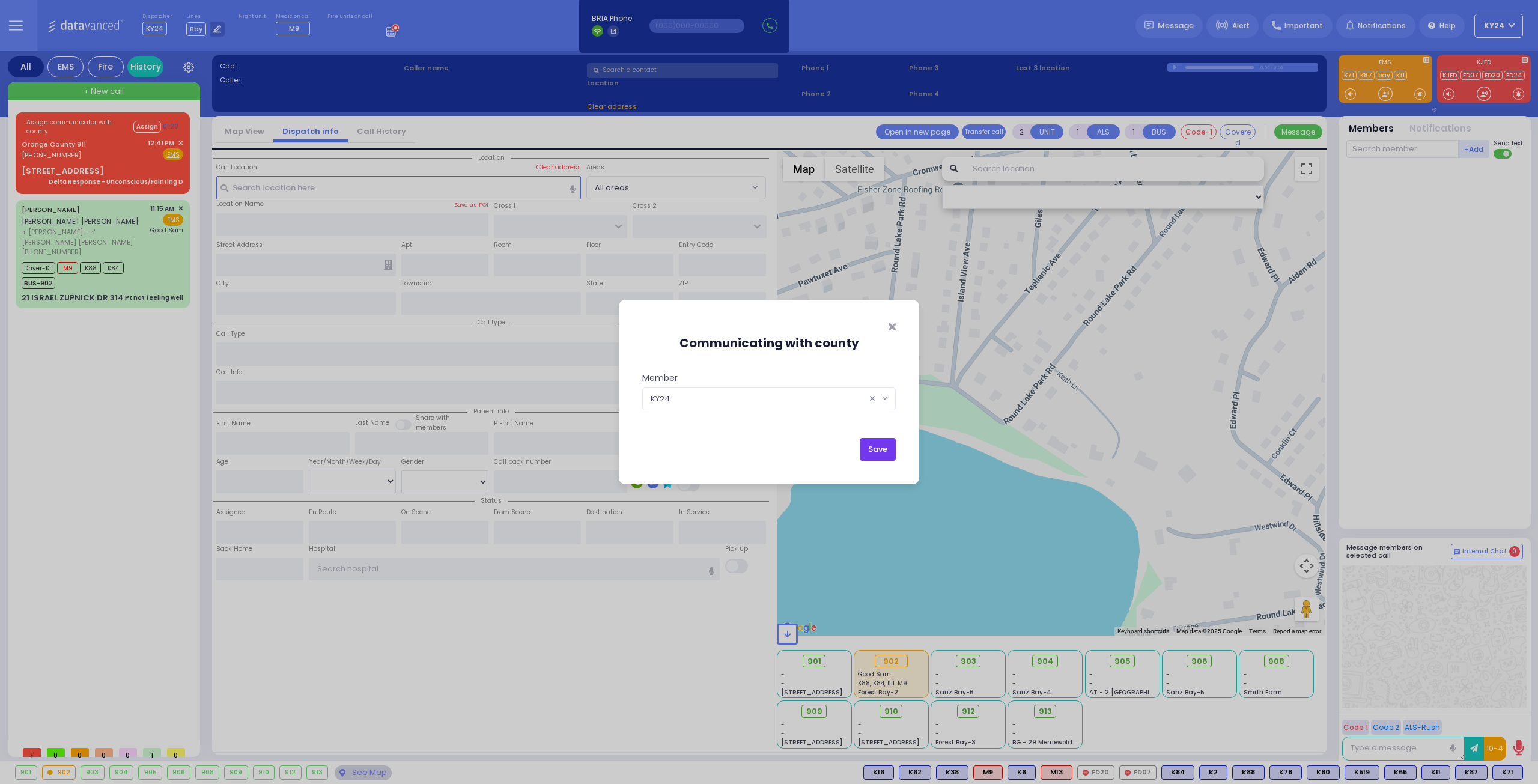
click at [876, 449] on button "Save" at bounding box center [877, 449] width 36 height 23
click at [876, 444] on button "Save" at bounding box center [877, 449] width 36 height 23
click at [875, 442] on button "Save" at bounding box center [877, 449] width 36 height 23
click at [889, 328] on icon "Close" at bounding box center [892, 326] width 7 height 11
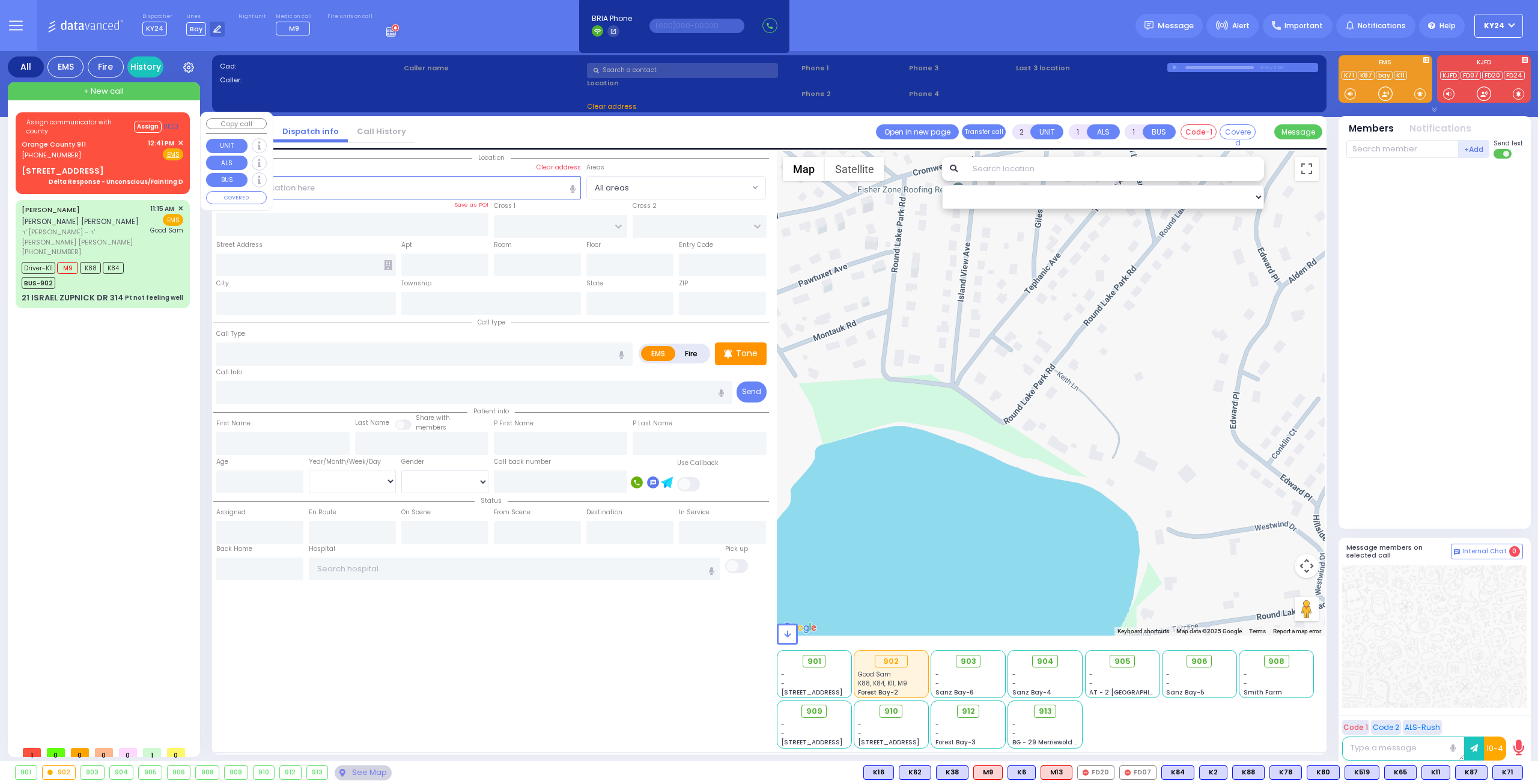
click at [101, 161] on div "Assign communicator with county Assign 01:23 [GEOGRAPHIC_DATA] 911 [PHONE_NUMBE…" at bounding box center [103, 151] width 169 height 74
type input "6"
select select
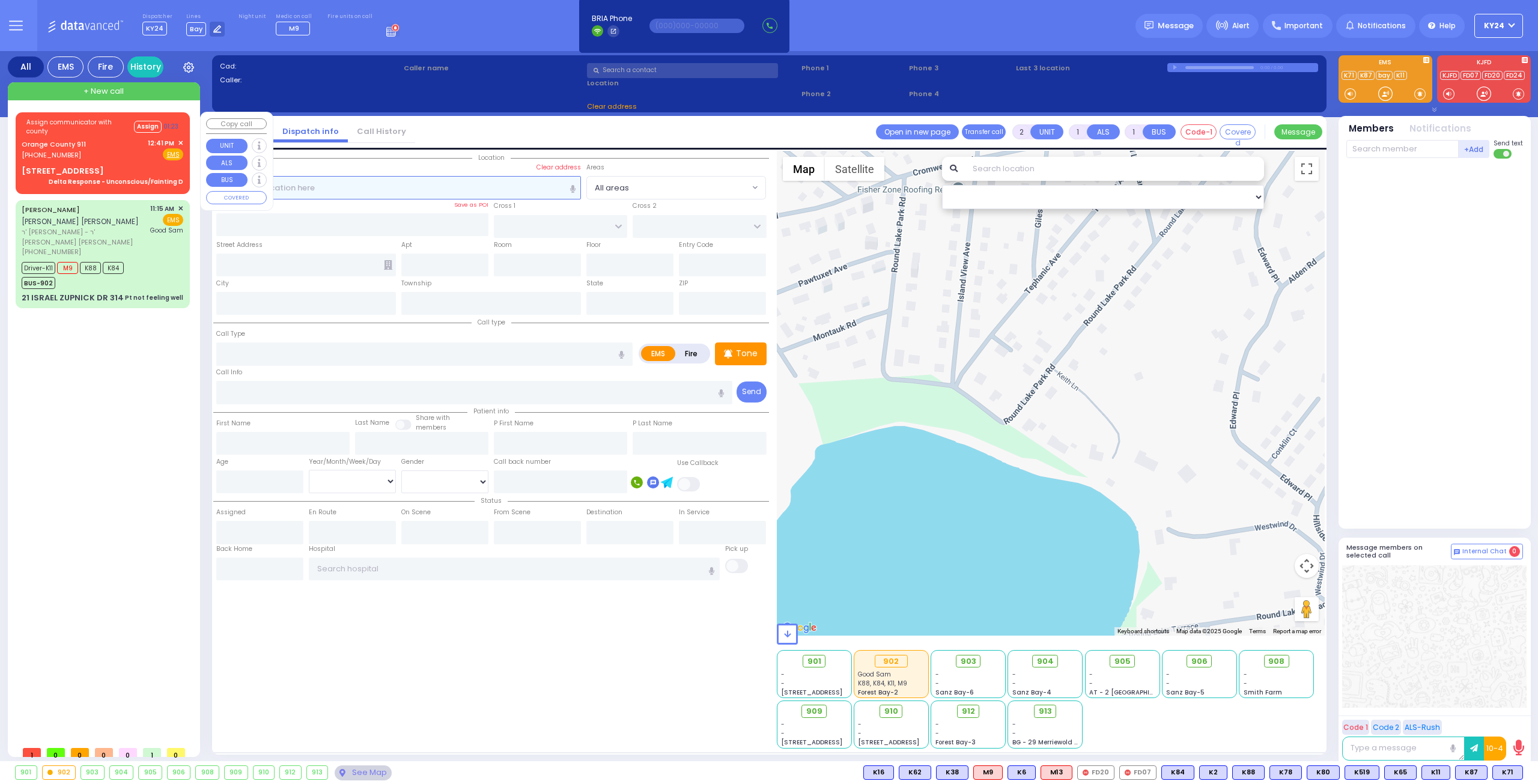
type input "Delta Response - Unconscious/Fainting D"
radio input "true"
type input "Nature: : Delta Response - Unconscious/Fainting D Address: : [STREET_ADDRESS][G…"
select select
select select "Hatzalah Garages"
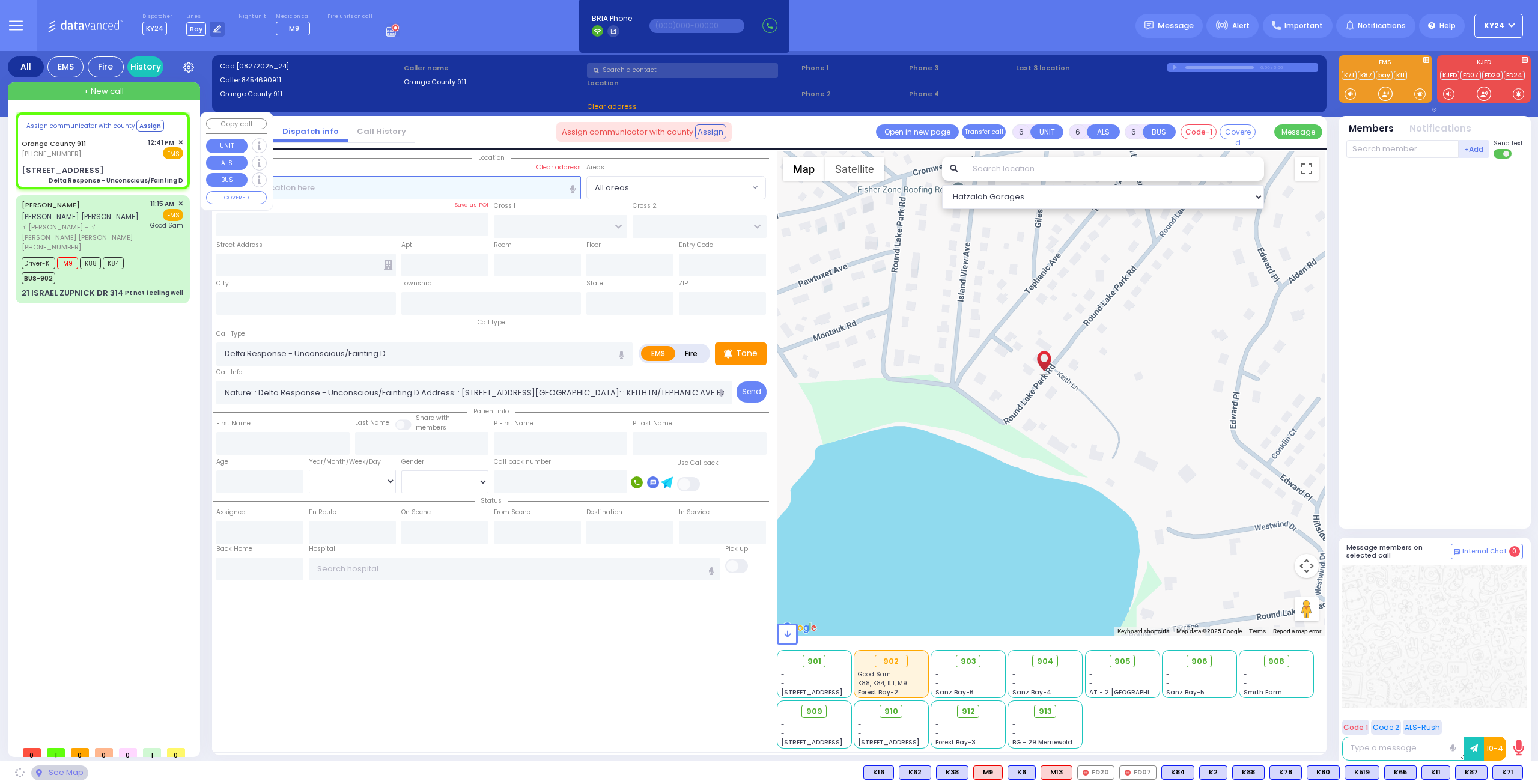
select select
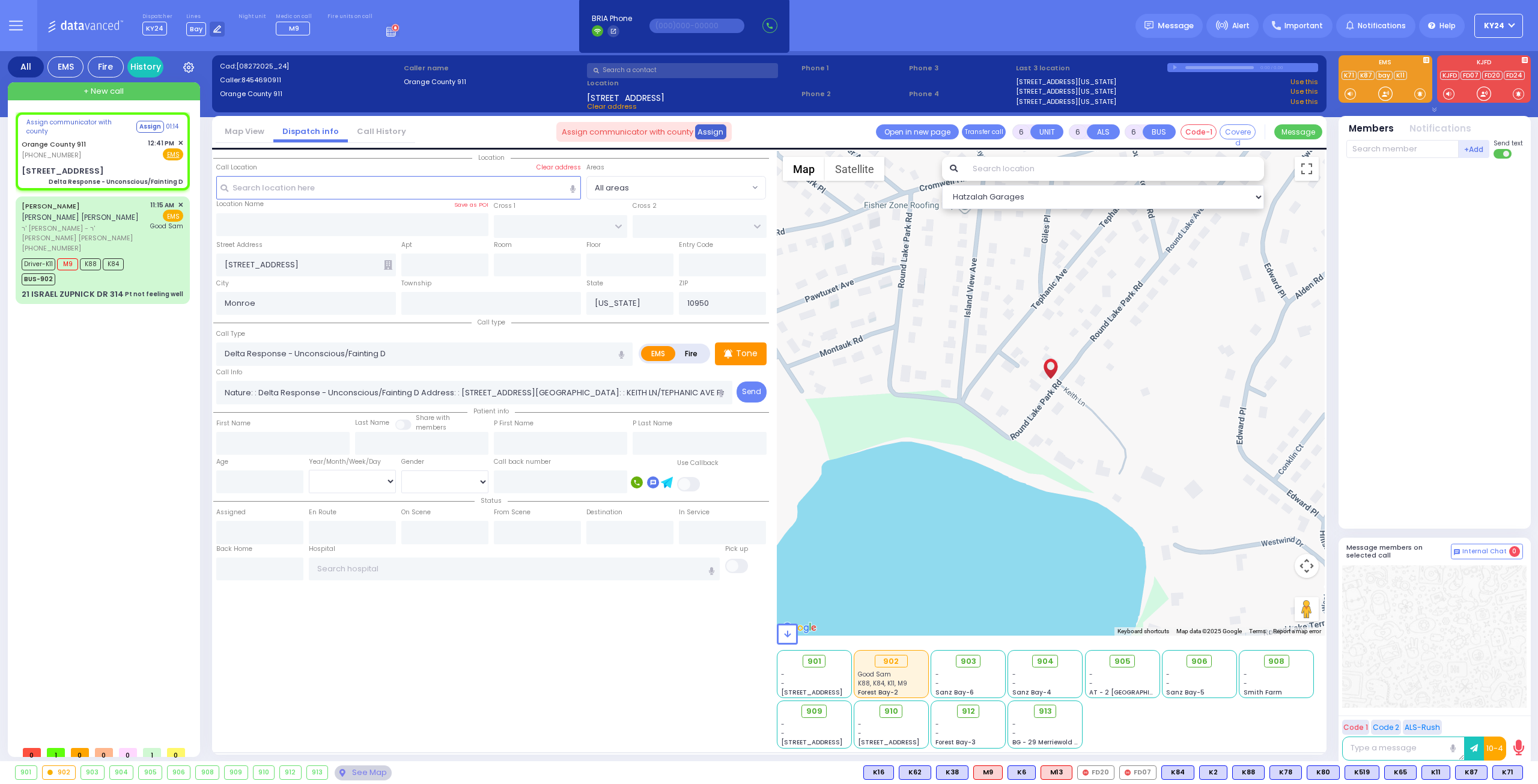
click at [699, 137] on button "Assign" at bounding box center [711, 131] width 32 height 14
click at [713, 131] on button "Assign" at bounding box center [711, 131] width 32 height 14
click at [148, 125] on button "Assign" at bounding box center [149, 126] width 28 height 12
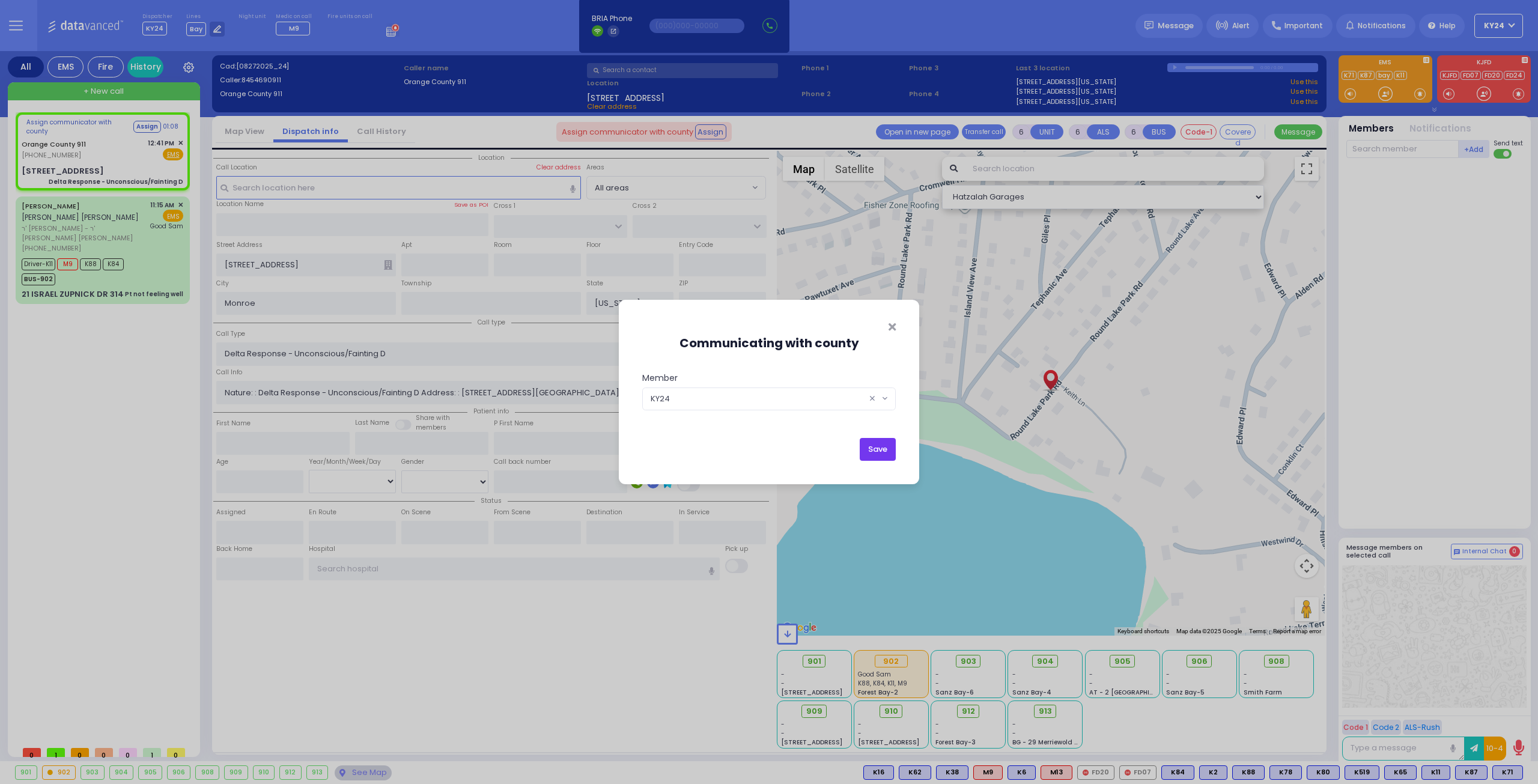
click at [878, 444] on button "Save" at bounding box center [877, 449] width 36 height 23
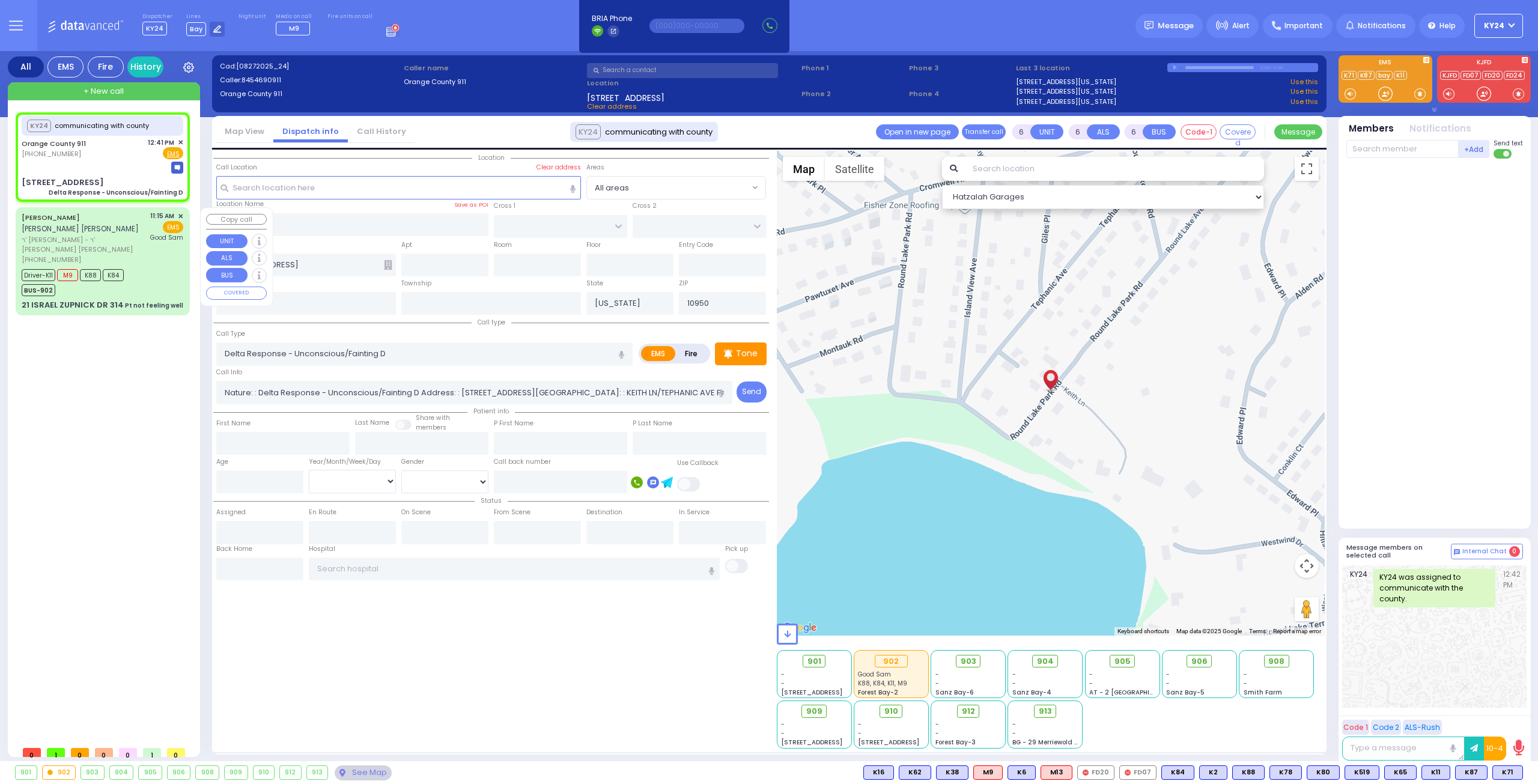
click at [142, 395] on div "KY24 communicating with county [GEOGRAPHIC_DATA] 911 [PHONE_NUMBER] EMS" at bounding box center [105, 426] width 179 height 628
click at [1499, 770] on span "M13" at bounding box center [1506, 773] width 31 height 13
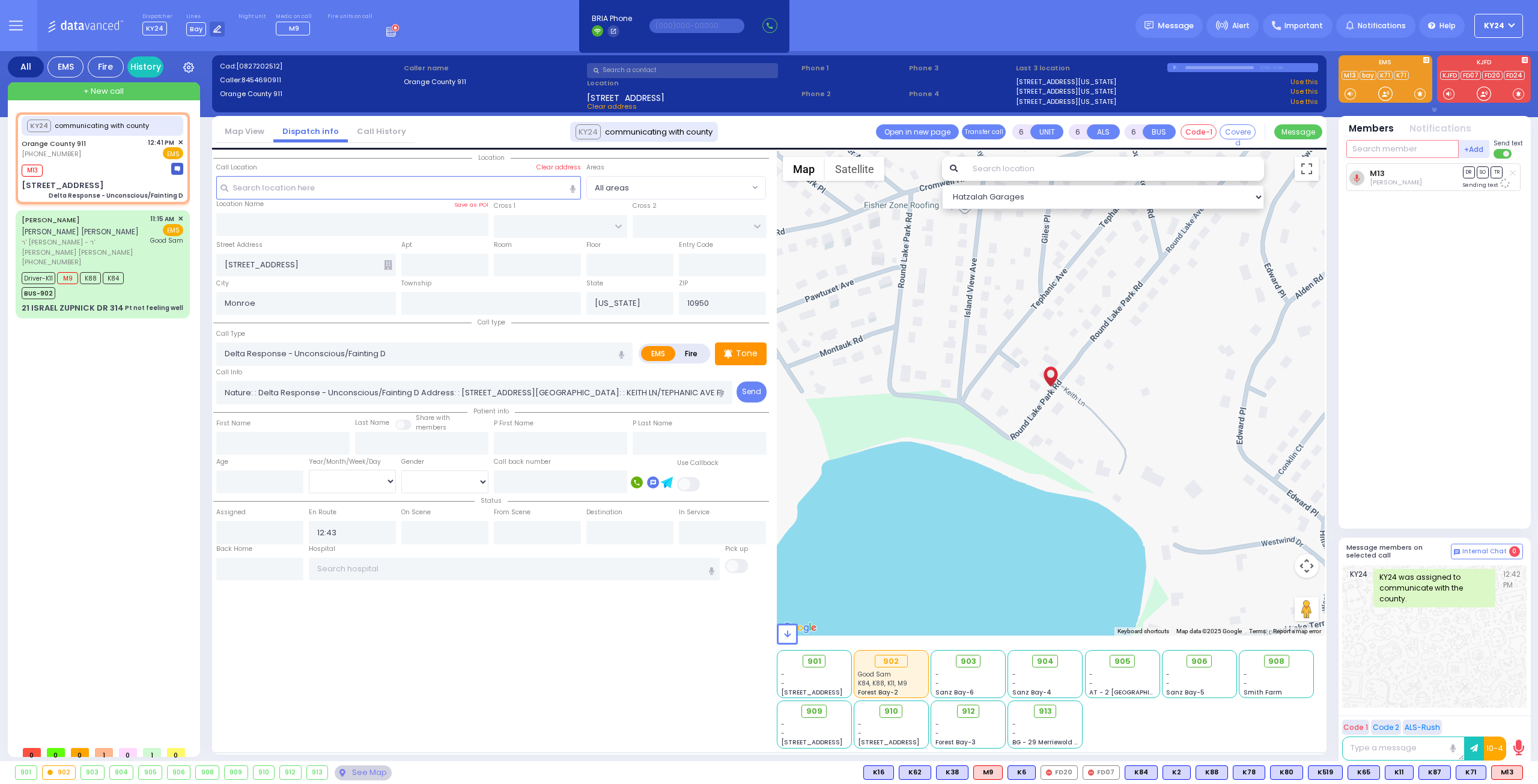
click at [1367, 151] on input "text" at bounding box center [1402, 148] width 113 height 18
click at [1382, 176] on div "Medic14" at bounding box center [1387, 174] width 60 height 12
click at [370, 29] on div "Dispatcher KY24 ✕ shift has started. Are you ? If not please switch user. Switc…" at bounding box center [270, 24] width 257 height 24
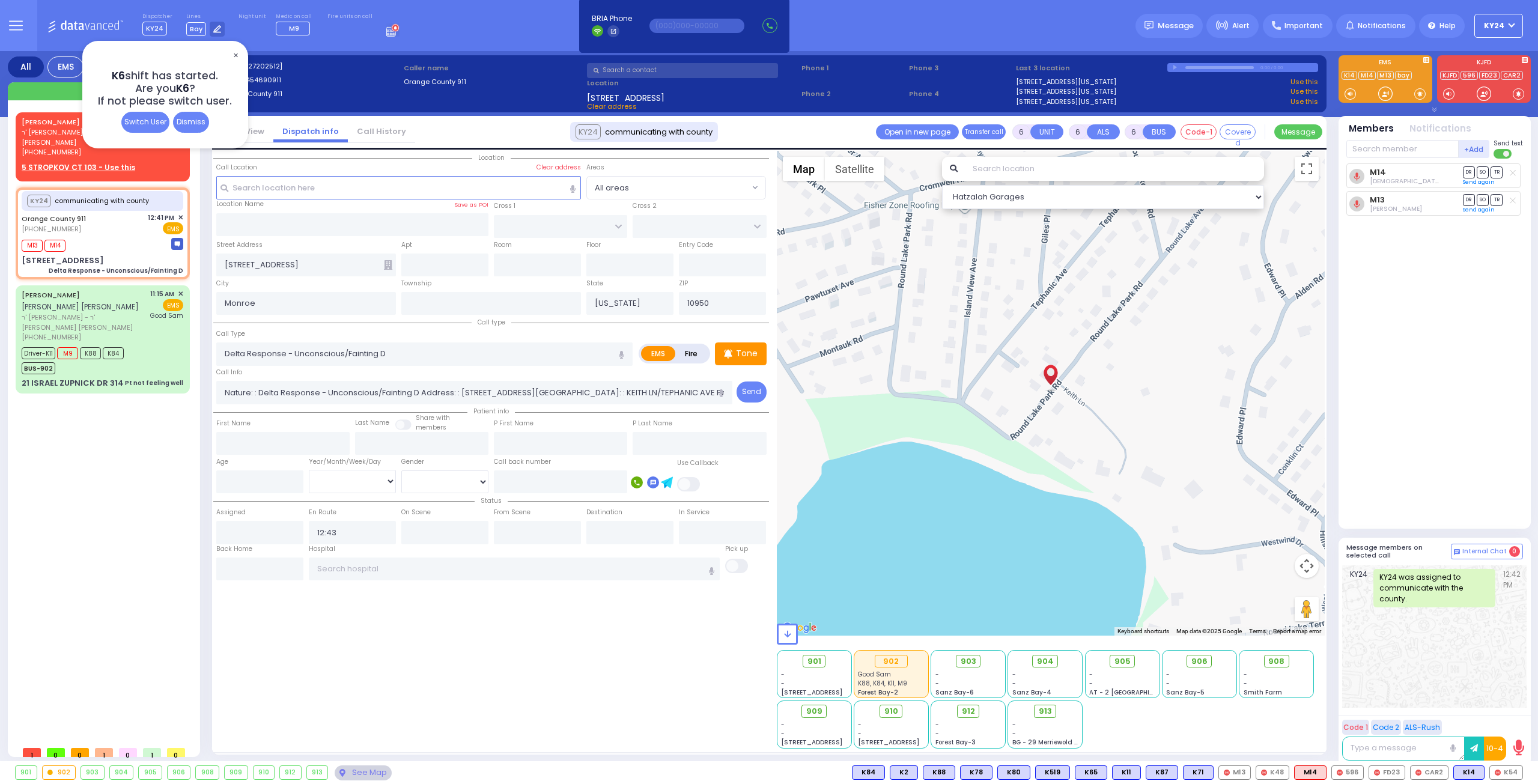
click at [232, 56] on span "✕" at bounding box center [235, 55] width 9 height 14
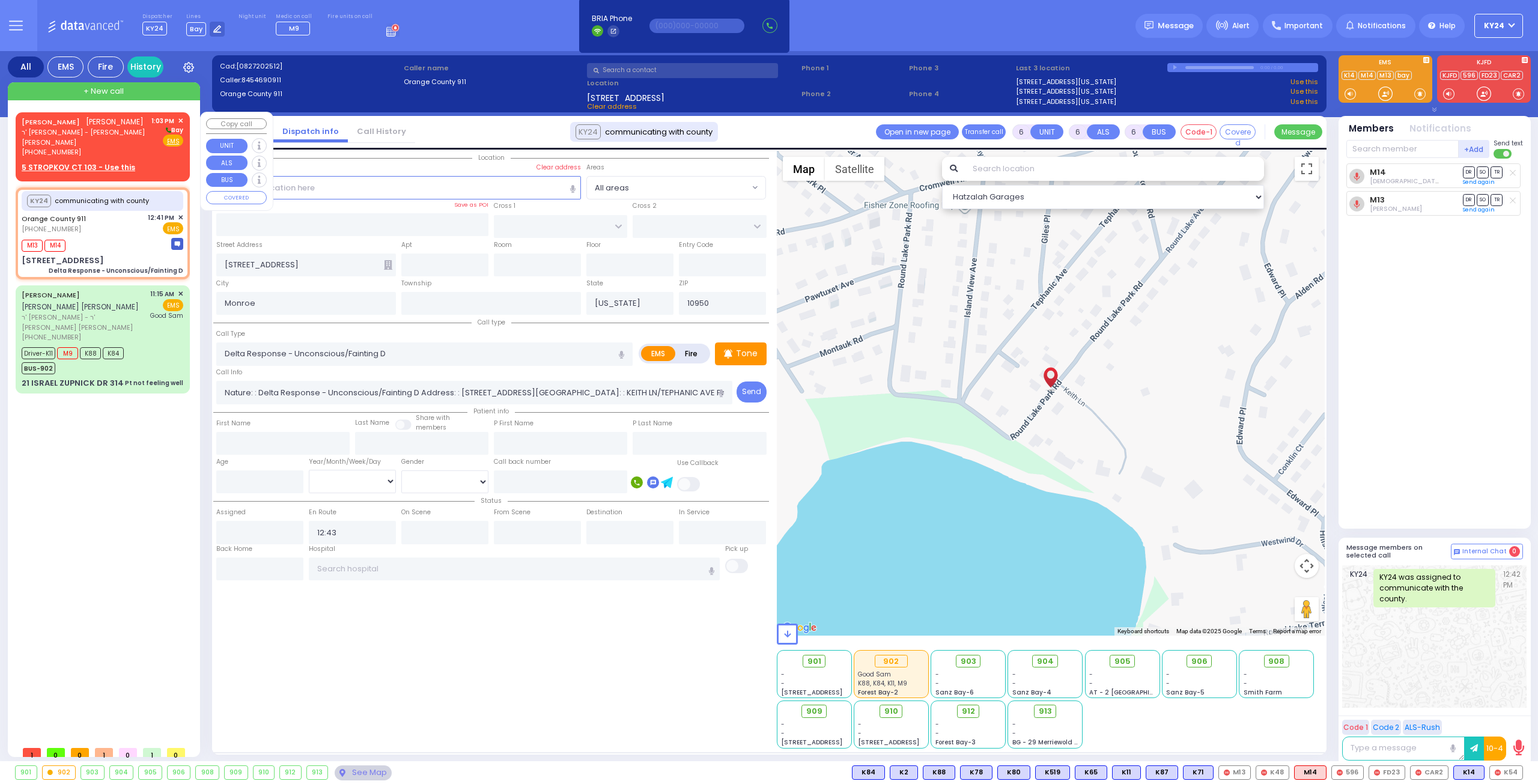
click at [109, 147] on div "[PHONE_NUMBER]" at bounding box center [84, 152] width 126 height 10
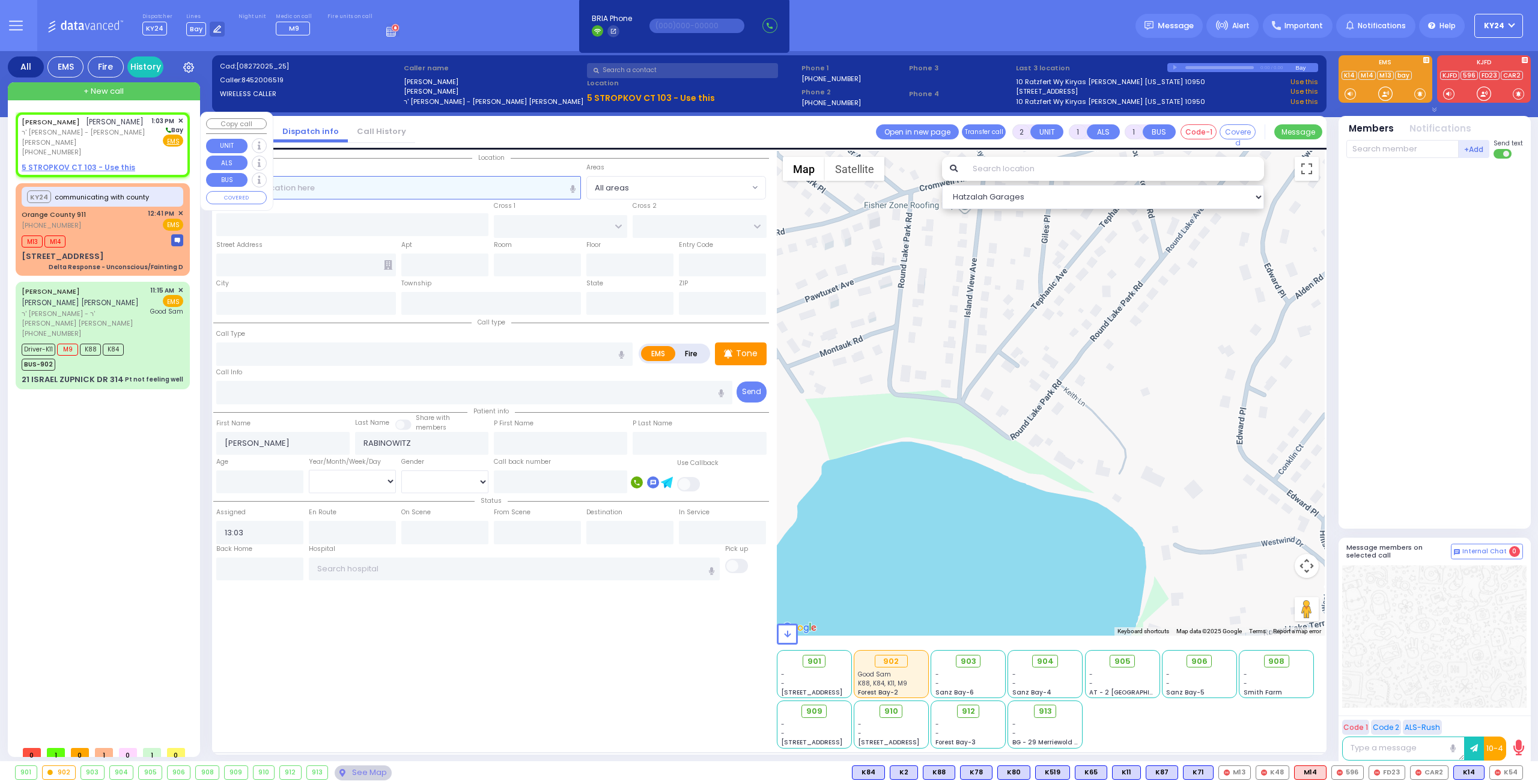
click at [464, 188] on input "text" at bounding box center [398, 187] width 365 height 23
click at [436, 192] on input "text" at bounding box center [398, 187] width 365 height 23
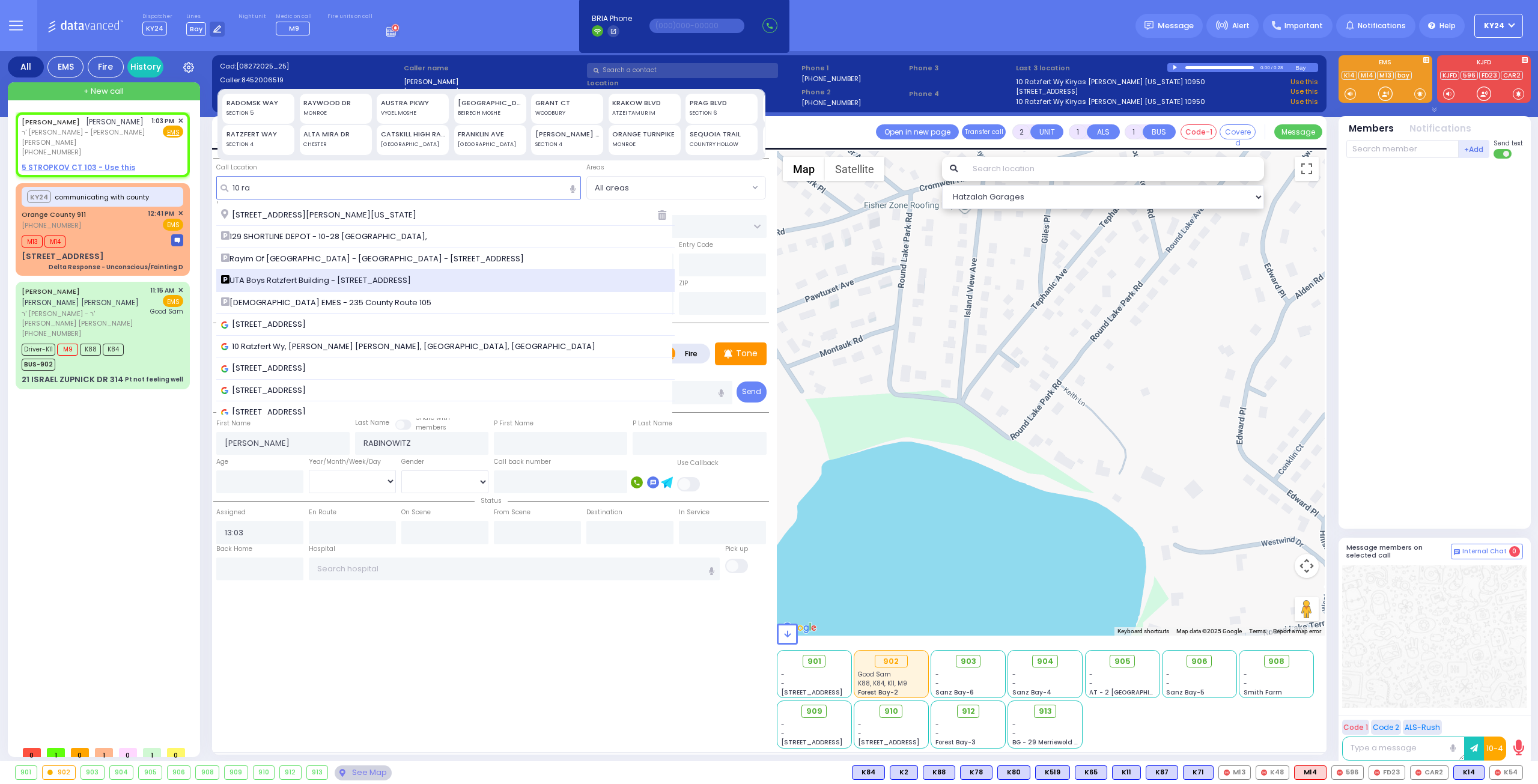
click at [443, 276] on div "UTA Boys Ratzfert Building - [STREET_ADDRESS]" at bounding box center [445, 280] width 449 height 12
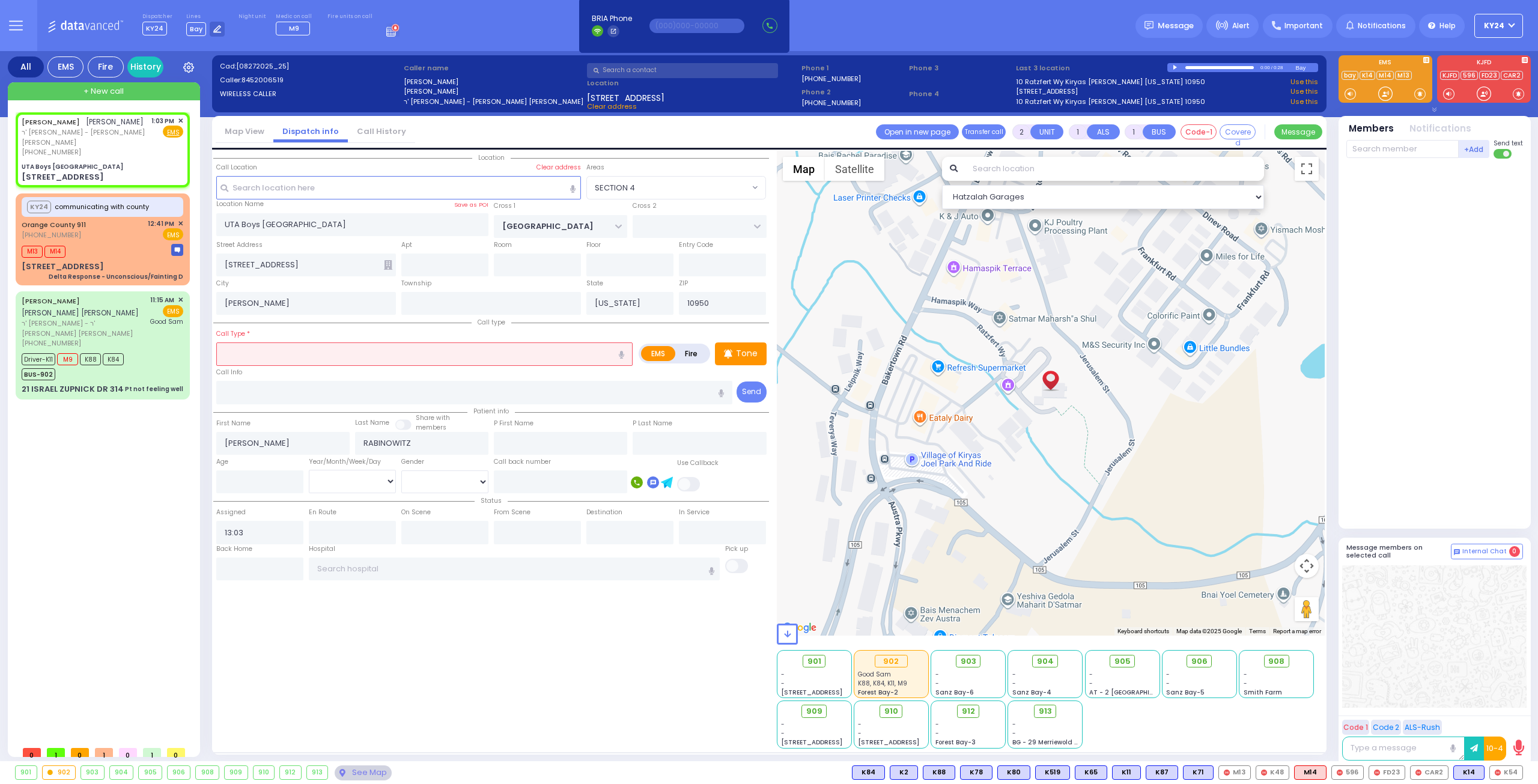
click at [459, 359] on input "text" at bounding box center [424, 354] width 416 height 23
click at [272, 387] on span "Trauma - Bleeding" at bounding box center [259, 390] width 77 height 12
click at [1458, 415] on div at bounding box center [1436, 341] width 179 height 355
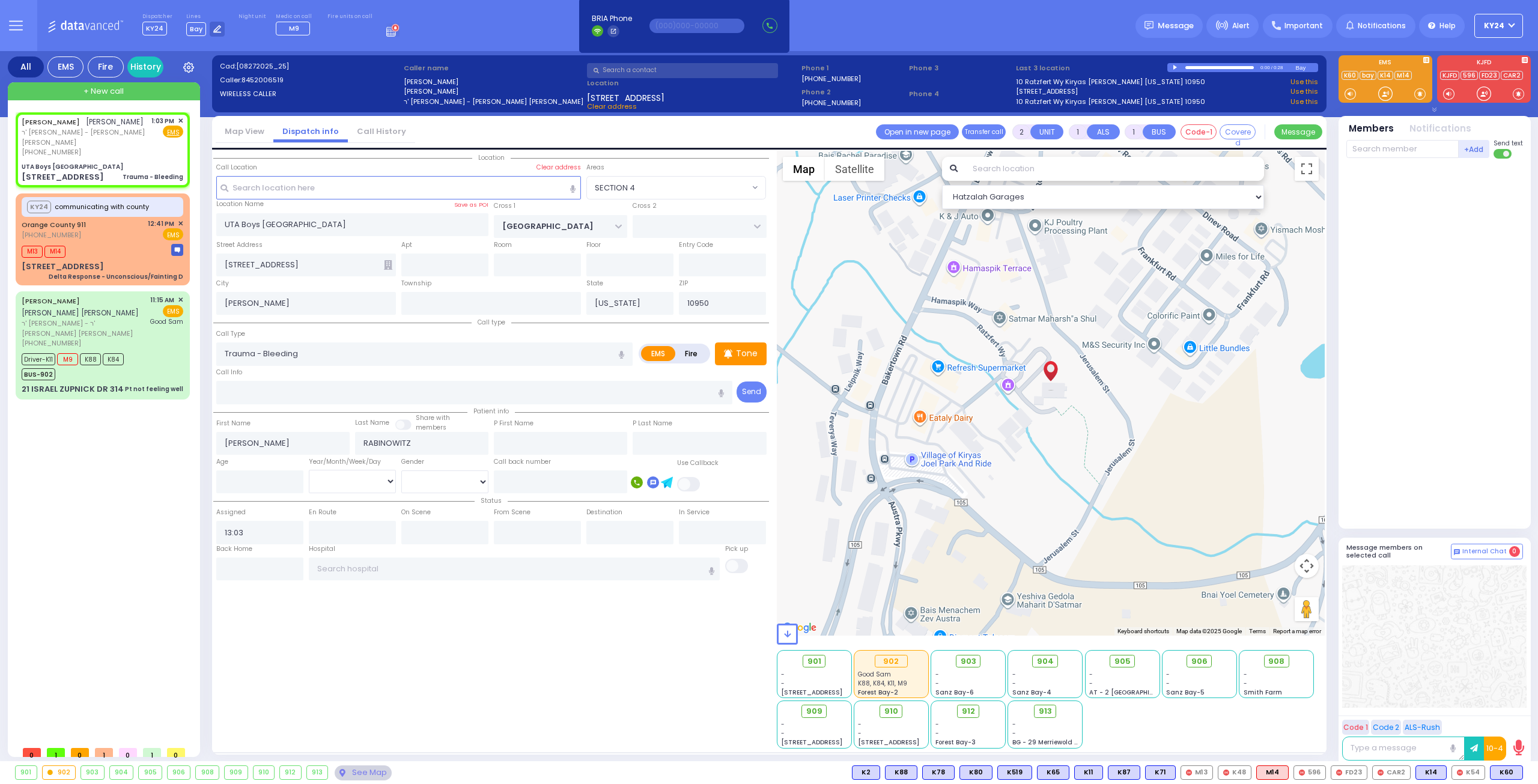
drag, startPoint x: 1501, startPoint y: 770, endPoint x: 1426, endPoint y: 674, distance: 121.8
click at [0, 0] on span "K60" at bounding box center [0, 0] width 0 height 0
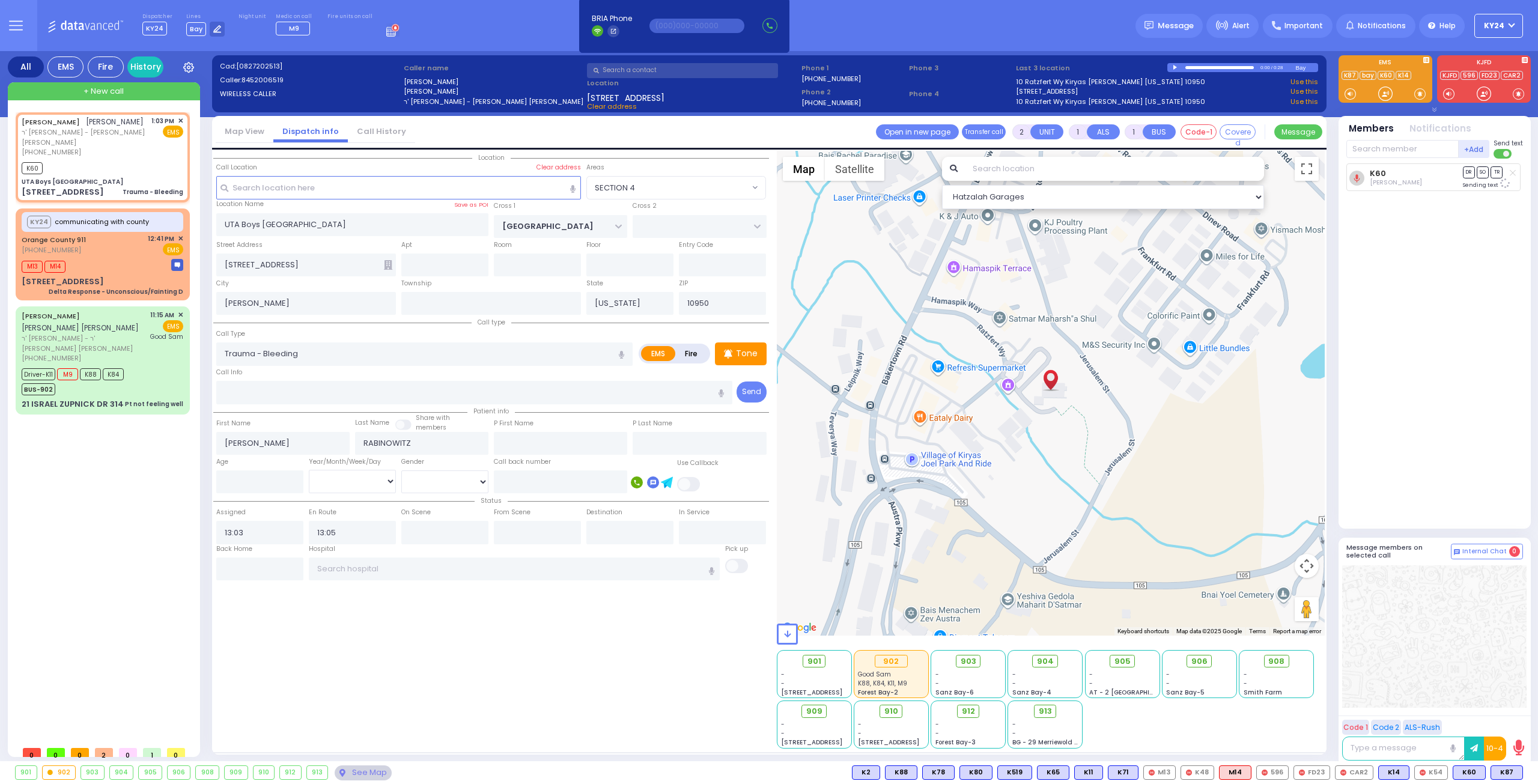
drag, startPoint x: 1503, startPoint y: 773, endPoint x: 1508, endPoint y: 754, distance: 19.6
click at [0, 0] on span "K87" at bounding box center [0, 0] width 0 height 0
click at [1516, 22] on button "KY24" at bounding box center [1499, 25] width 49 height 24
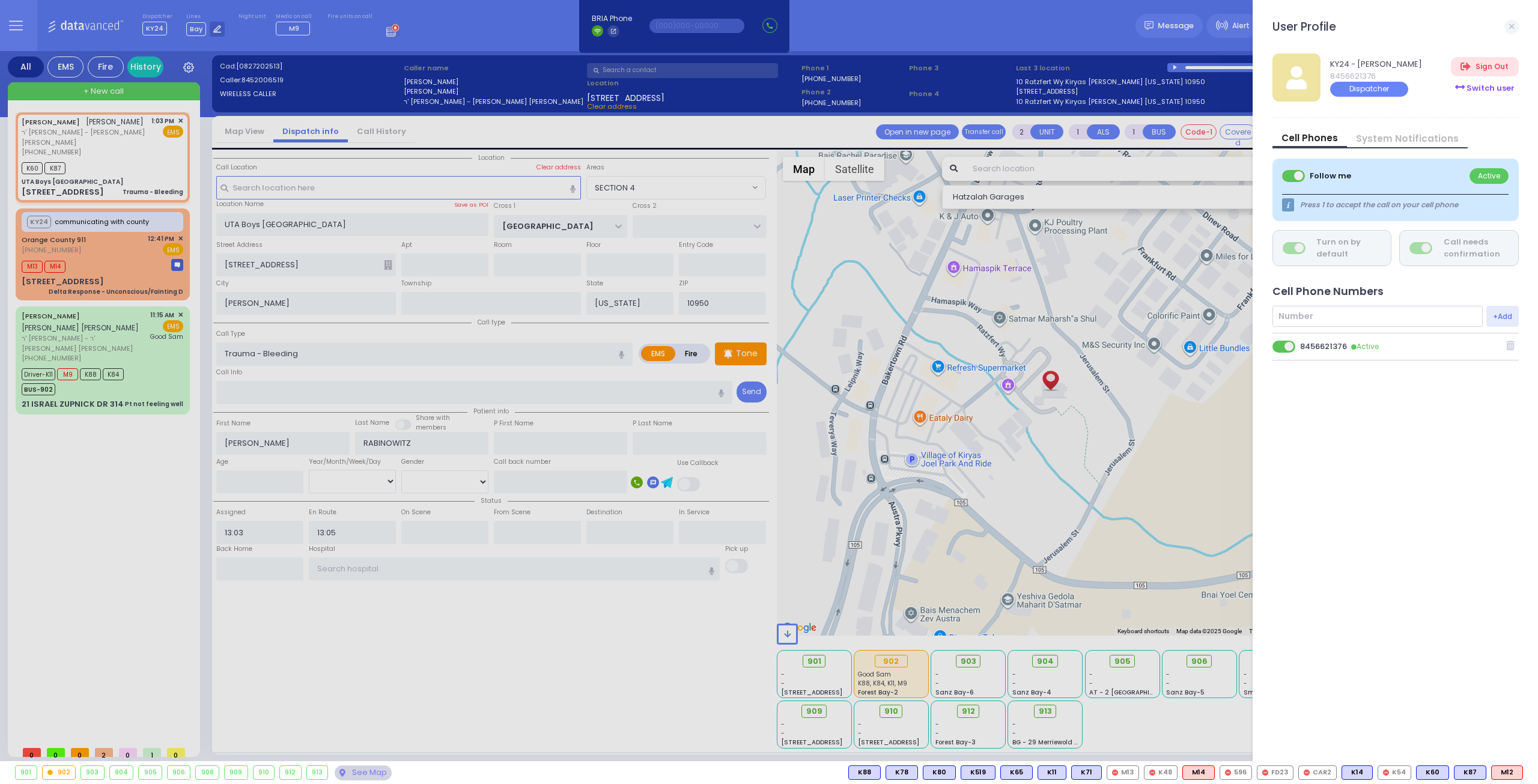
click at [1496, 86] on div "Switch user" at bounding box center [1484, 88] width 67 height 20
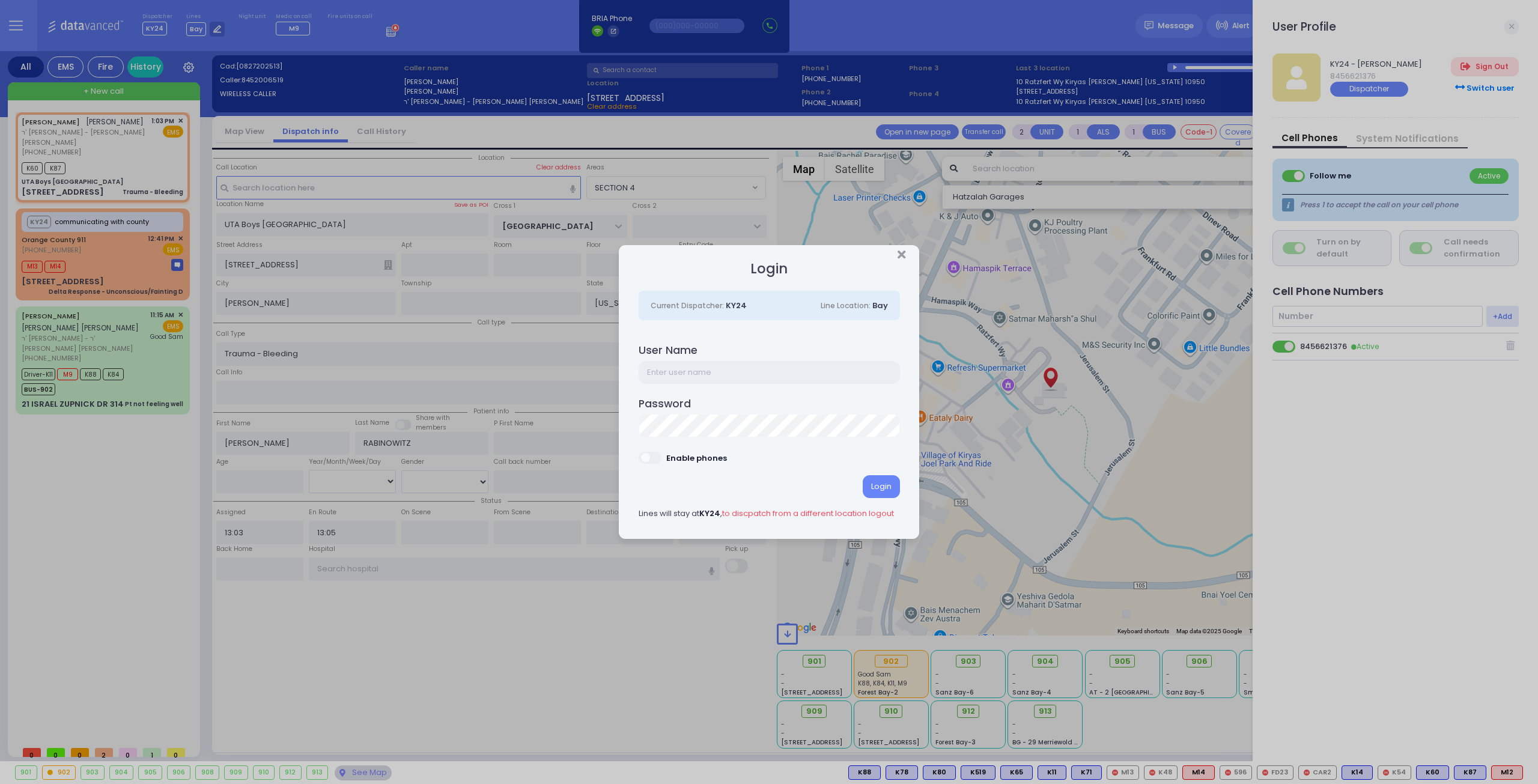
click at [667, 364] on input "text" at bounding box center [769, 372] width 261 height 23
